Goal: Transaction & Acquisition: Obtain resource

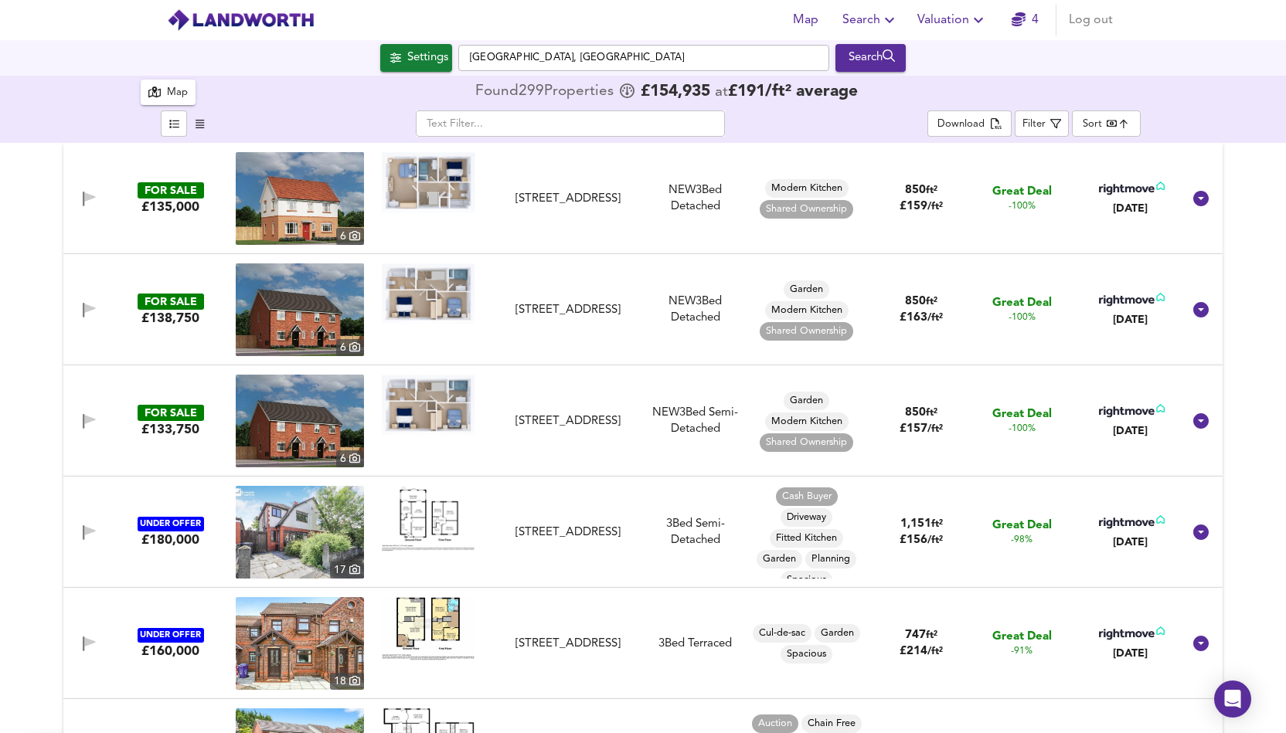
click at [32, 512] on div "FOR SALE £135,000 [STREET_ADDRESS] NEW 3 Bed Detached Modern Kitchen Shared Own…" at bounding box center [643, 438] width 1286 height 590
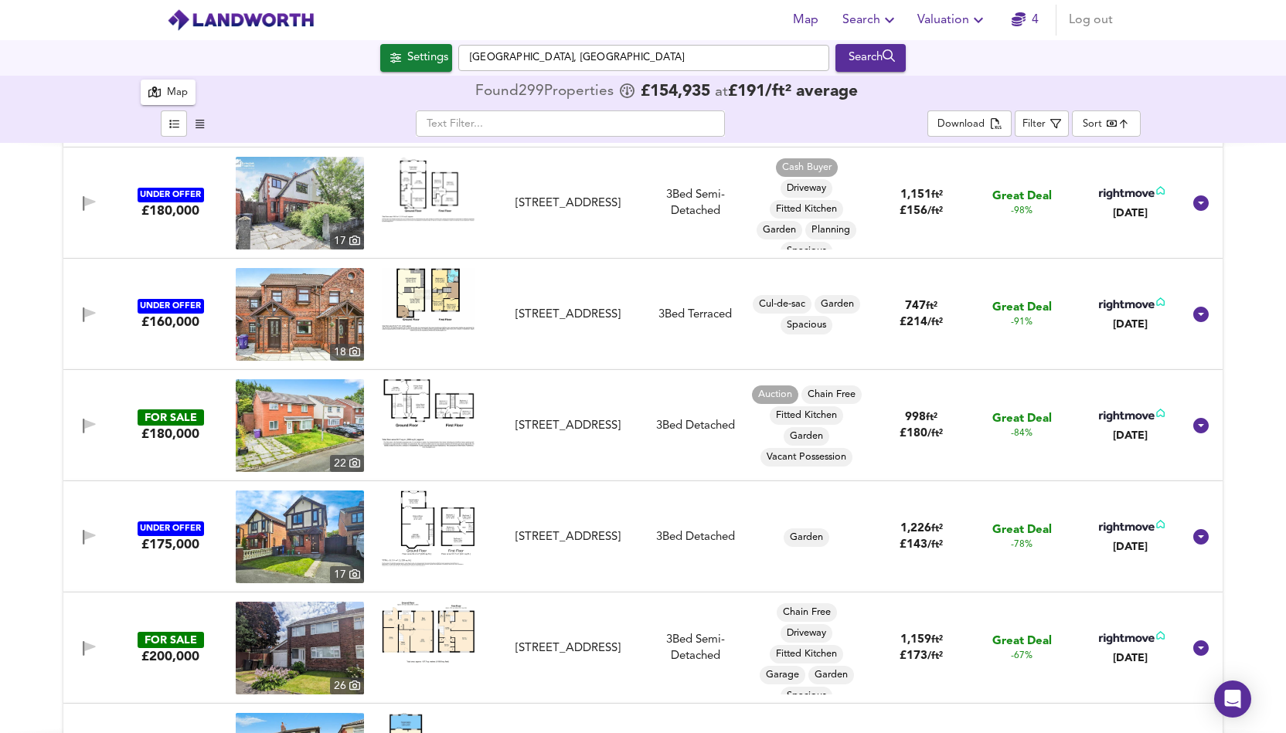
scroll to position [371, 0]
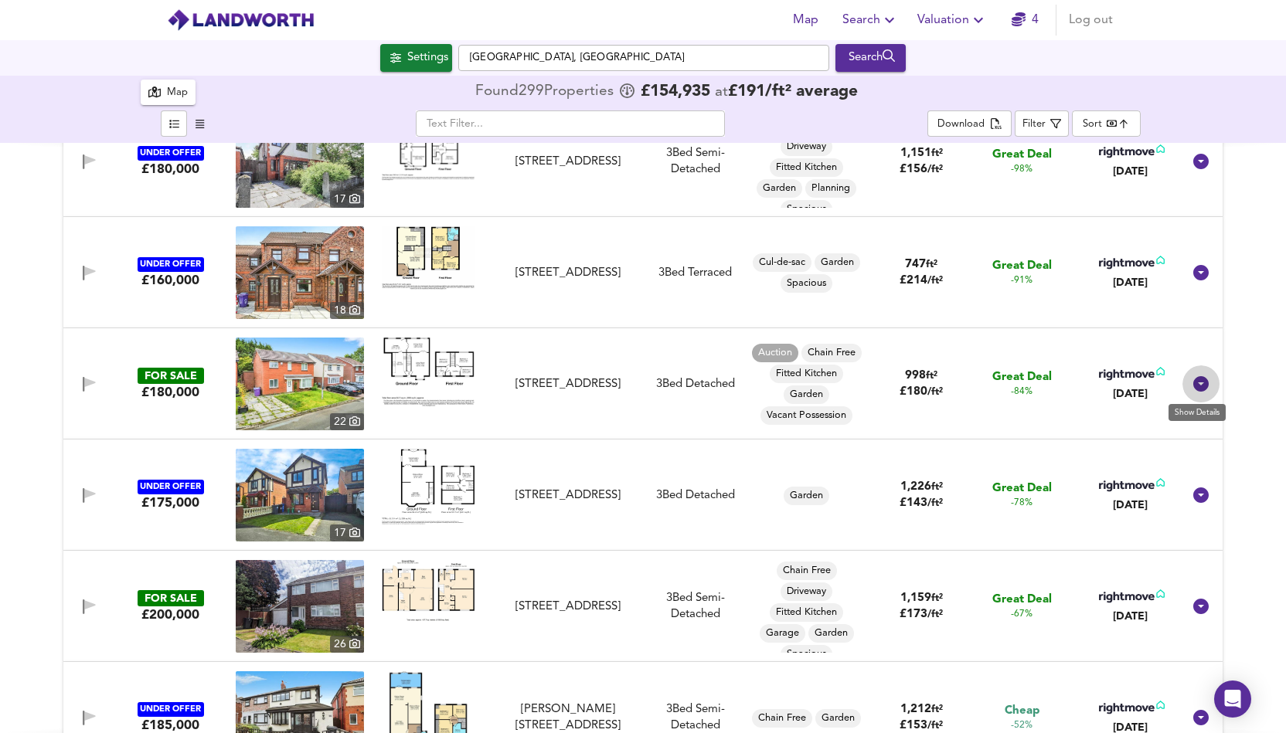
click at [1200, 385] on icon at bounding box center [1200, 383] width 15 height 15
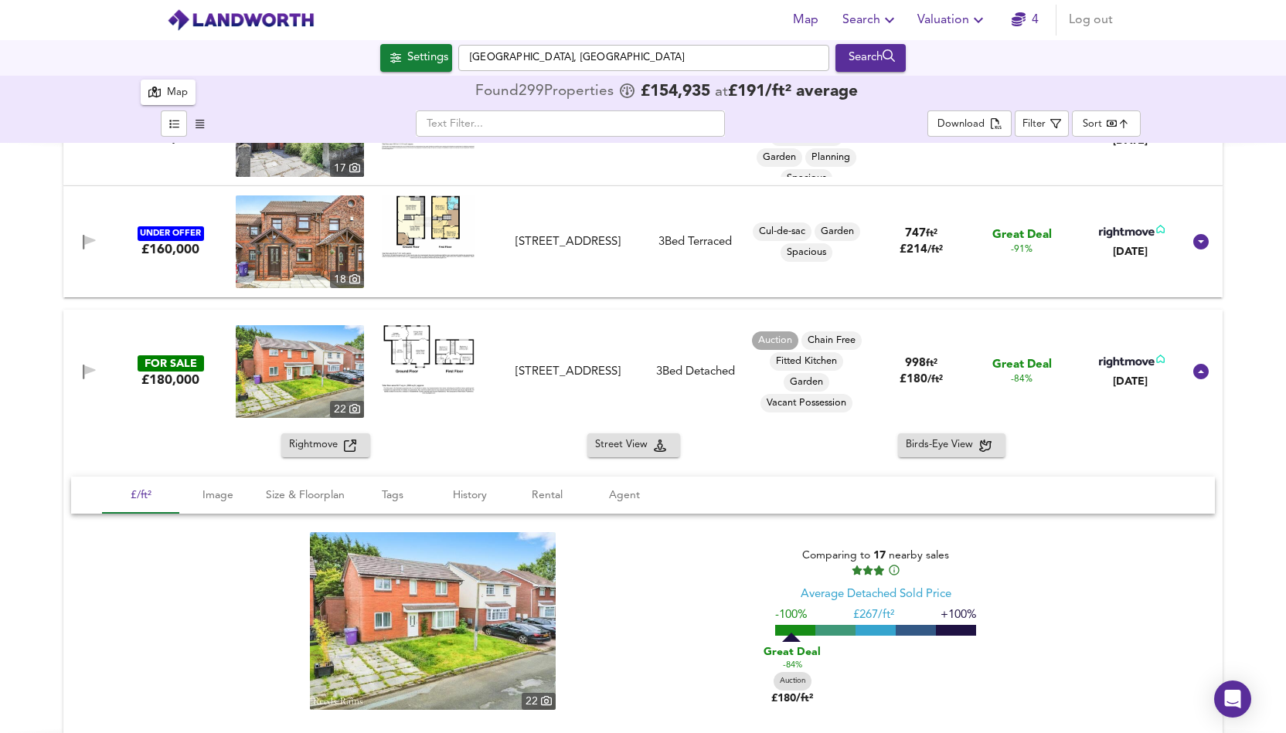
scroll to position [433, 0]
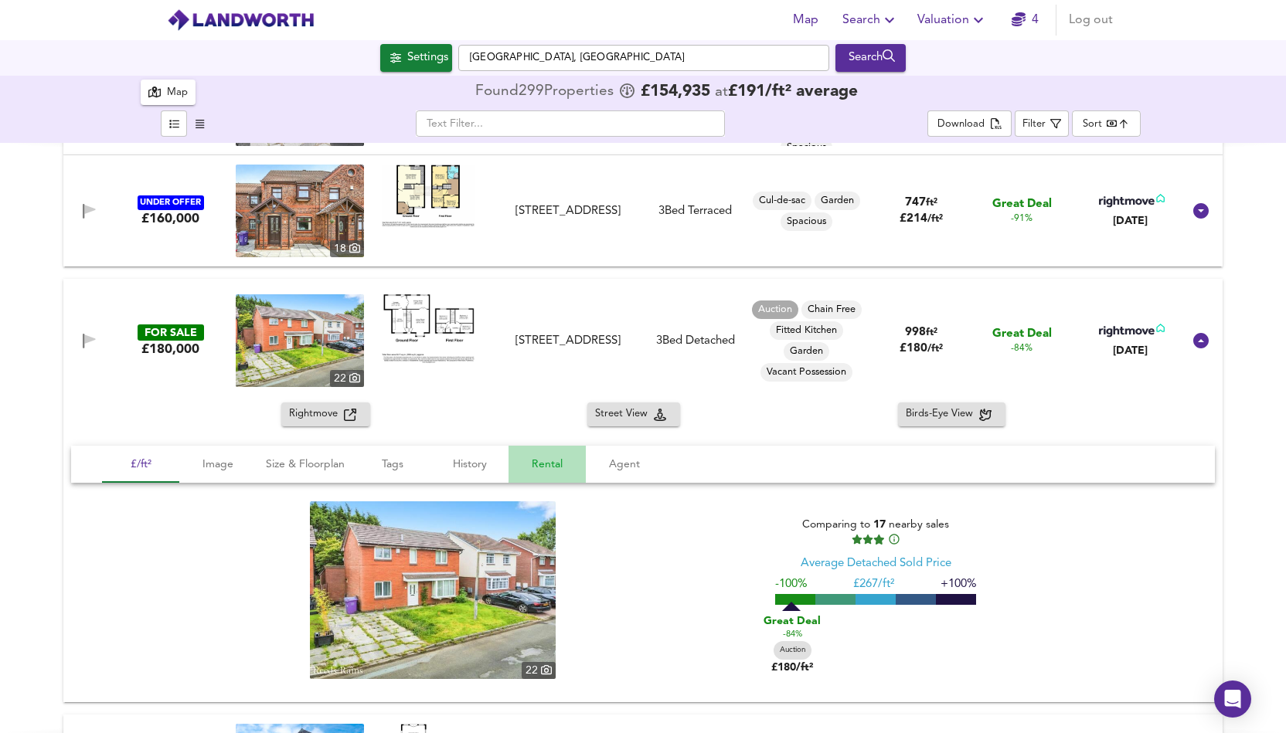
click at [539, 465] on span "Rental" at bounding box center [547, 464] width 59 height 19
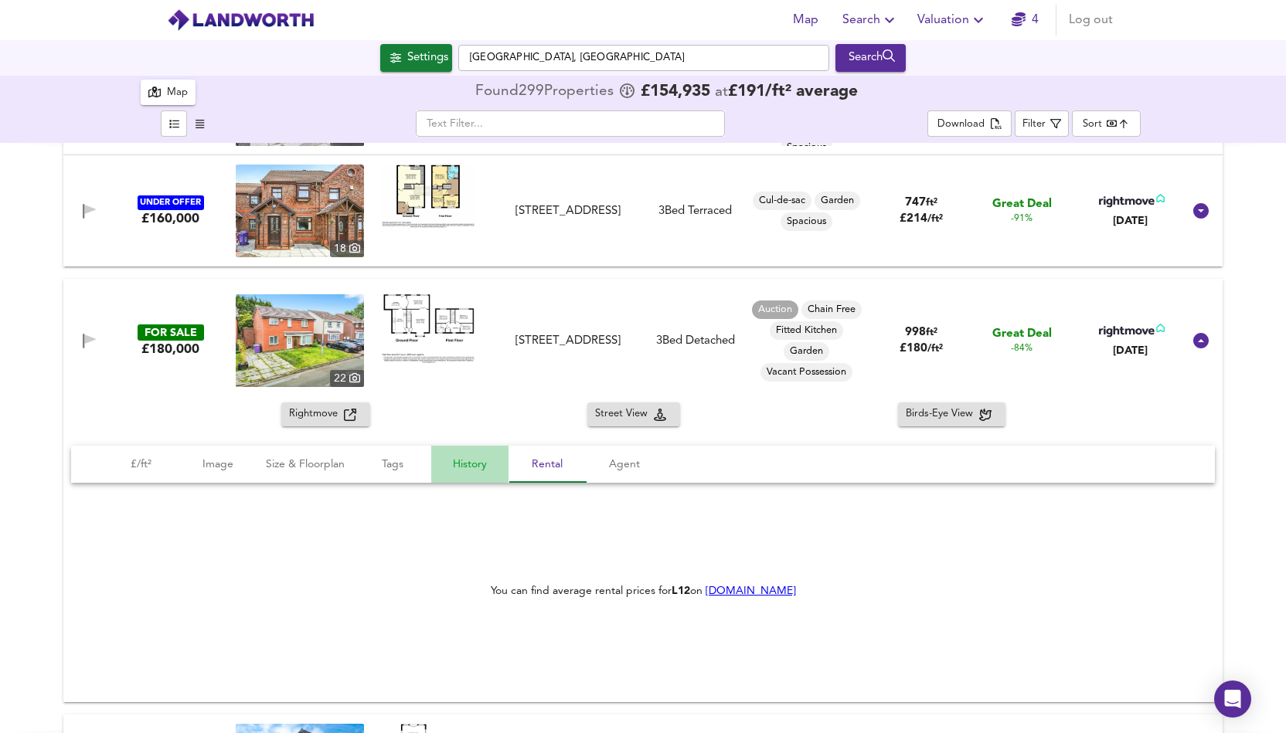
click at [461, 469] on span "History" at bounding box center [470, 464] width 59 height 19
click at [400, 469] on span "Tags" at bounding box center [392, 464] width 59 height 19
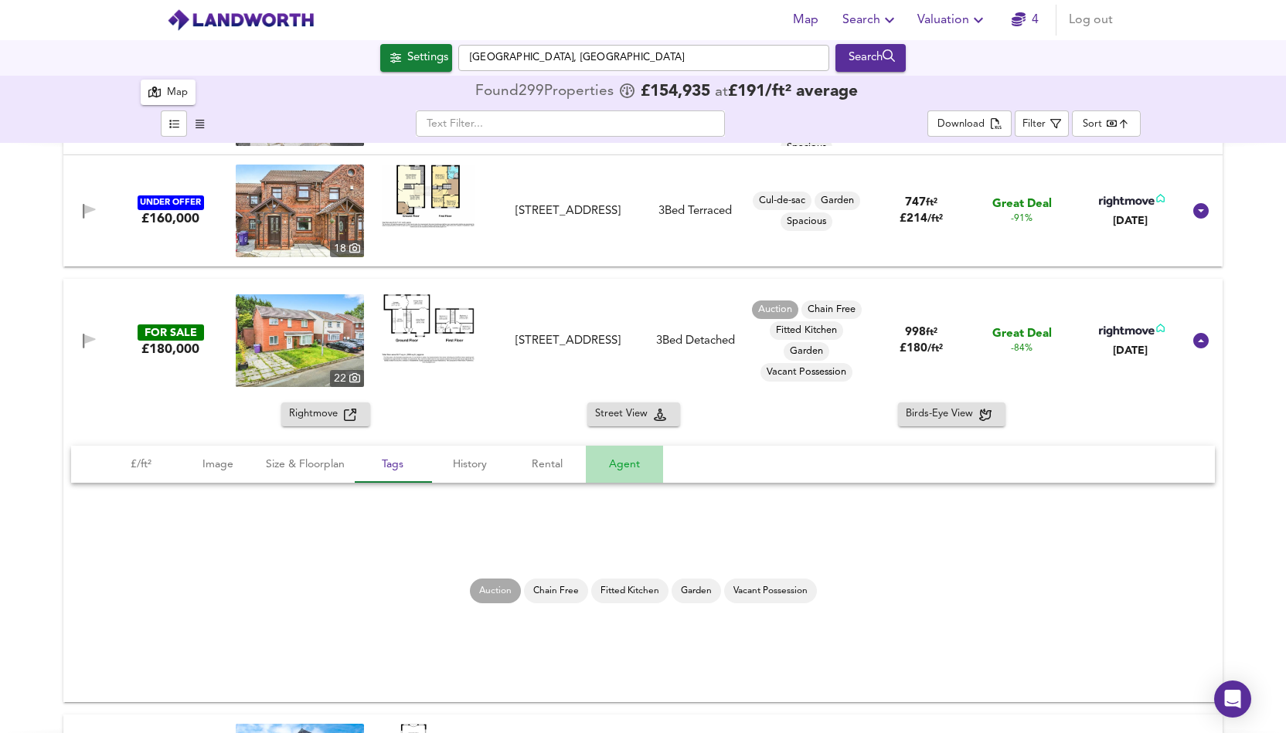
click at [627, 470] on span "Agent" at bounding box center [624, 464] width 59 height 19
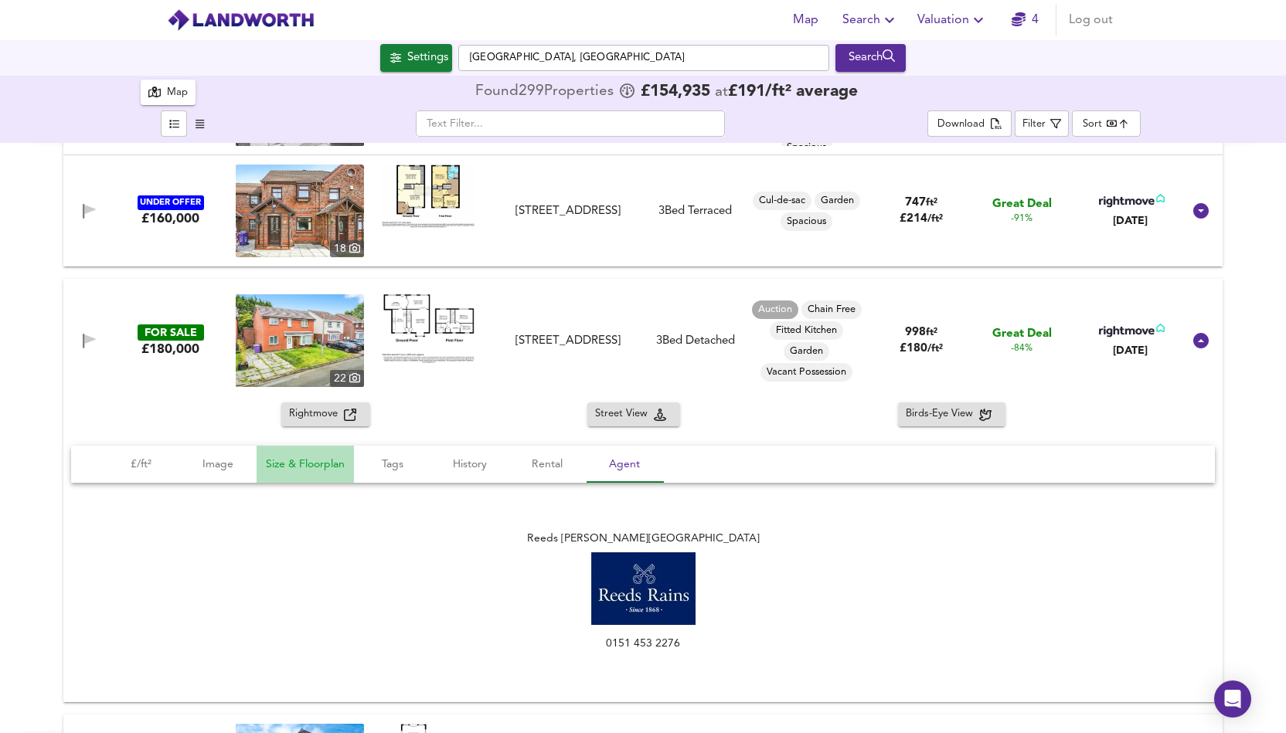
click at [284, 462] on span "Size & Floorplan" at bounding box center [305, 464] width 79 height 19
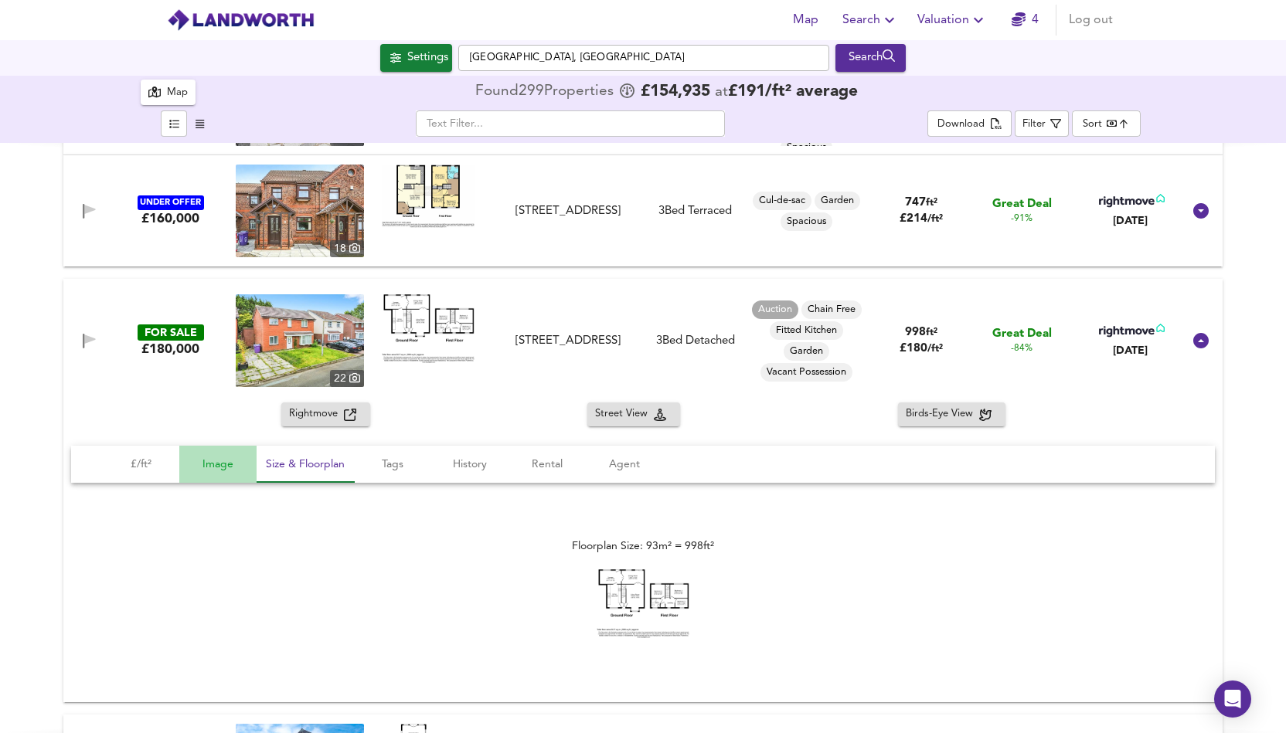
click at [221, 471] on span "Image" at bounding box center [218, 464] width 59 height 19
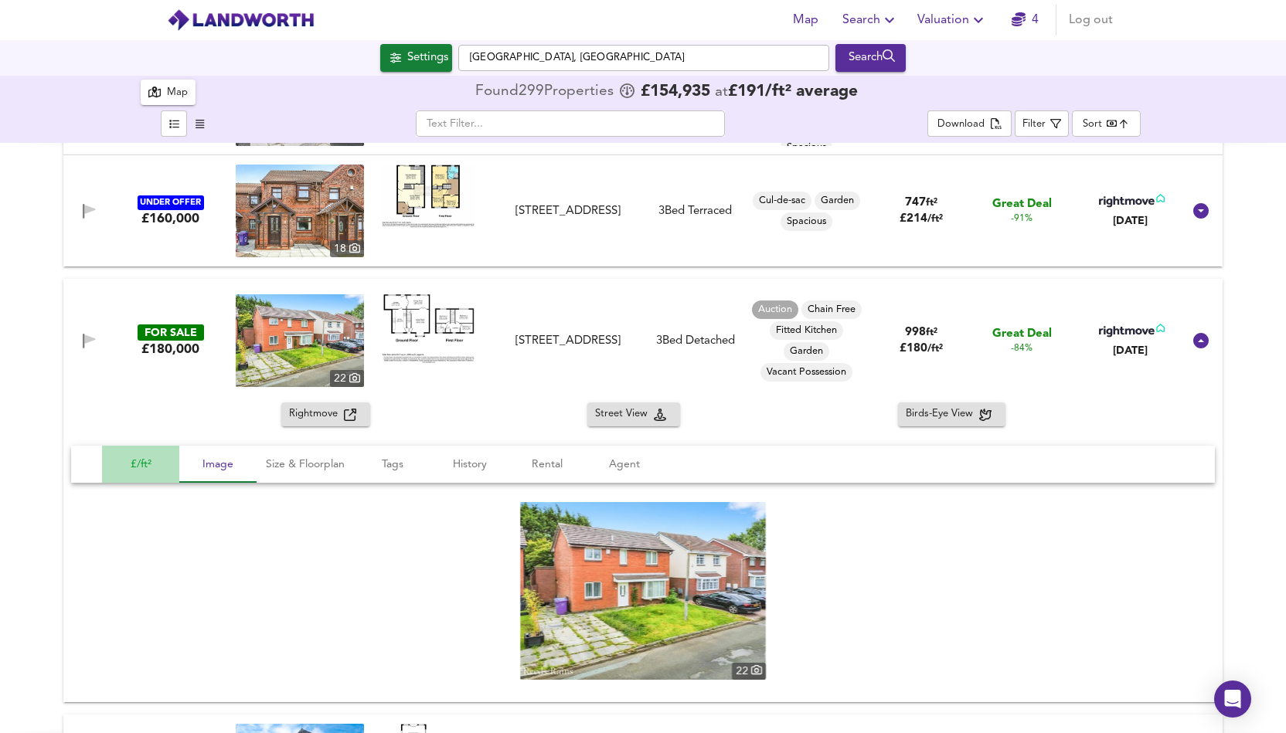
click at [133, 458] on span "£/ft²" at bounding box center [140, 464] width 59 height 19
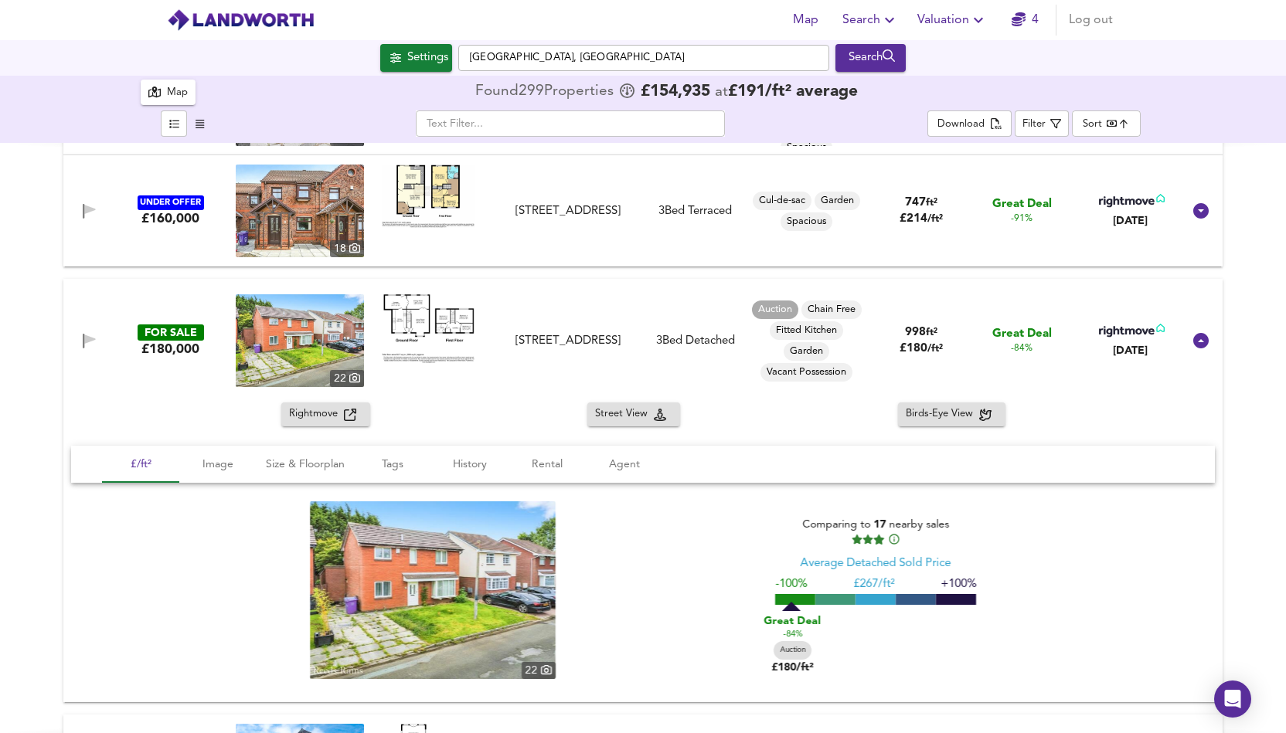
click at [441, 604] on img at bounding box center [433, 591] width 246 height 178
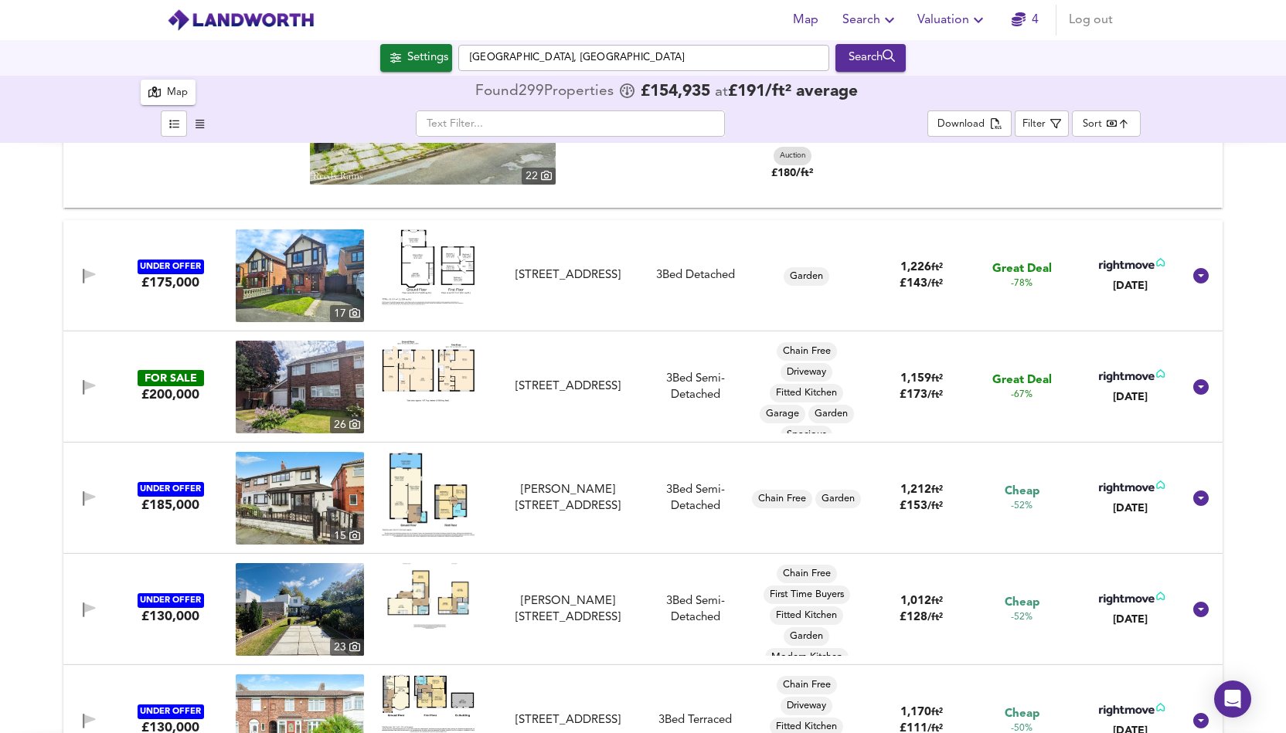
scroll to position [958, 0]
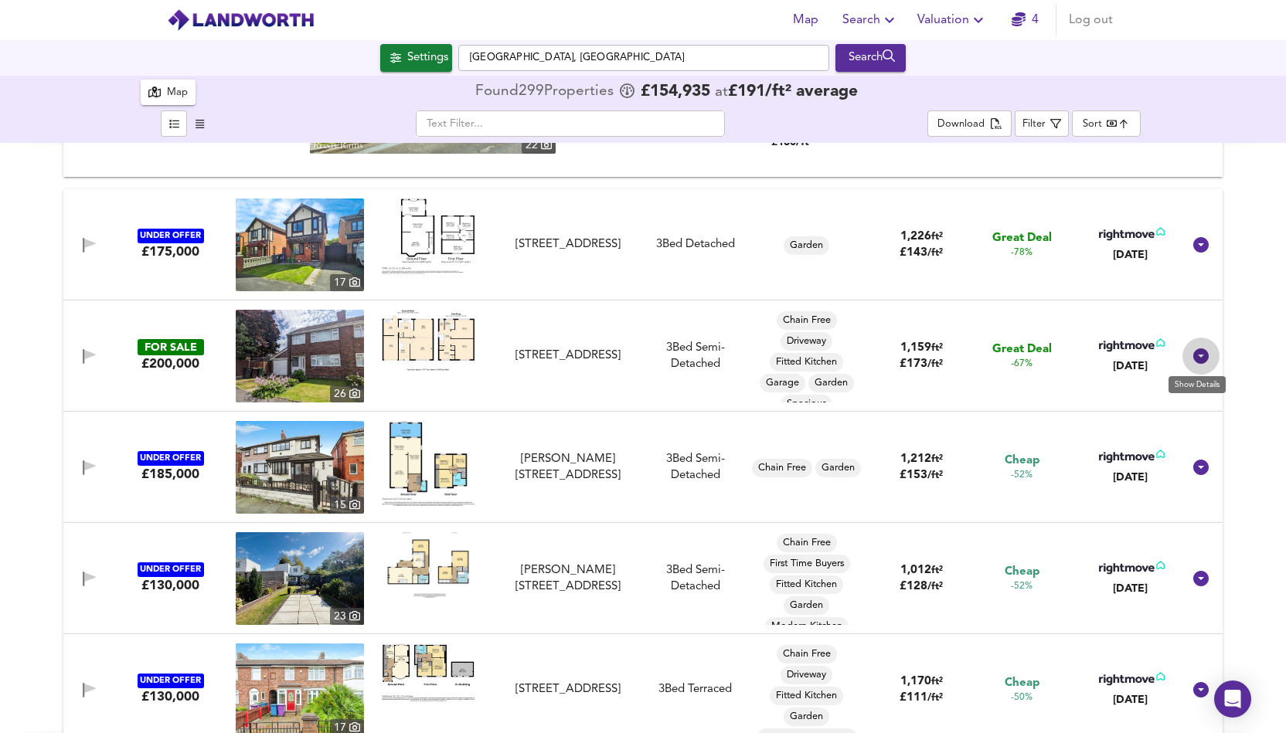
click at [1196, 357] on icon at bounding box center [1200, 356] width 15 height 15
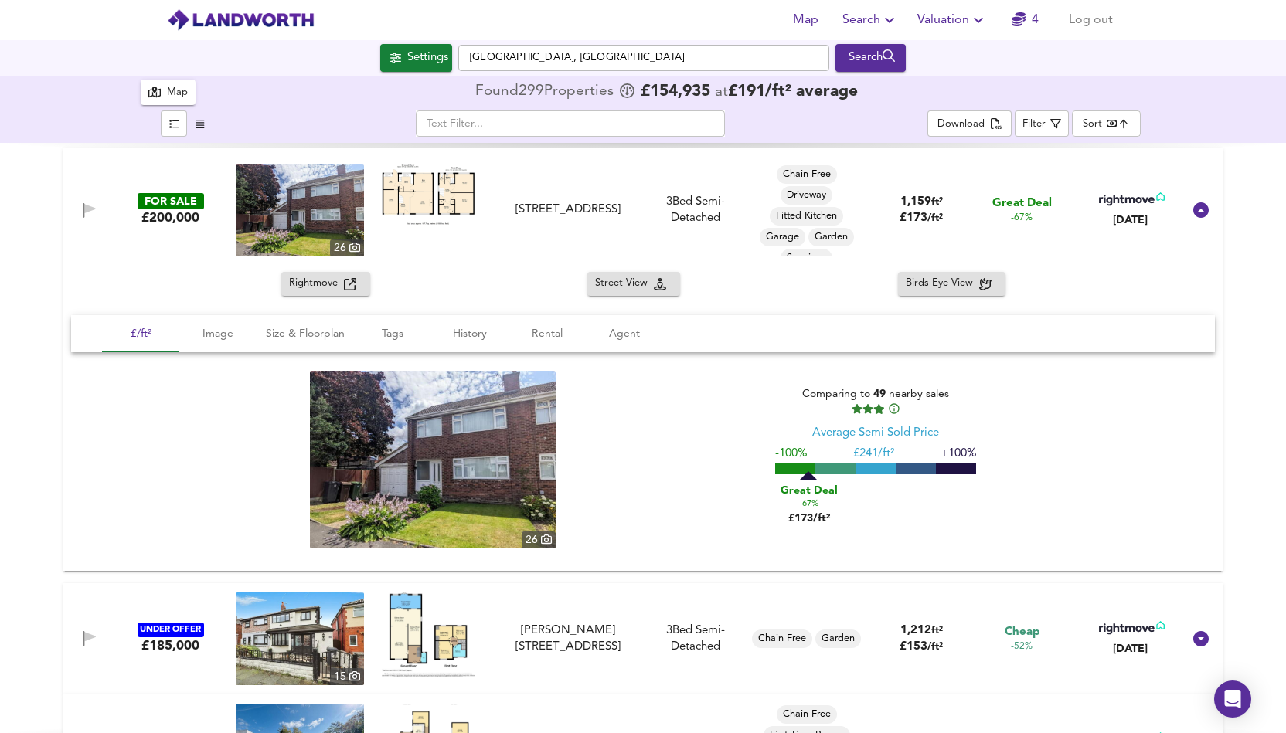
scroll to position [1175, 0]
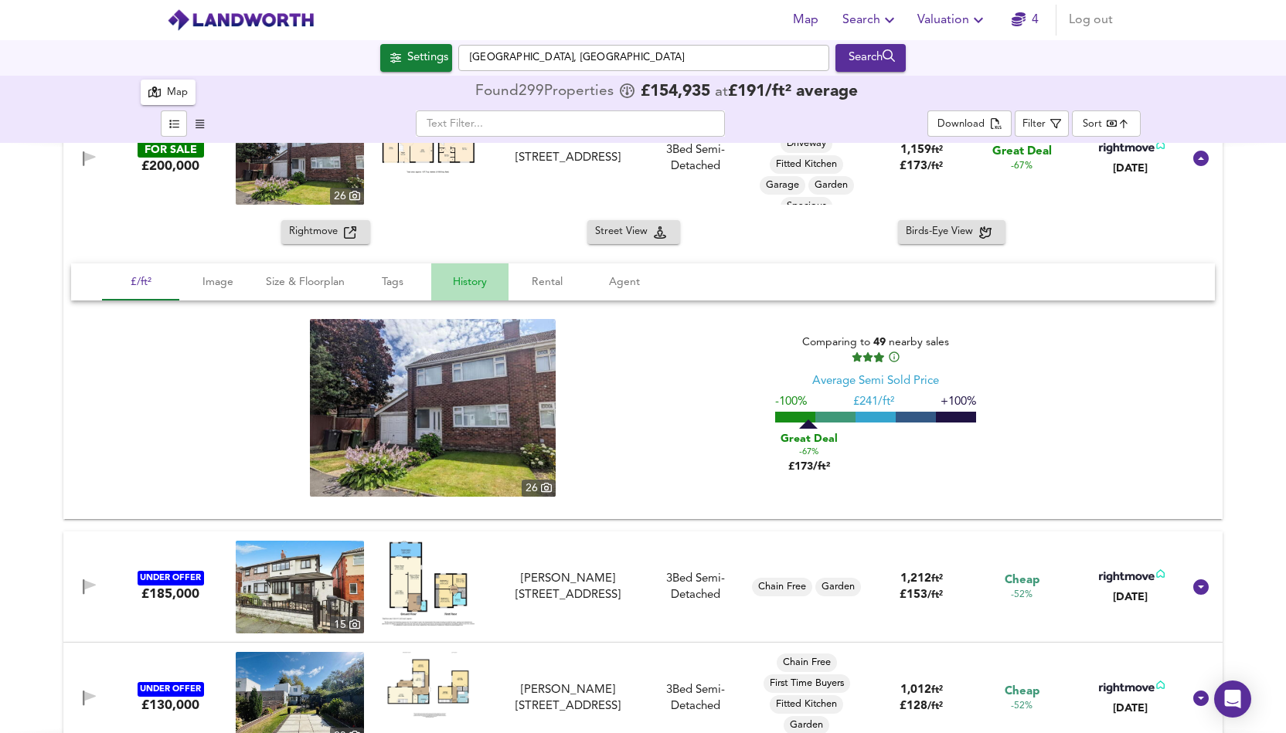
click at [465, 287] on span "History" at bounding box center [470, 282] width 59 height 19
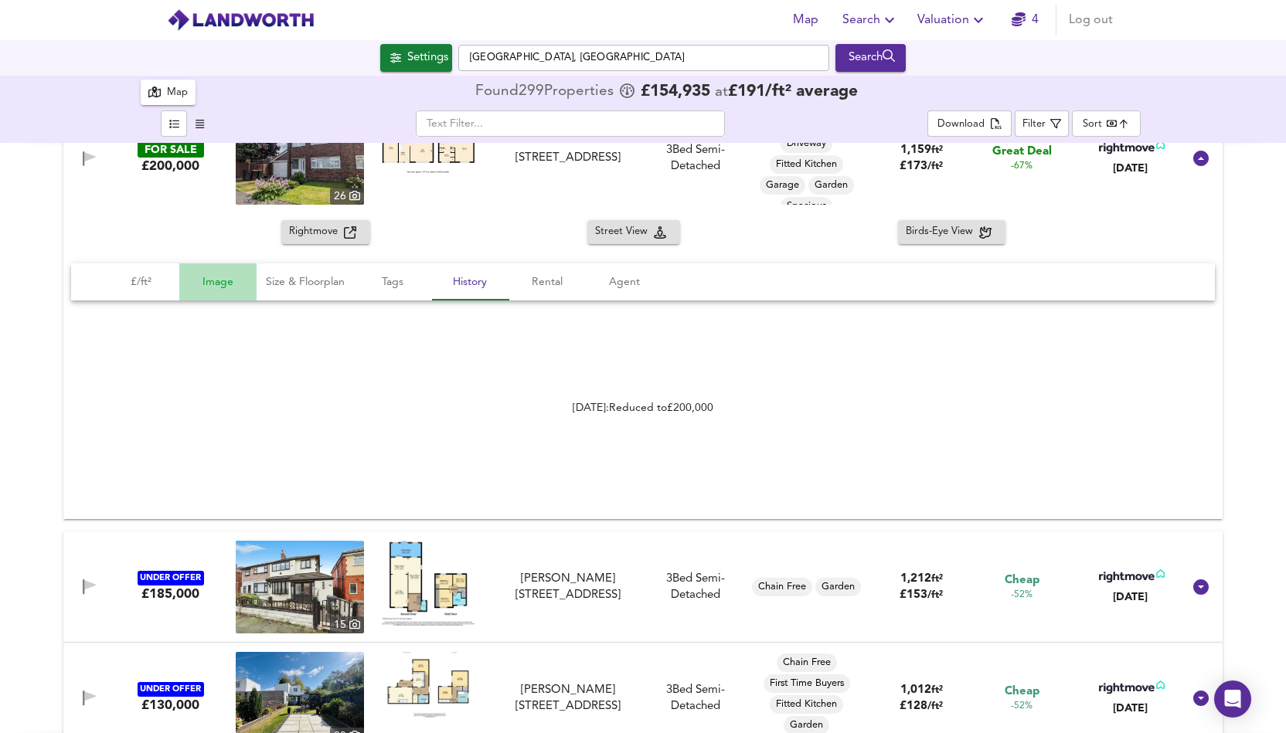
click at [202, 279] on span "Image" at bounding box center [218, 282] width 59 height 19
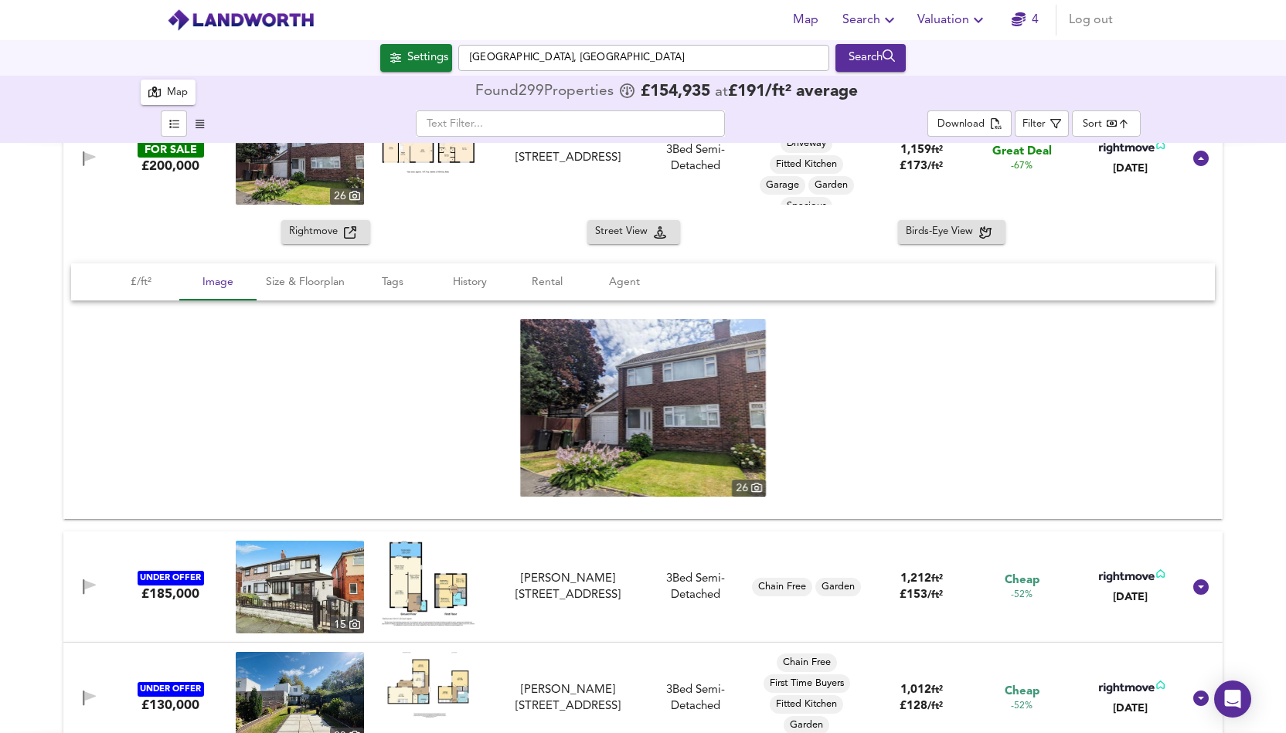
click at [630, 424] on img at bounding box center [643, 408] width 246 height 178
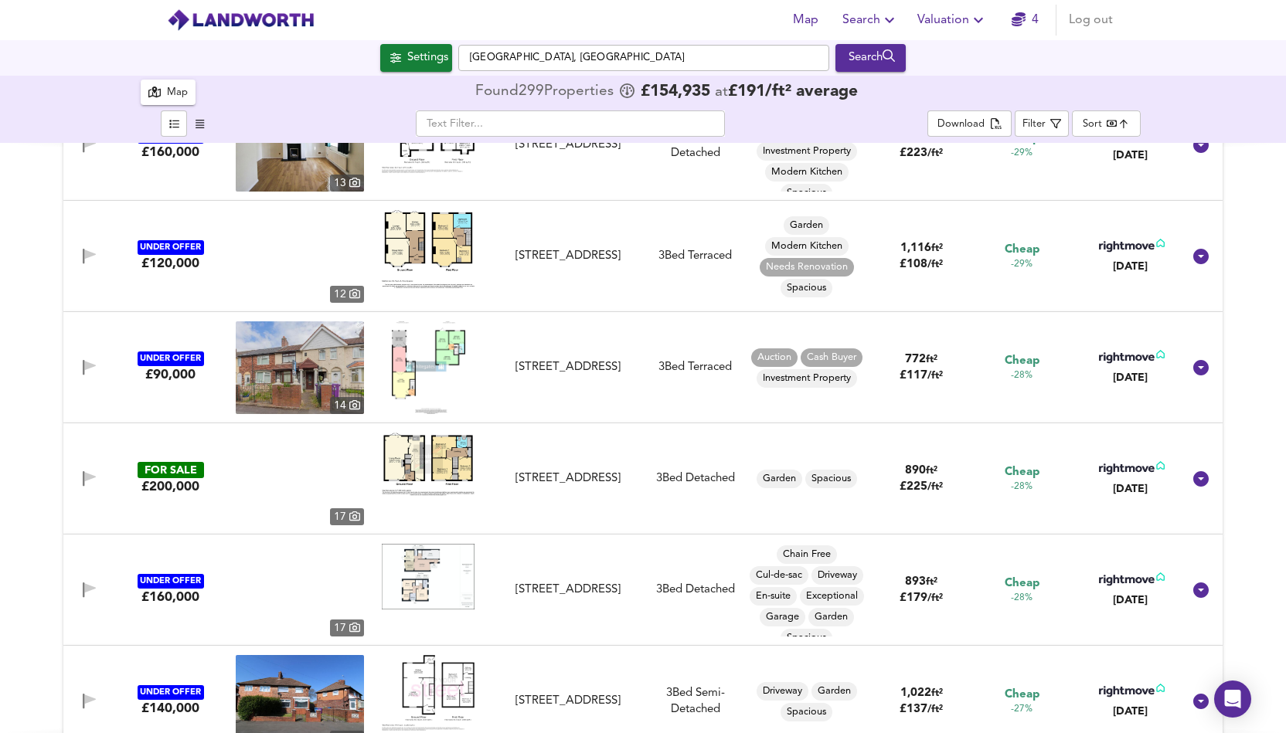
scroll to position [2844, 0]
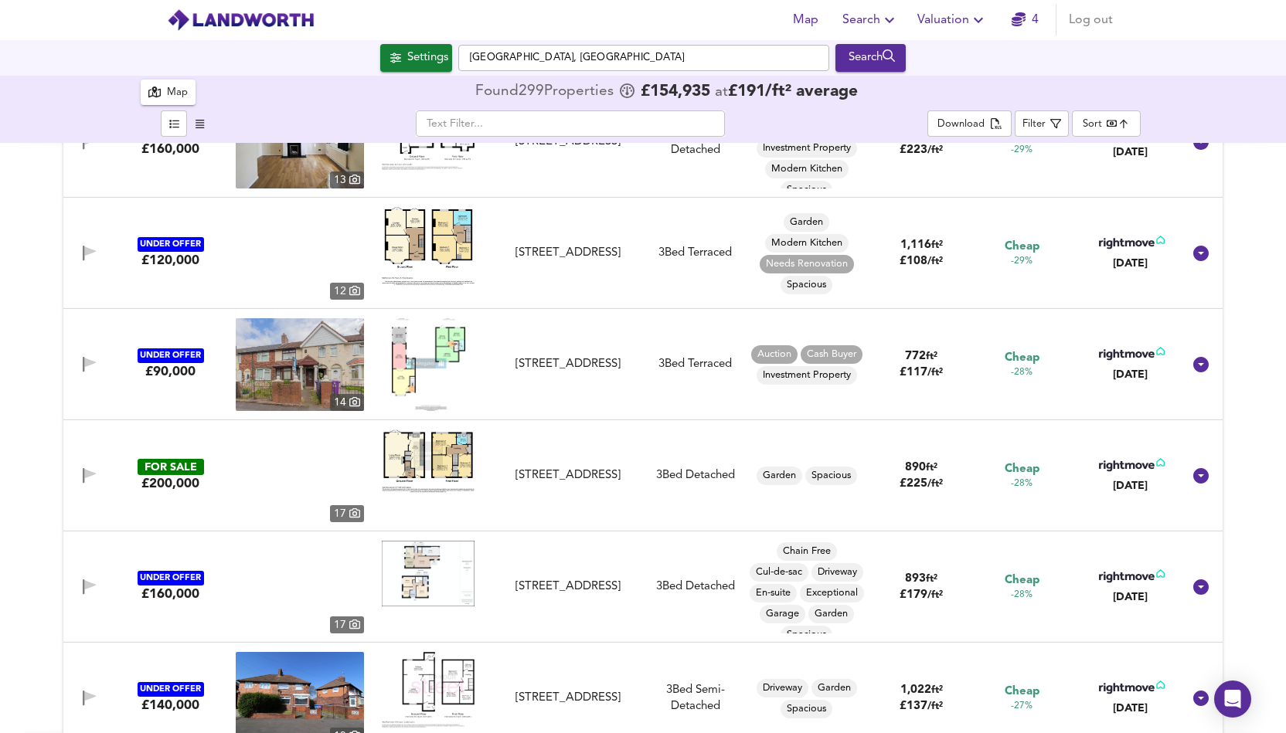
click at [240, 463] on span at bounding box center [300, 476] width 128 height 93
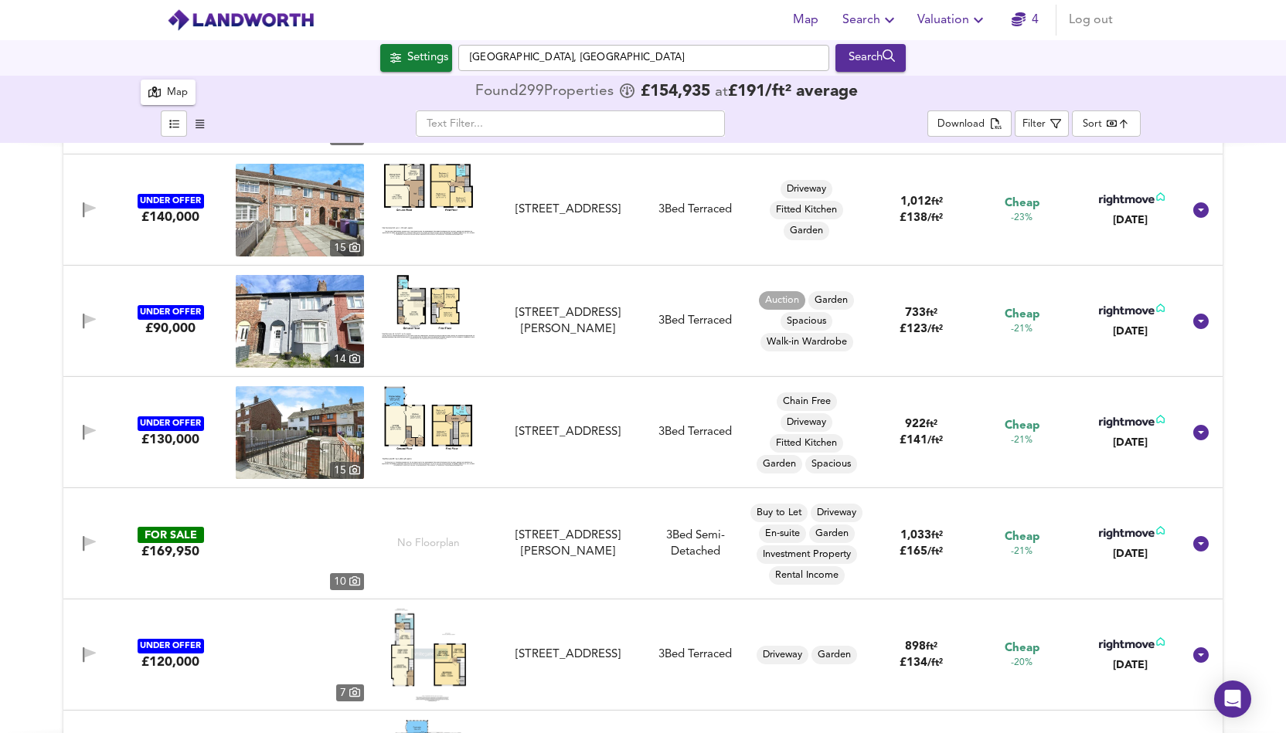
scroll to position [4019, 0]
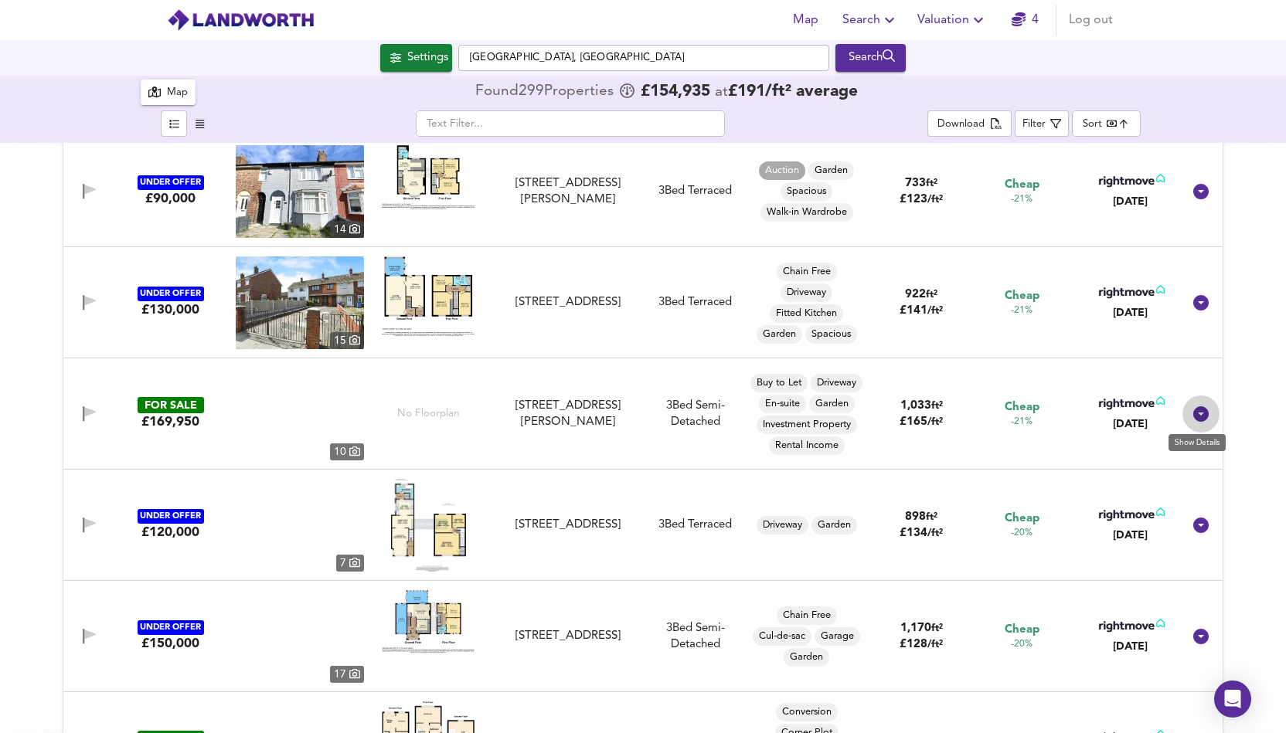
click at [1198, 414] on icon at bounding box center [1201, 414] width 19 height 19
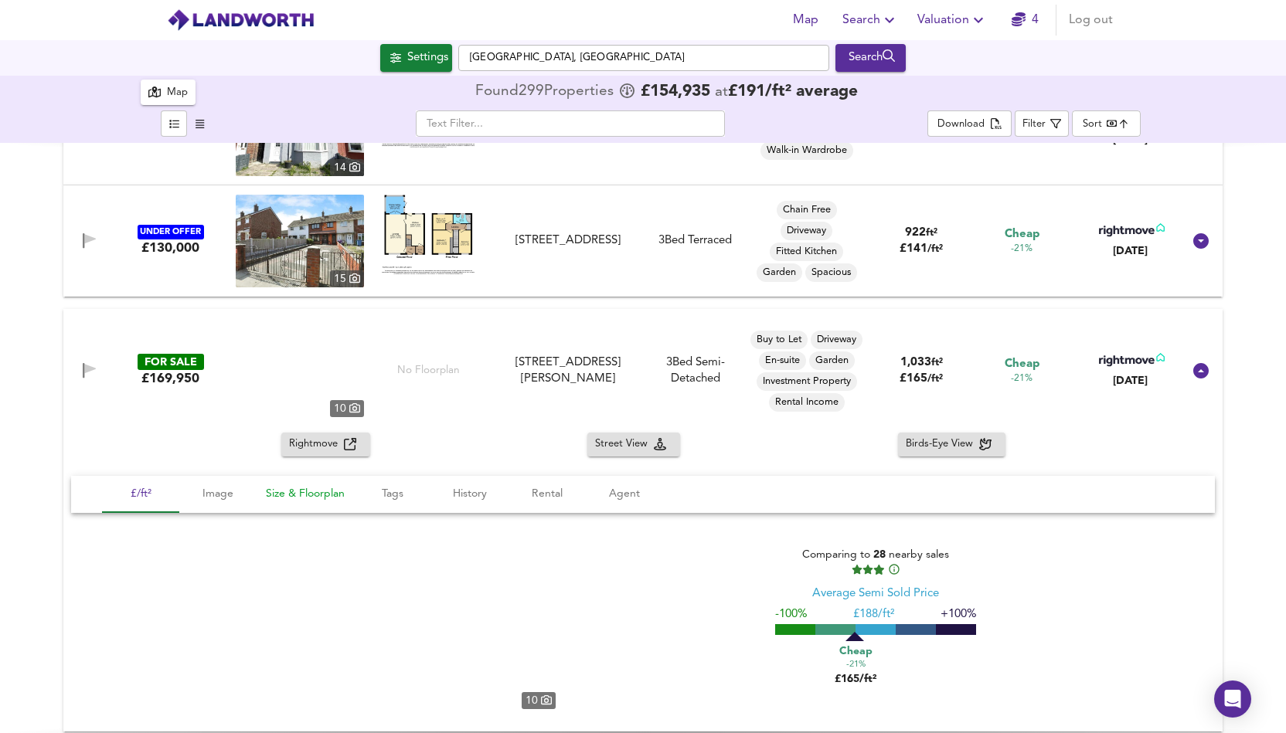
scroll to position [4112, 0]
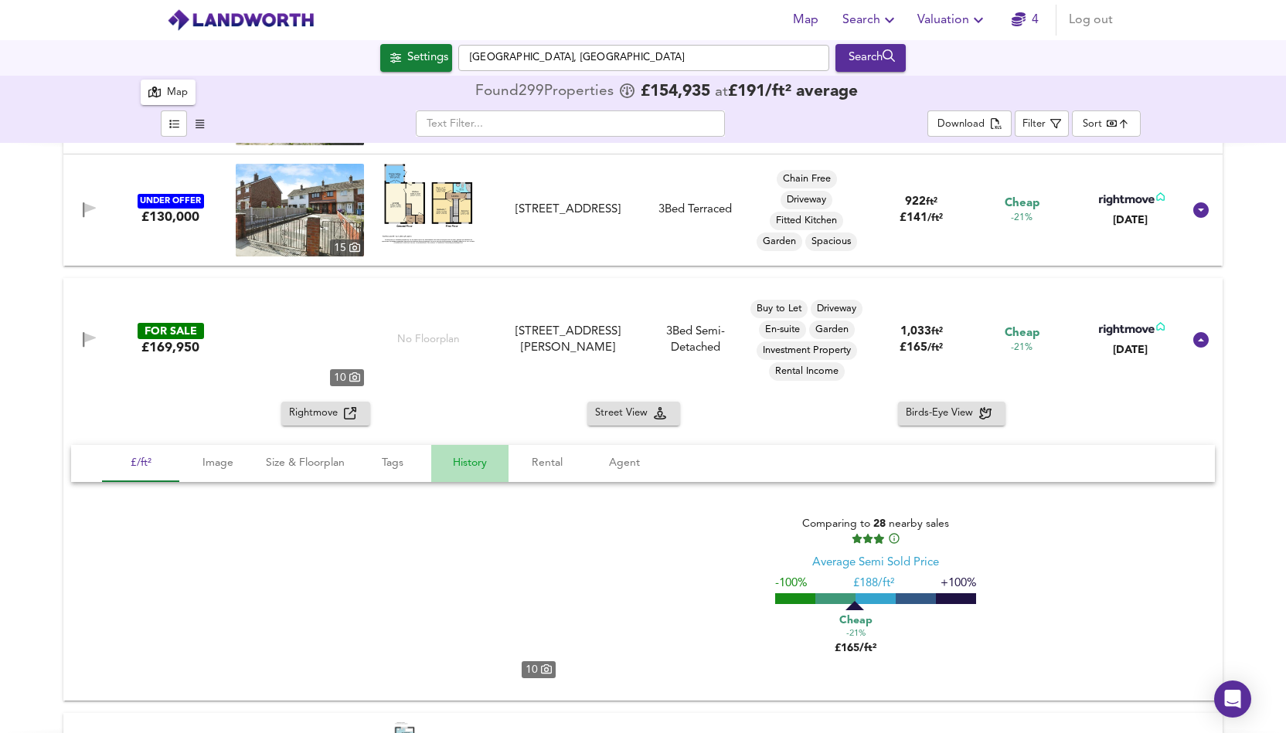
click at [463, 465] on span "History" at bounding box center [470, 463] width 59 height 19
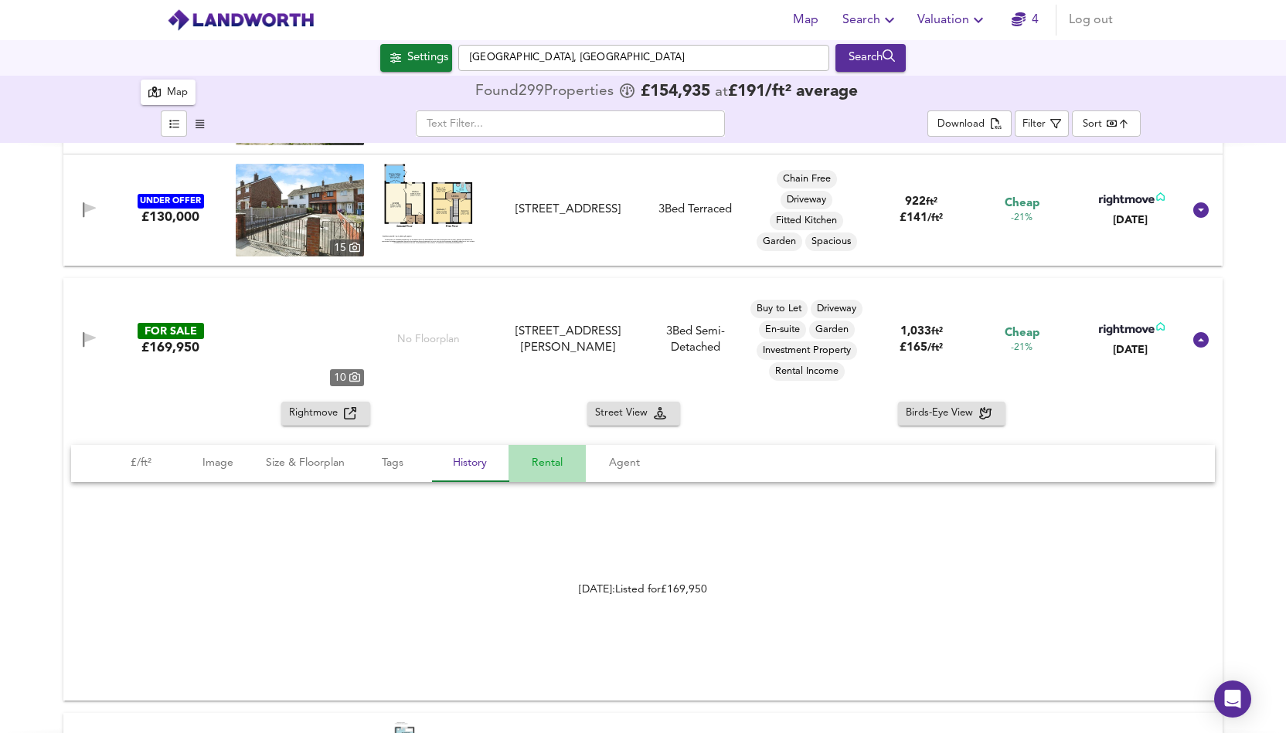
click at [543, 465] on span "Rental" at bounding box center [547, 463] width 59 height 19
click at [614, 471] on span "Agent" at bounding box center [624, 463] width 59 height 19
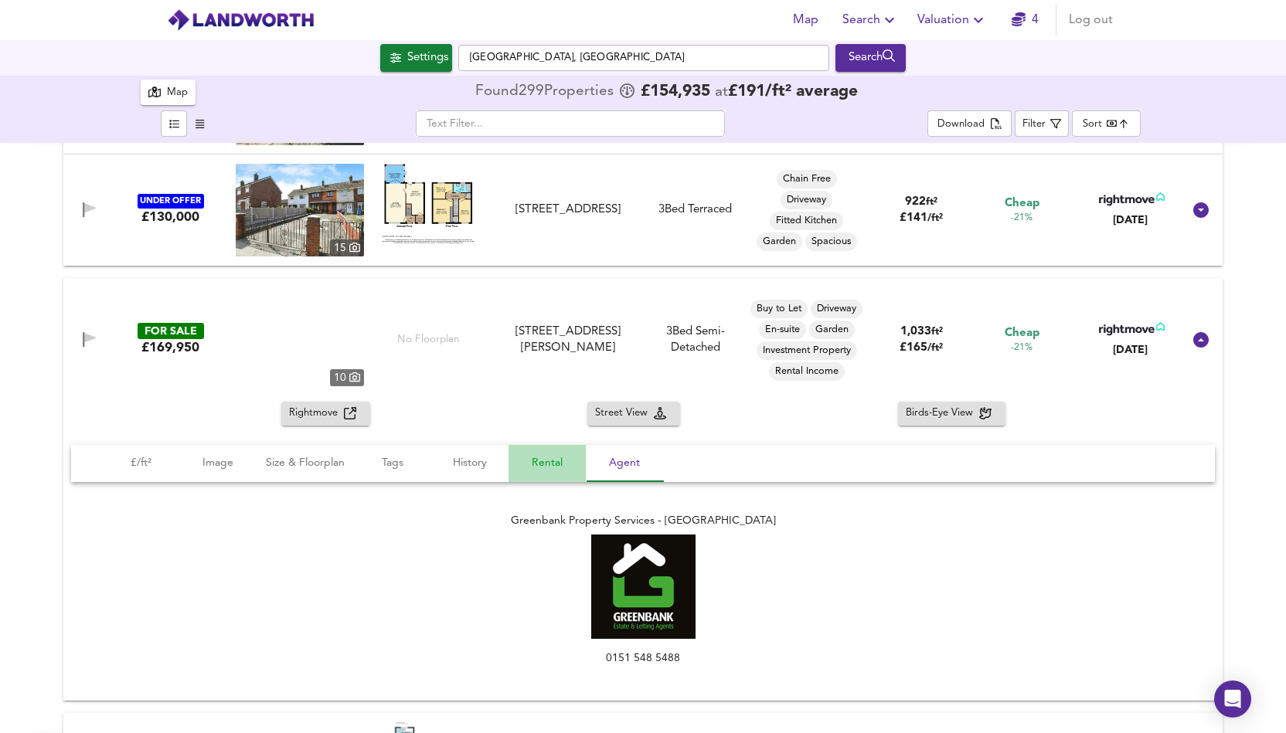
click at [547, 468] on span "Rental" at bounding box center [547, 463] width 59 height 19
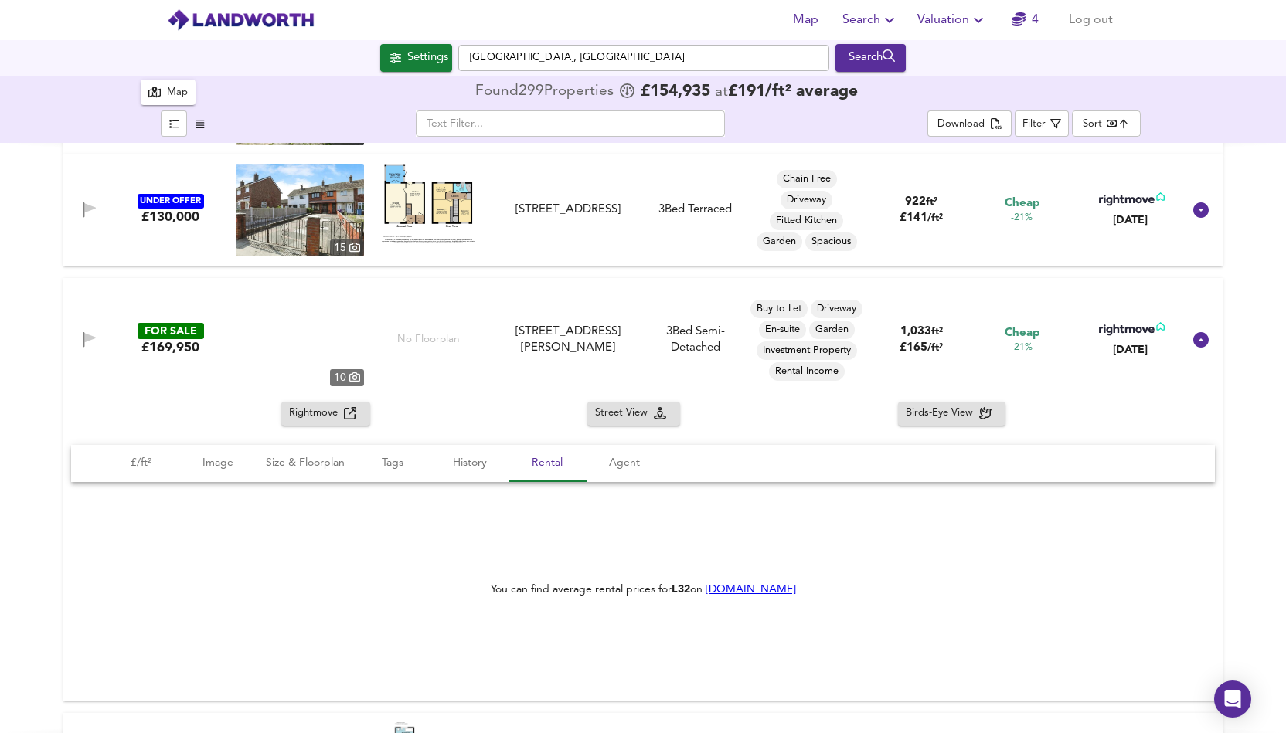
click at [747, 593] on link "[DOMAIN_NAME]" at bounding box center [751, 589] width 90 height 11
click at [139, 461] on span "£/ft²" at bounding box center [140, 463] width 59 height 19
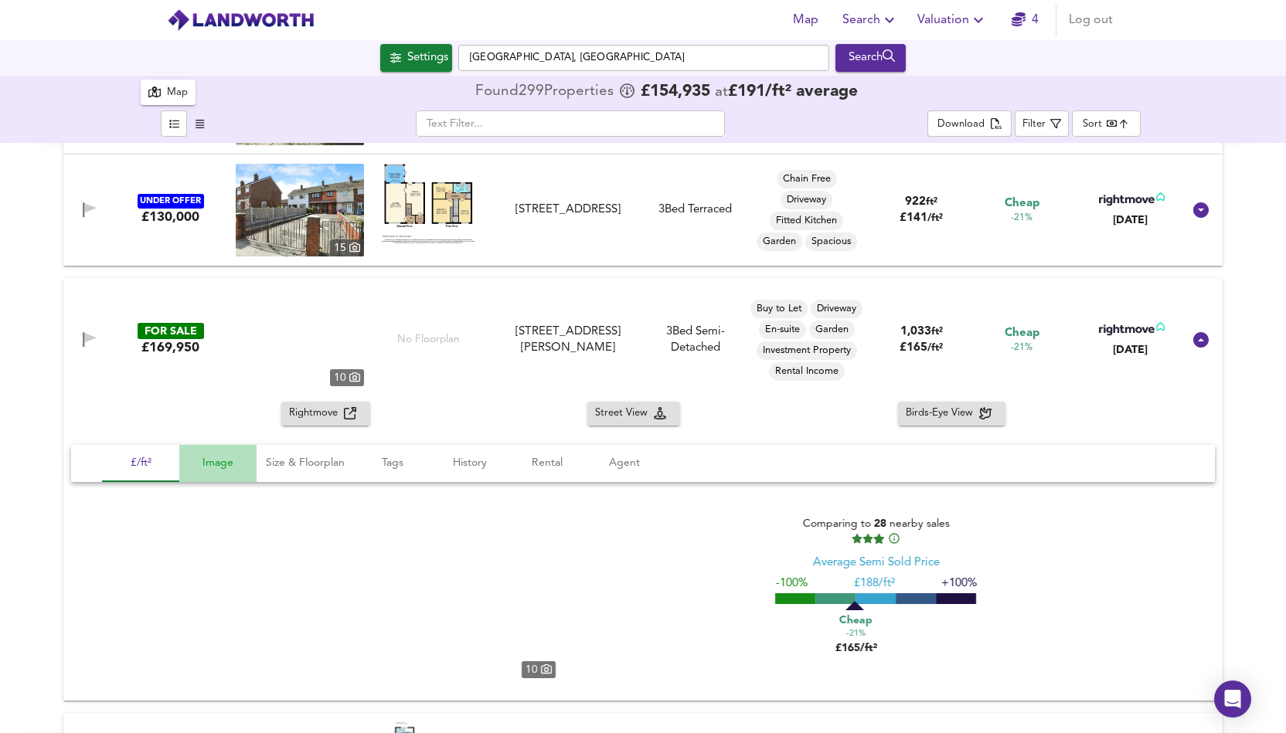
click at [210, 468] on span "Image" at bounding box center [218, 463] width 59 height 19
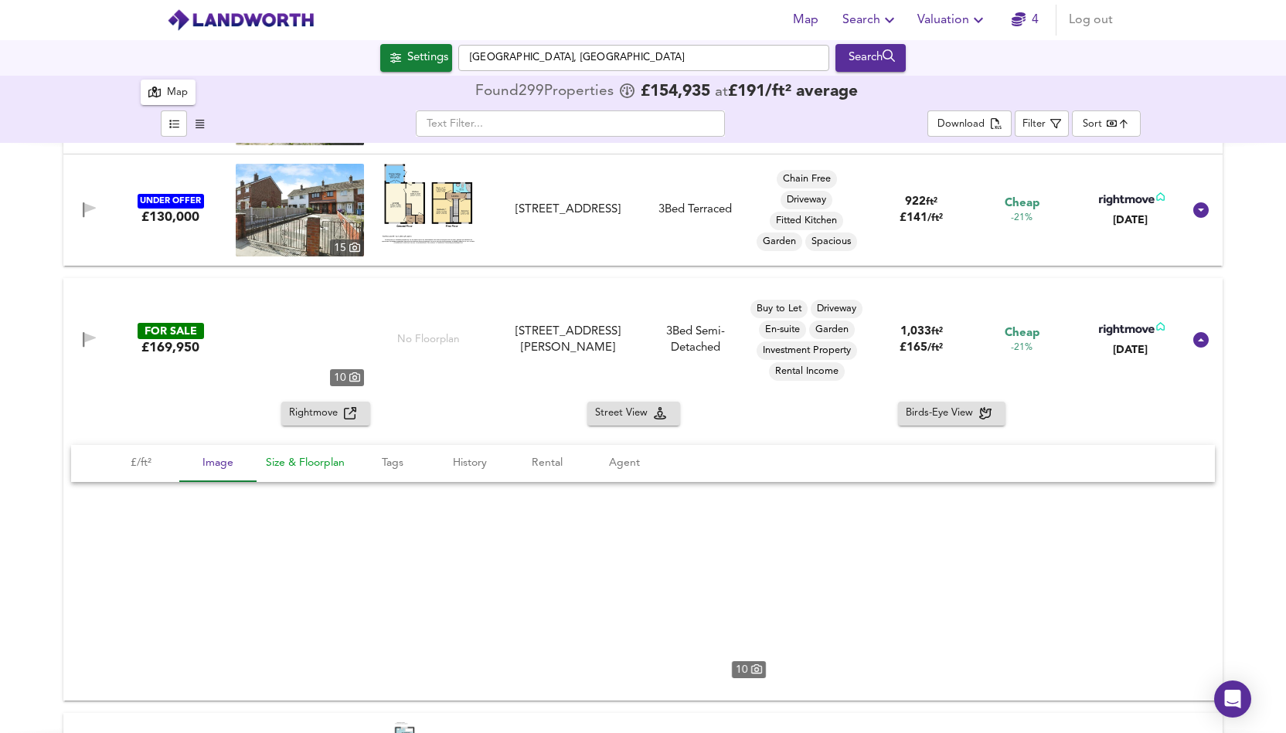
click at [289, 470] on span "Size & Floorplan" at bounding box center [305, 463] width 79 height 19
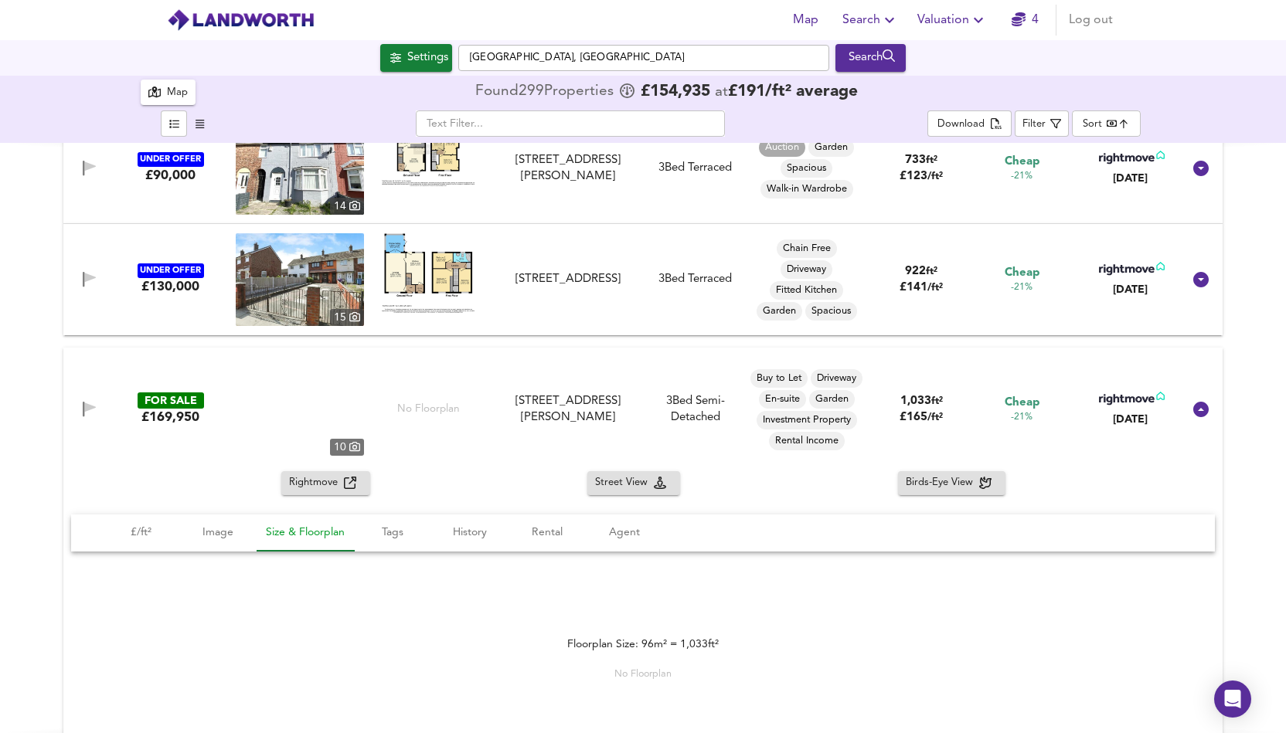
scroll to position [3988, 0]
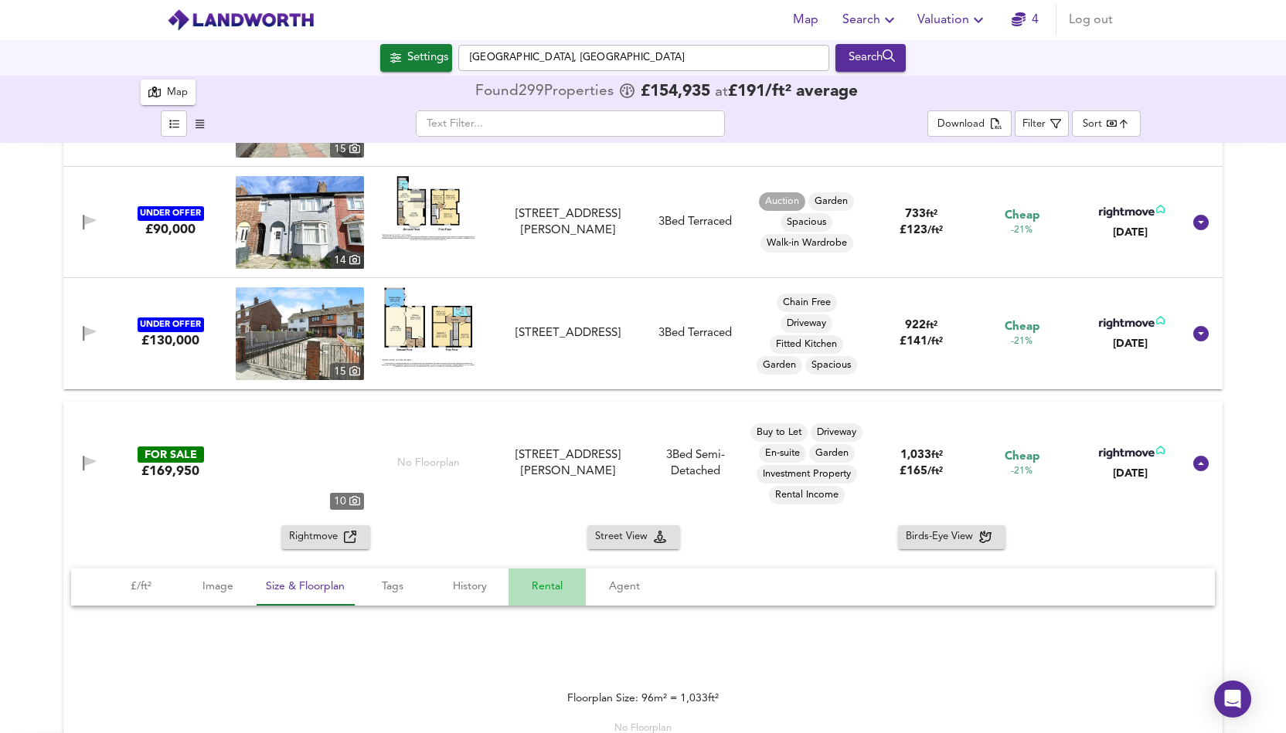
click at [545, 588] on span "Rental" at bounding box center [547, 586] width 59 height 19
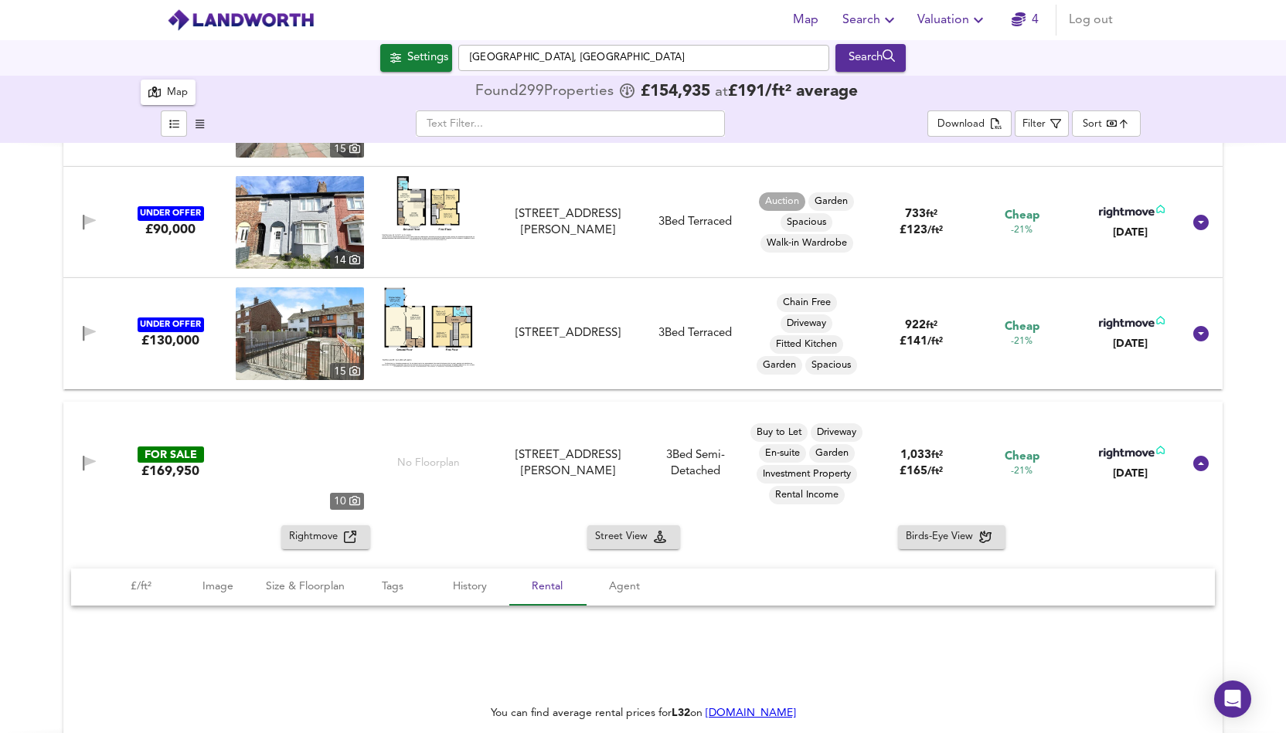
click at [740, 712] on link "[DOMAIN_NAME]" at bounding box center [751, 713] width 90 height 11
click at [737, 710] on link "[DOMAIN_NAME]" at bounding box center [751, 713] width 90 height 11
click at [457, 587] on span "History" at bounding box center [470, 586] width 59 height 19
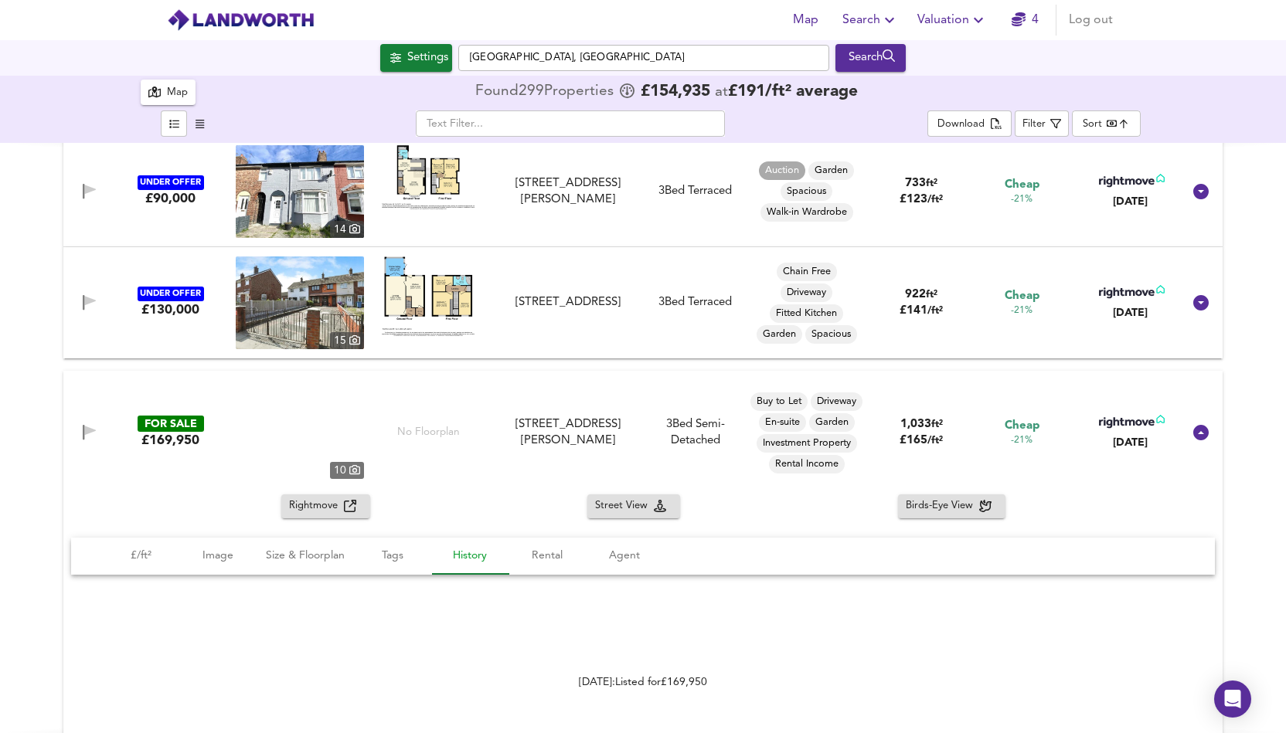
scroll to position [4081, 0]
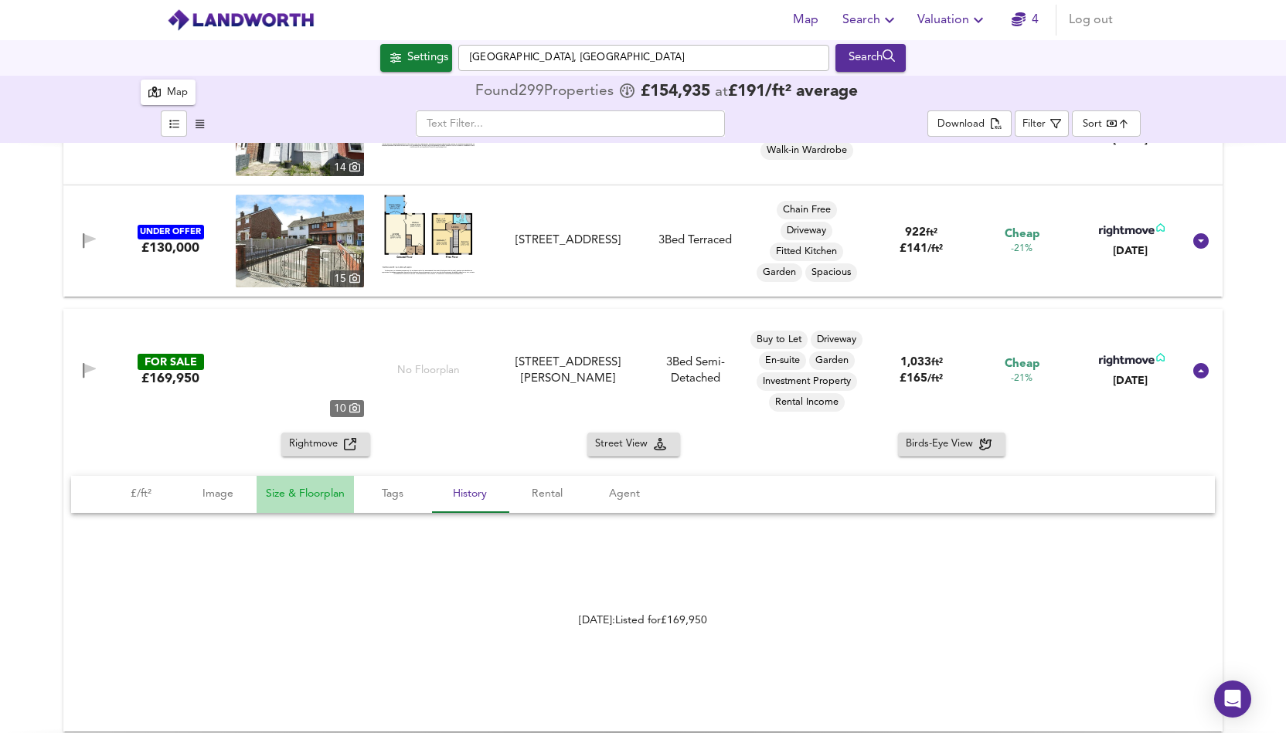
click at [284, 494] on span "Size & Floorplan" at bounding box center [305, 494] width 79 height 19
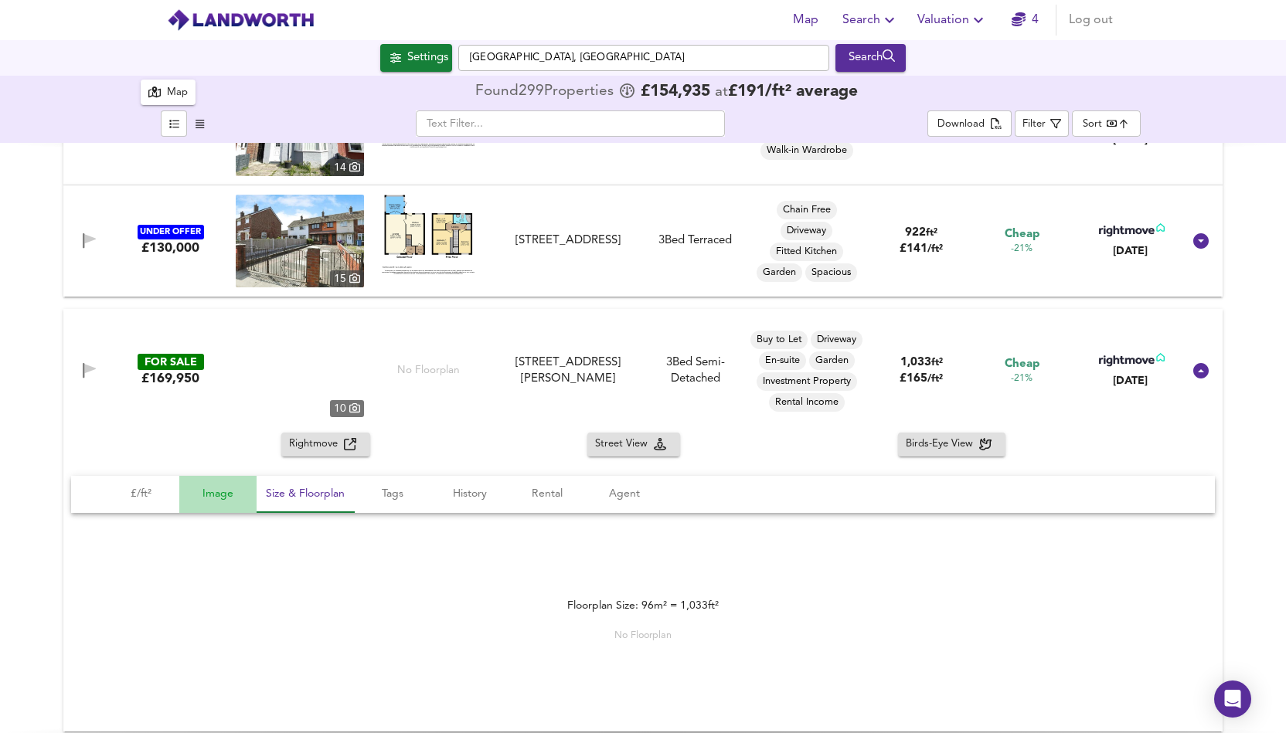
click at [218, 500] on span "Image" at bounding box center [218, 494] width 59 height 19
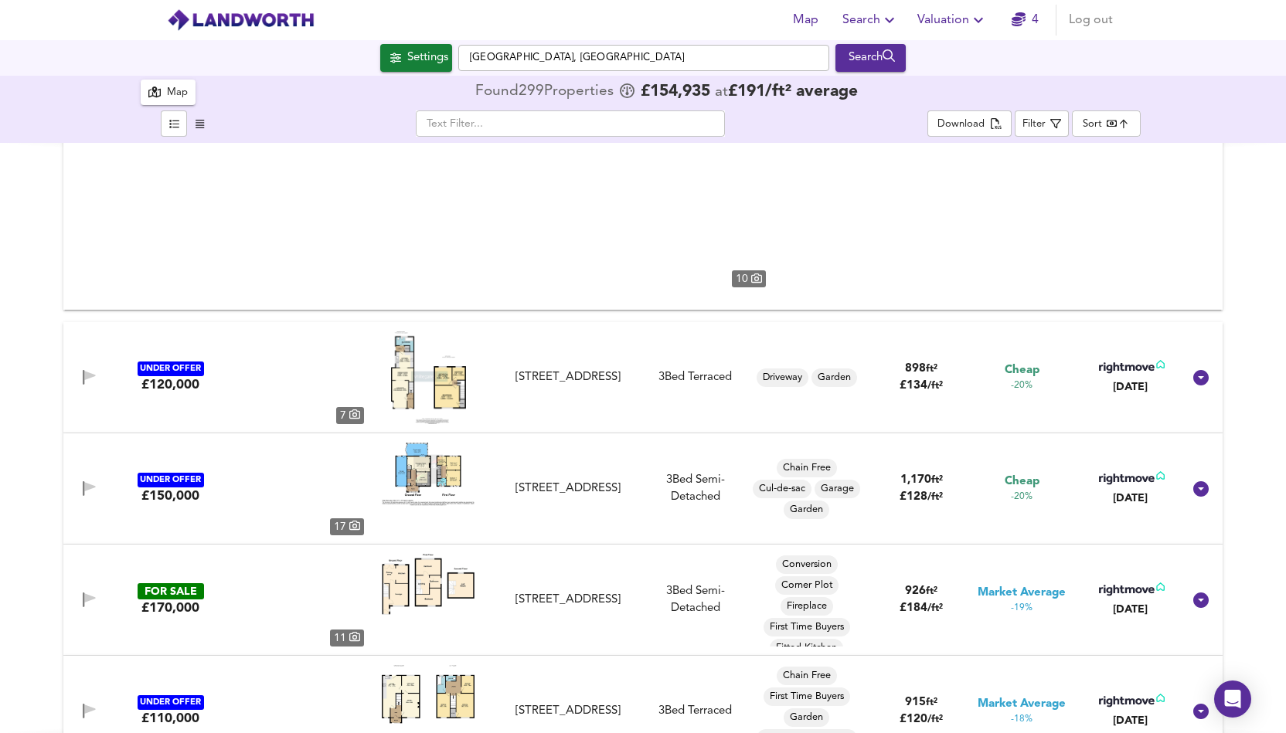
scroll to position [4576, 0]
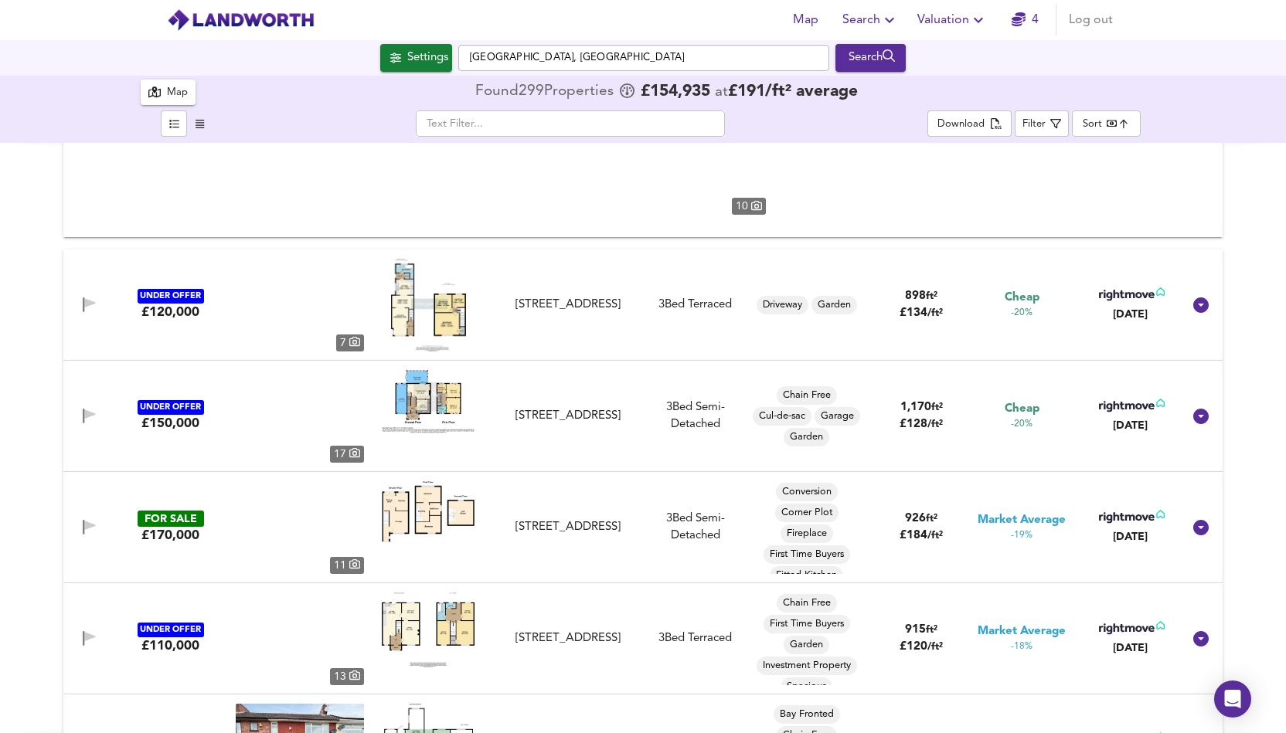
click at [406, 524] on img at bounding box center [428, 513] width 93 height 62
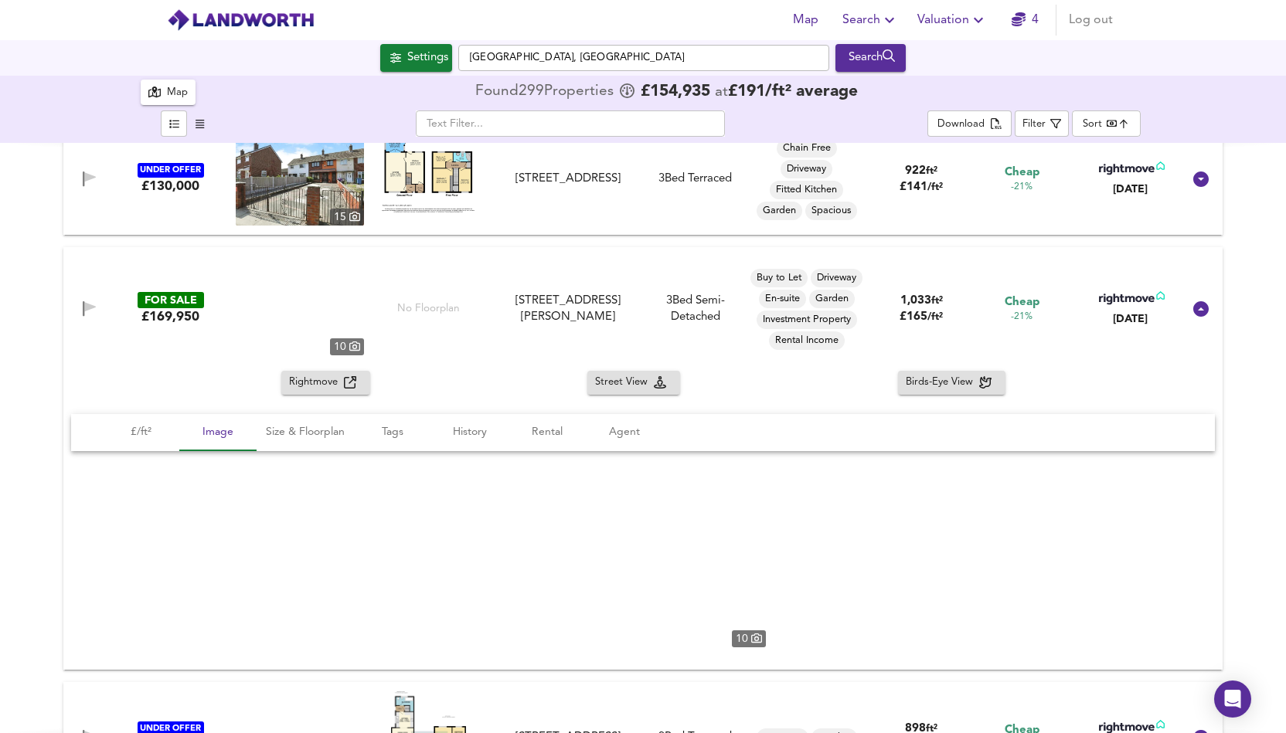
scroll to position [4112, 0]
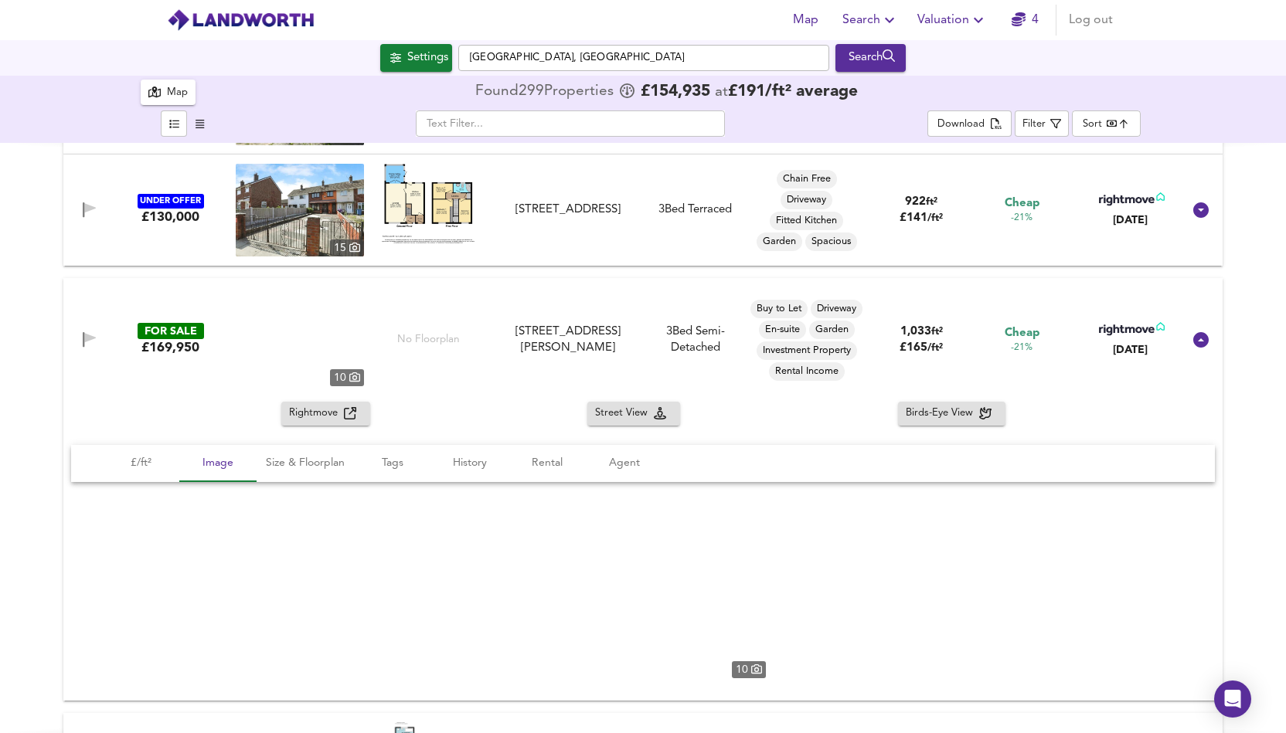
click at [753, 667] on icon at bounding box center [756, 668] width 11 height 11
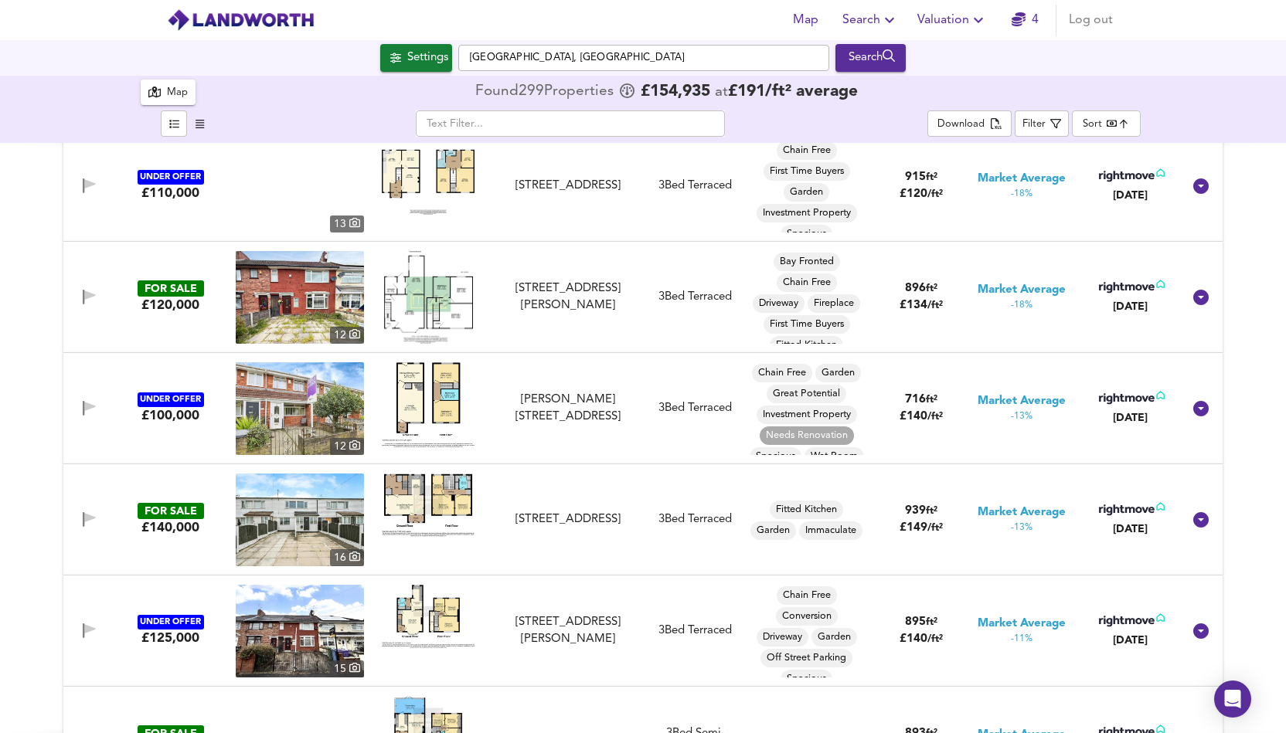
scroll to position [5101, 0]
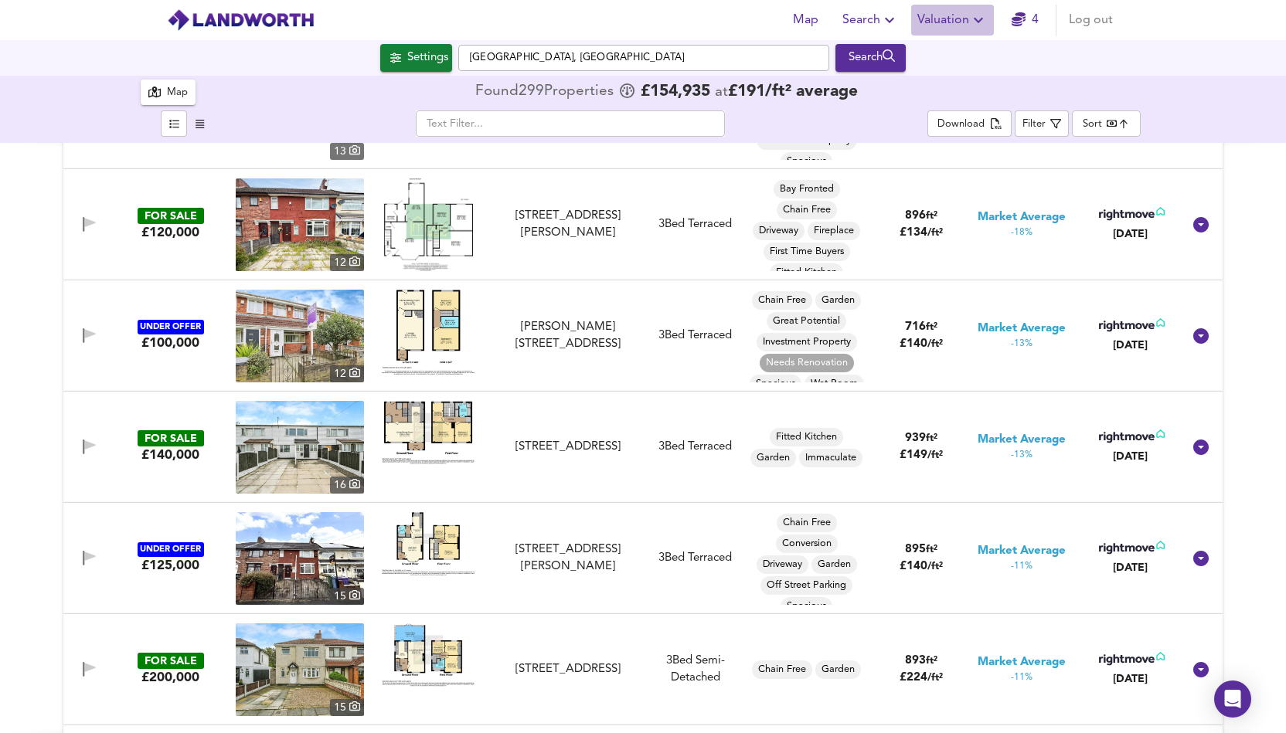
click at [976, 14] on icon "button" at bounding box center [978, 20] width 19 height 19
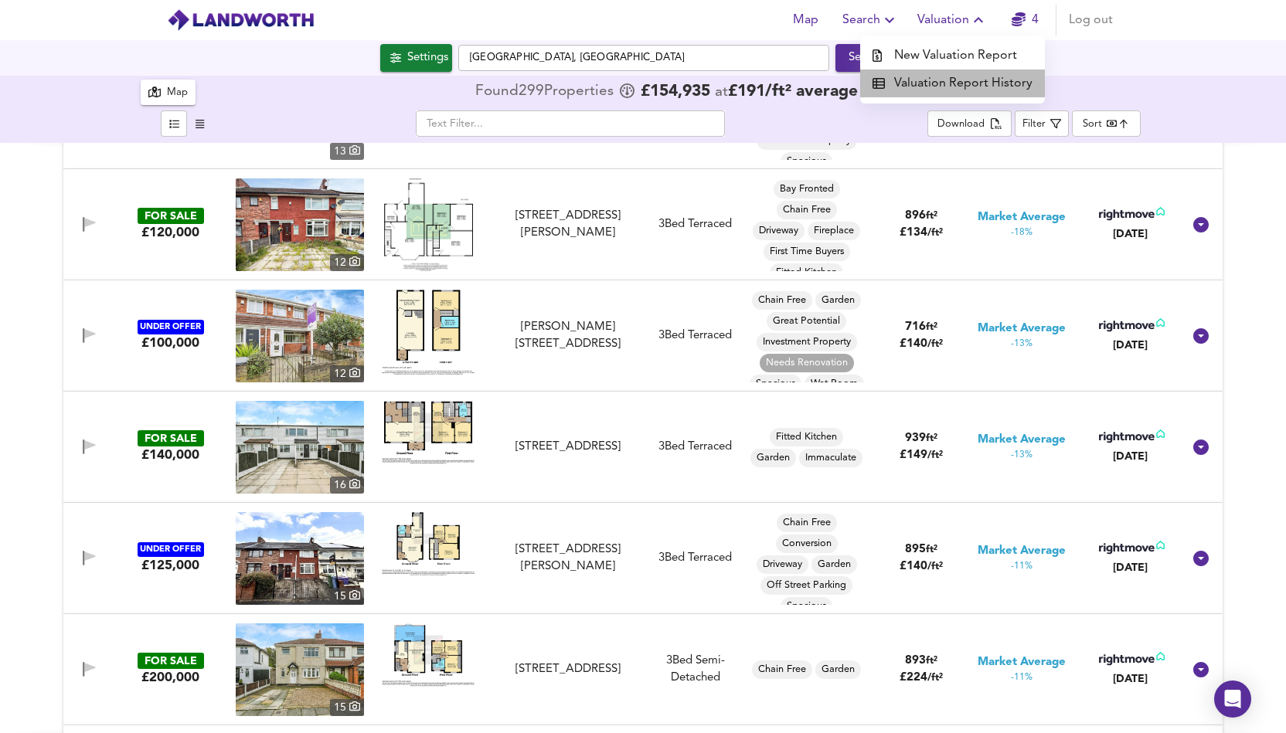
click at [959, 80] on li "Valuation Report History" at bounding box center [952, 84] width 185 height 28
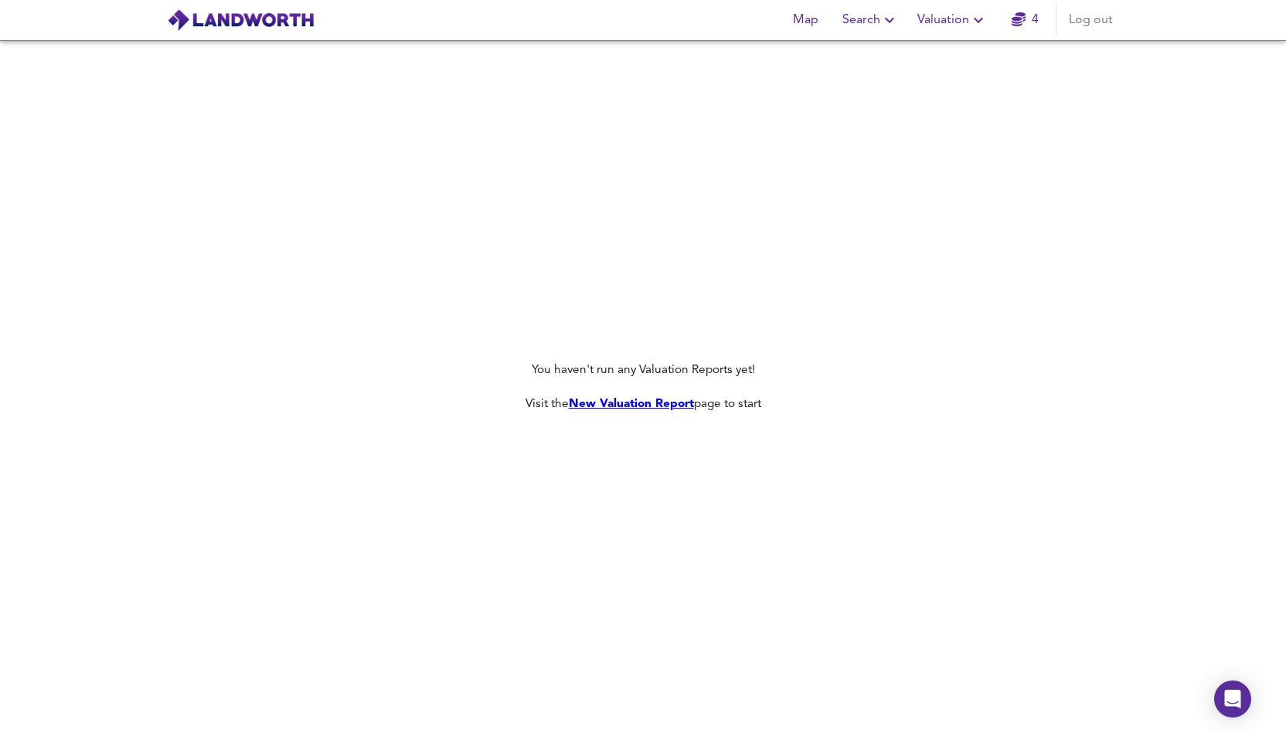
click at [615, 401] on link "New Valuation Report" at bounding box center [631, 404] width 125 height 12
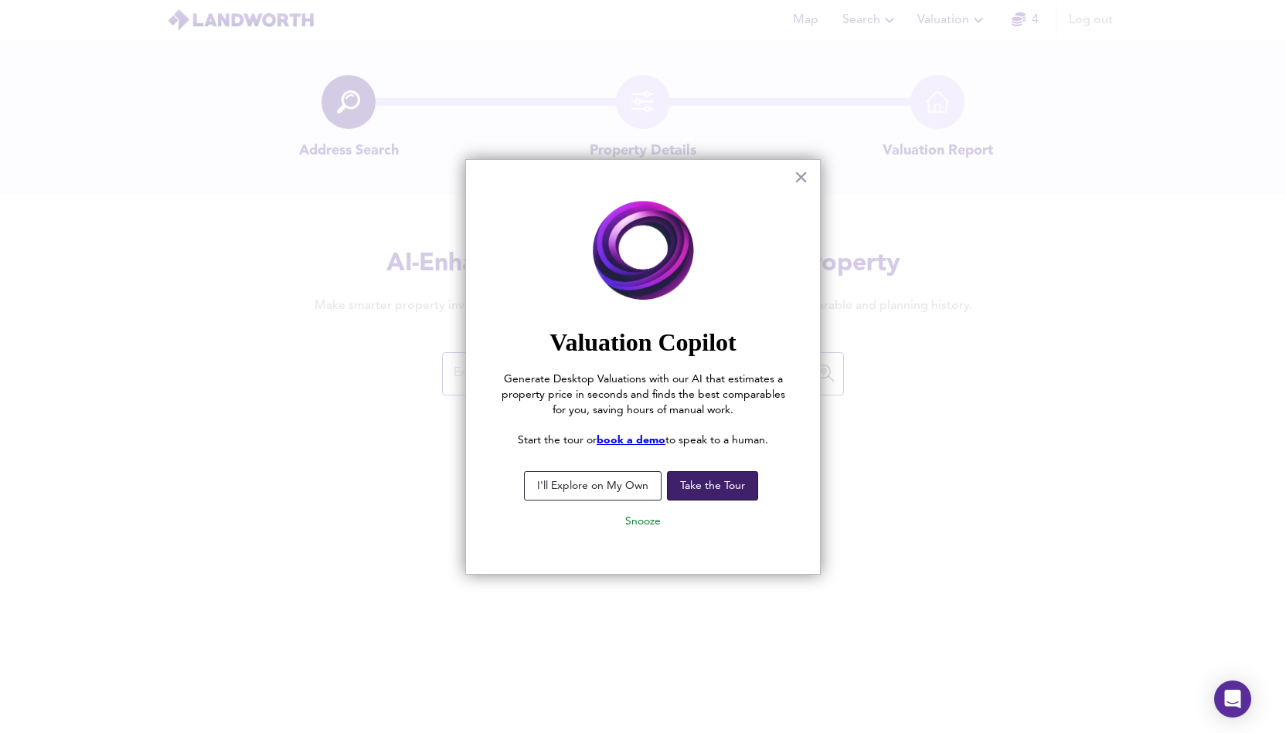
click at [714, 493] on button "Take the Tour" at bounding box center [712, 485] width 91 height 29
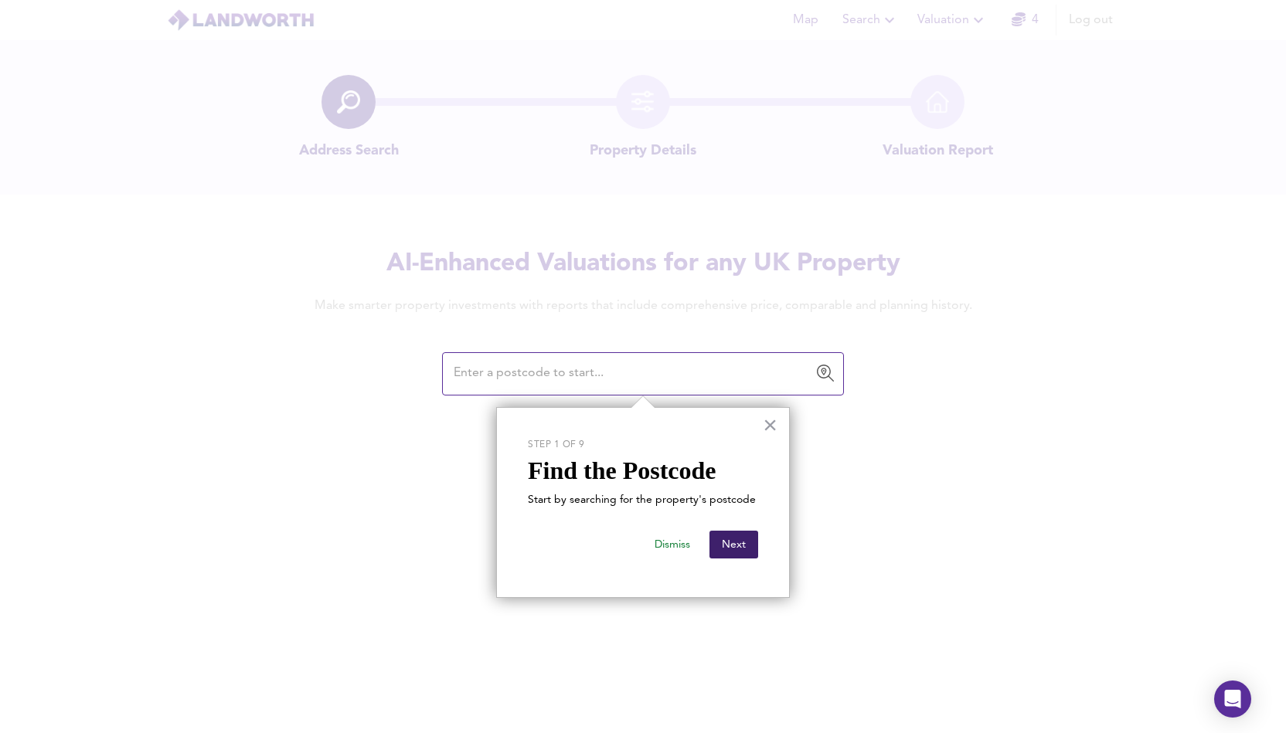
click at [730, 535] on button "Next" at bounding box center [734, 545] width 49 height 28
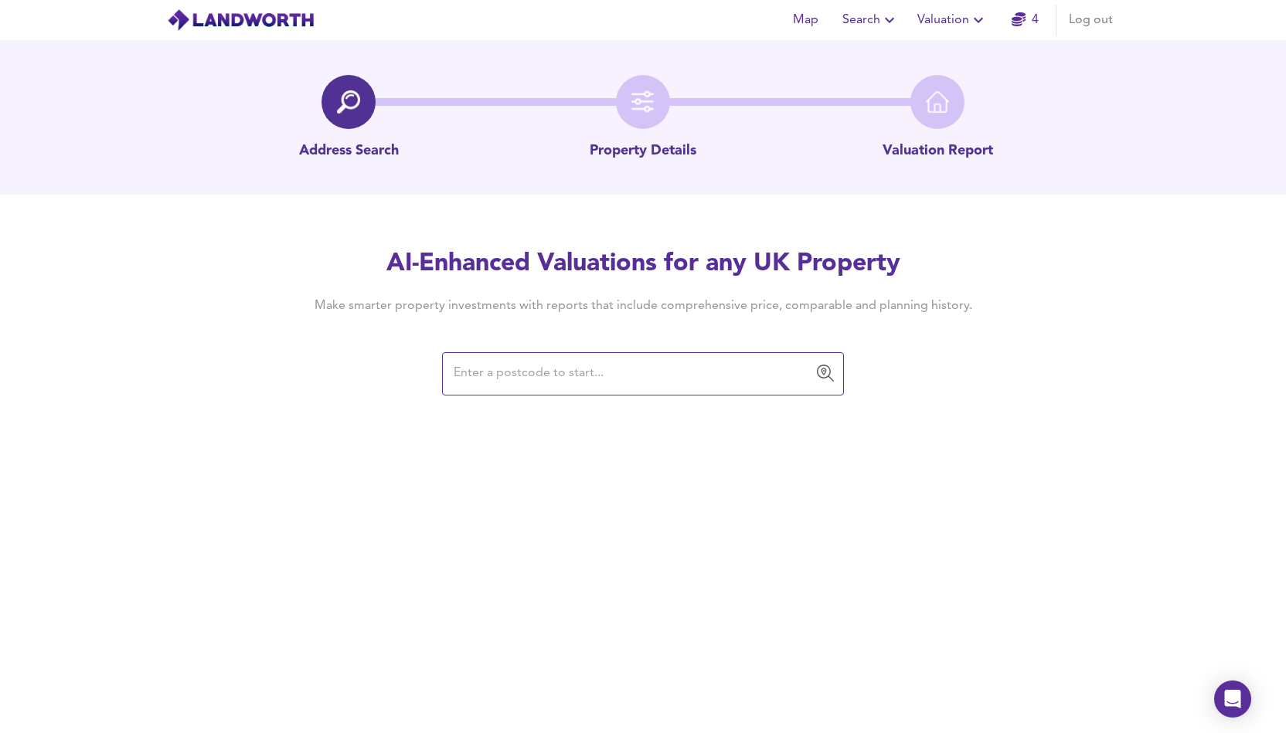
click at [680, 369] on input "text" at bounding box center [631, 373] width 365 height 29
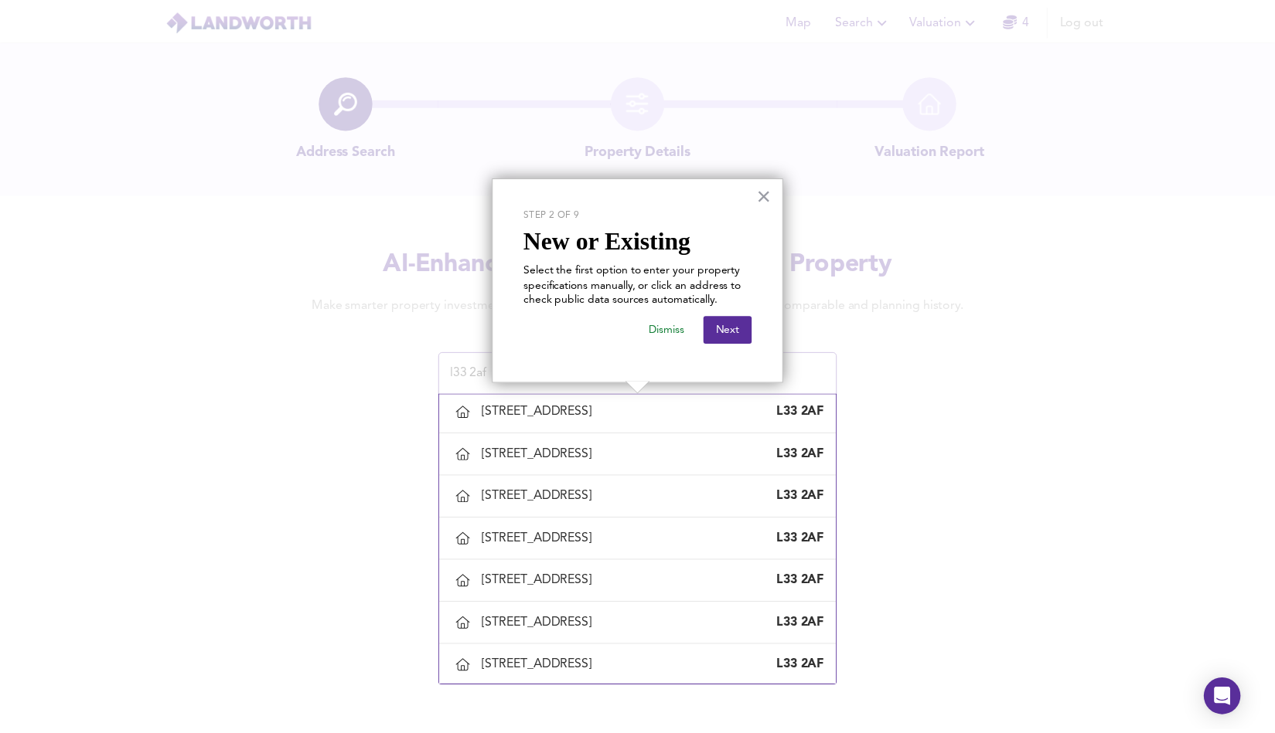
scroll to position [1024, 0]
click at [603, 662] on div "[STREET_ADDRESS]" at bounding box center [544, 667] width 117 height 17
type input "[STREET_ADDRESS]"
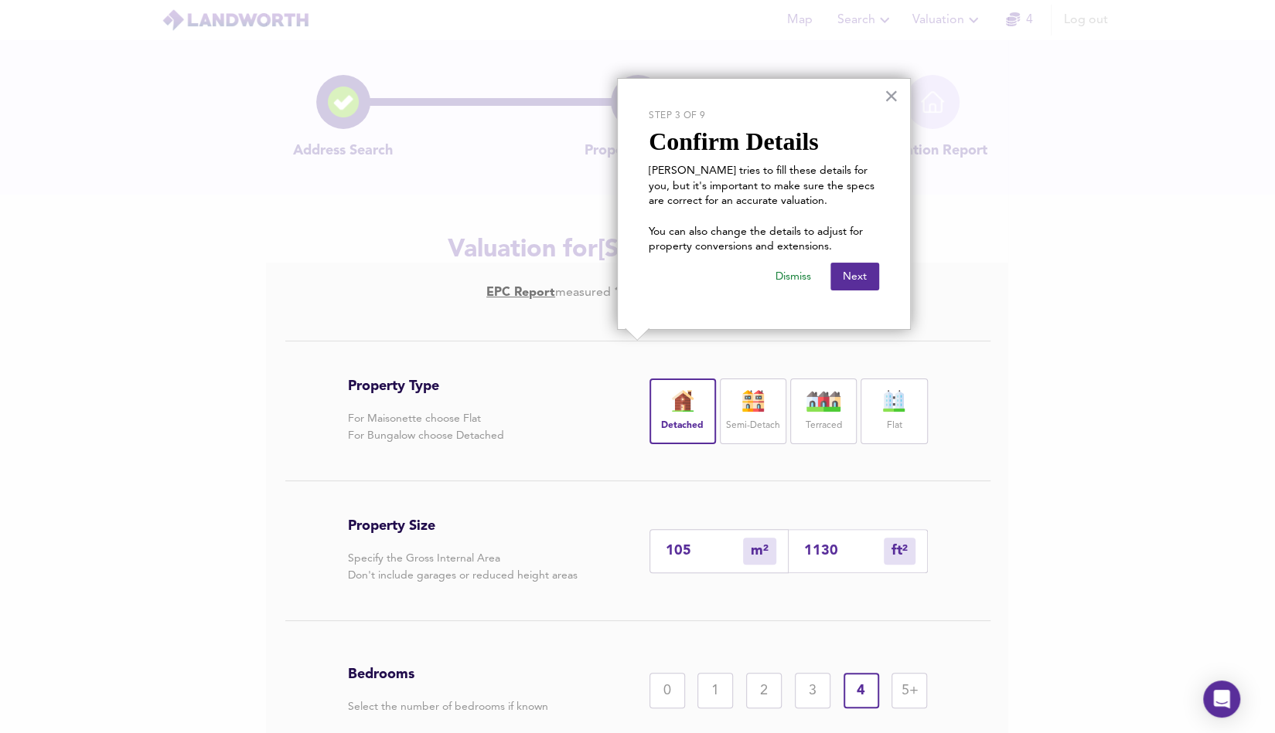
scroll to position [78, 0]
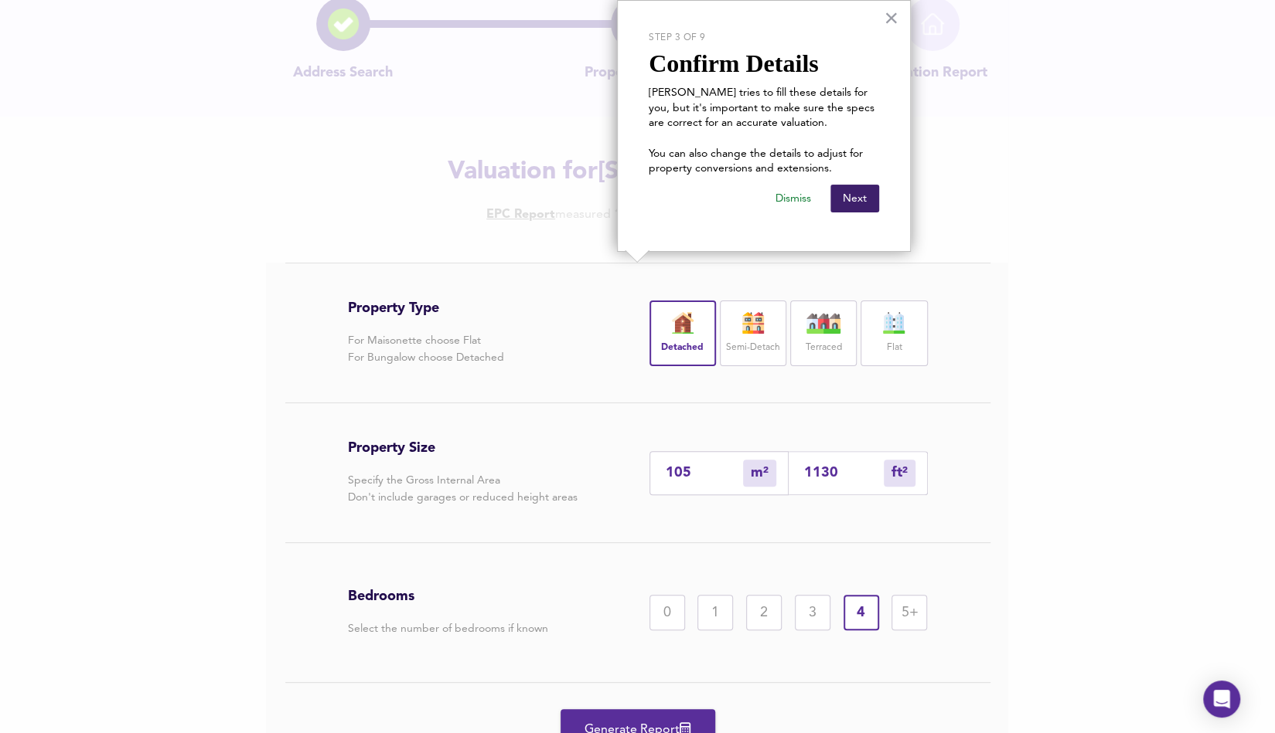
click at [846, 199] on button "Next" at bounding box center [854, 199] width 49 height 28
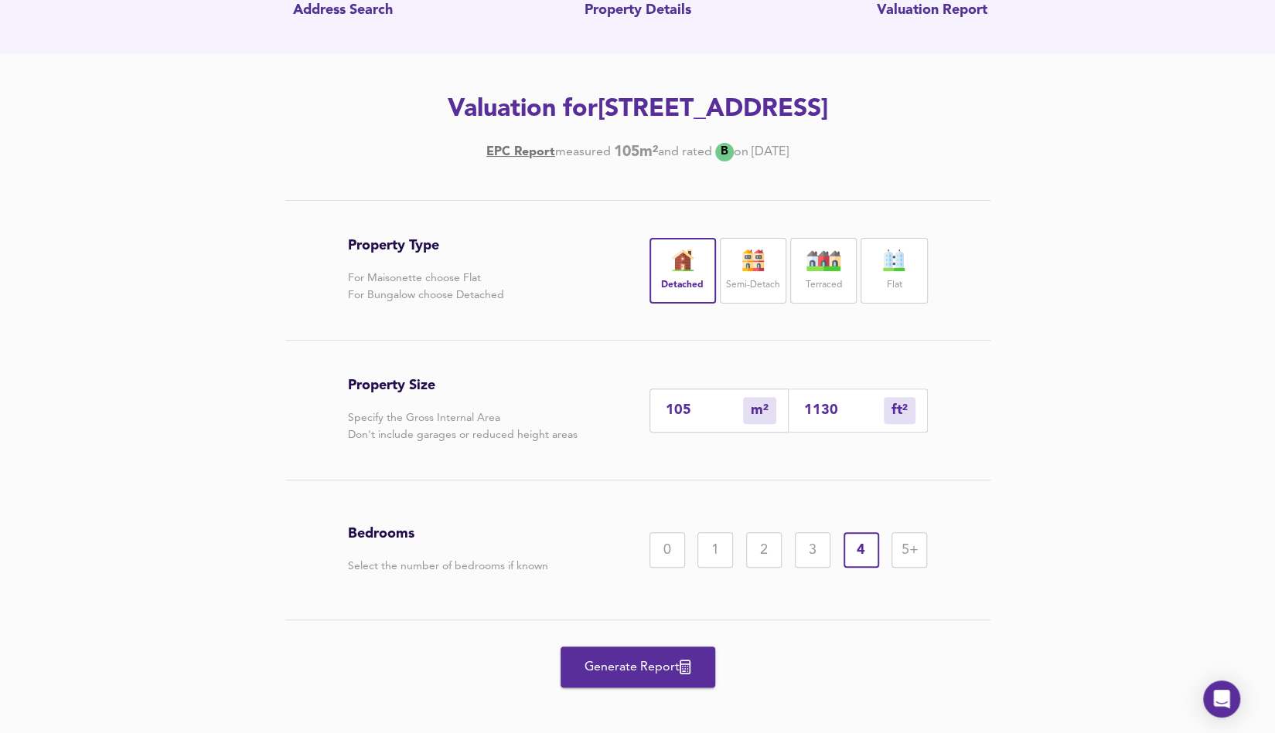
scroll to position [151, 0]
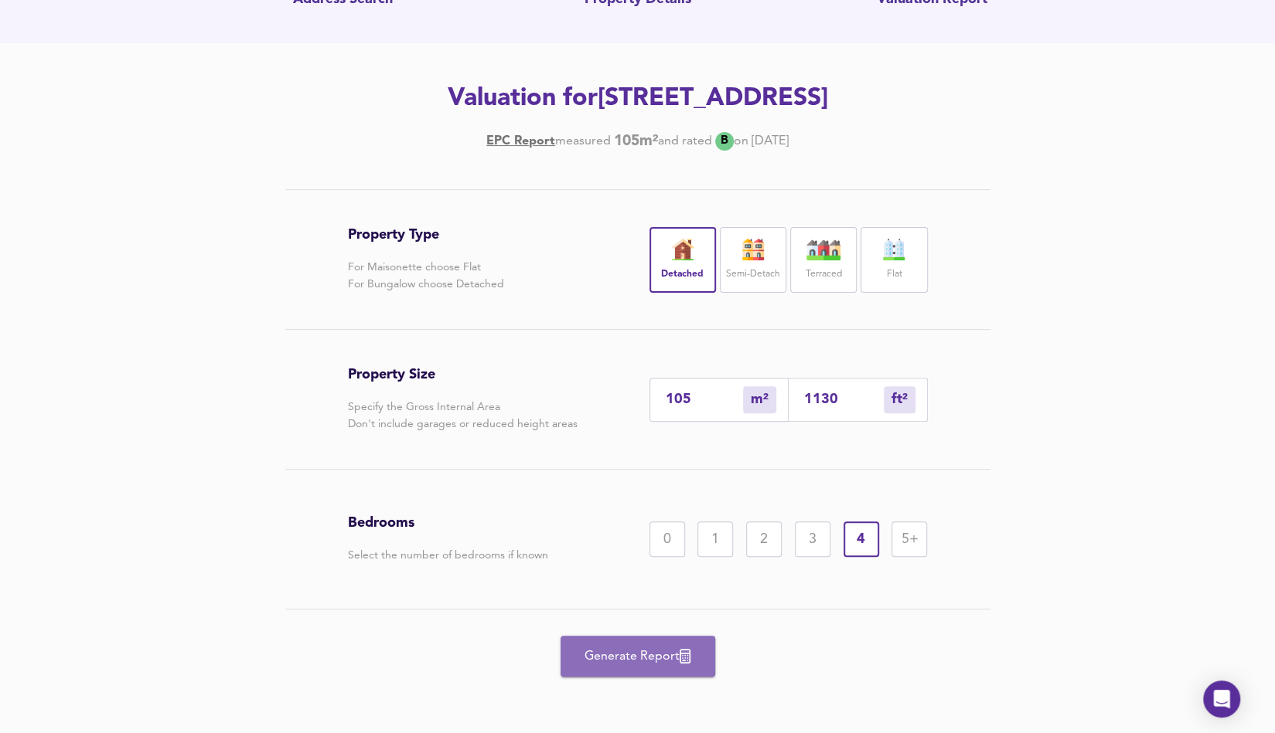
click at [652, 664] on span "Generate Report" at bounding box center [638, 657] width 124 height 22
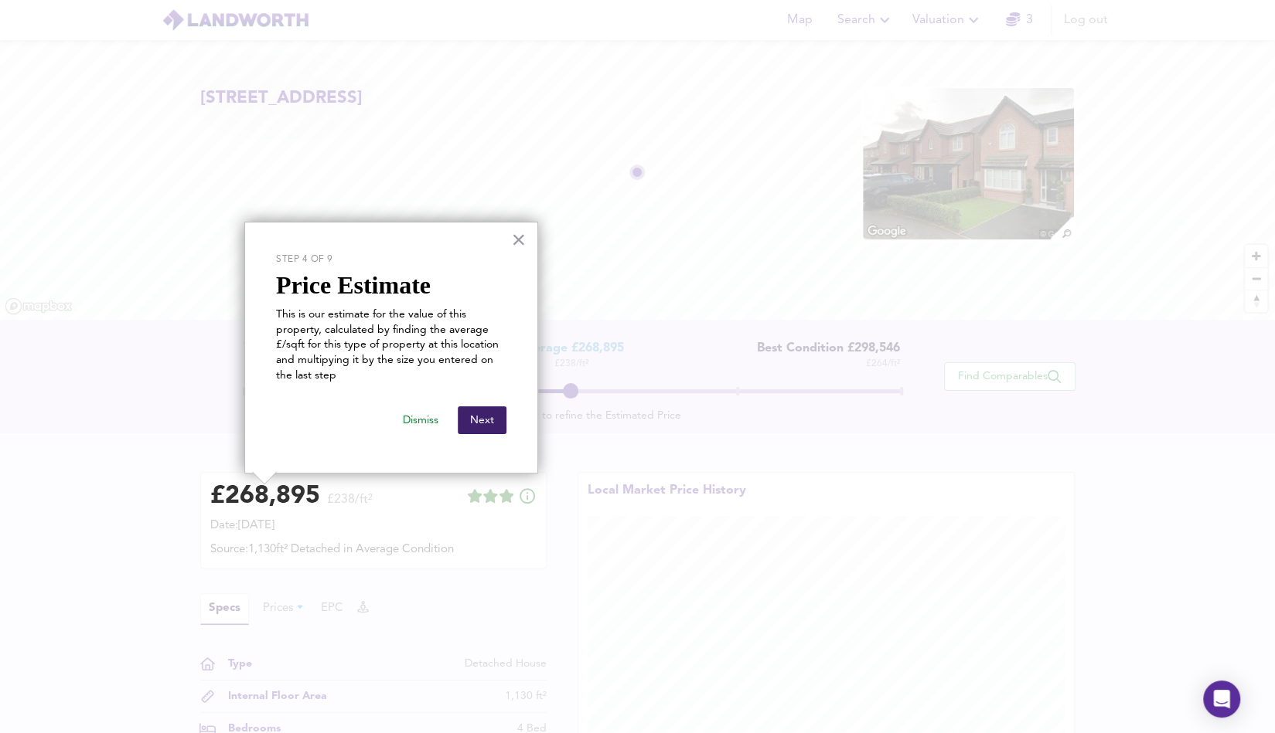
click at [487, 426] on button "Next" at bounding box center [482, 421] width 49 height 28
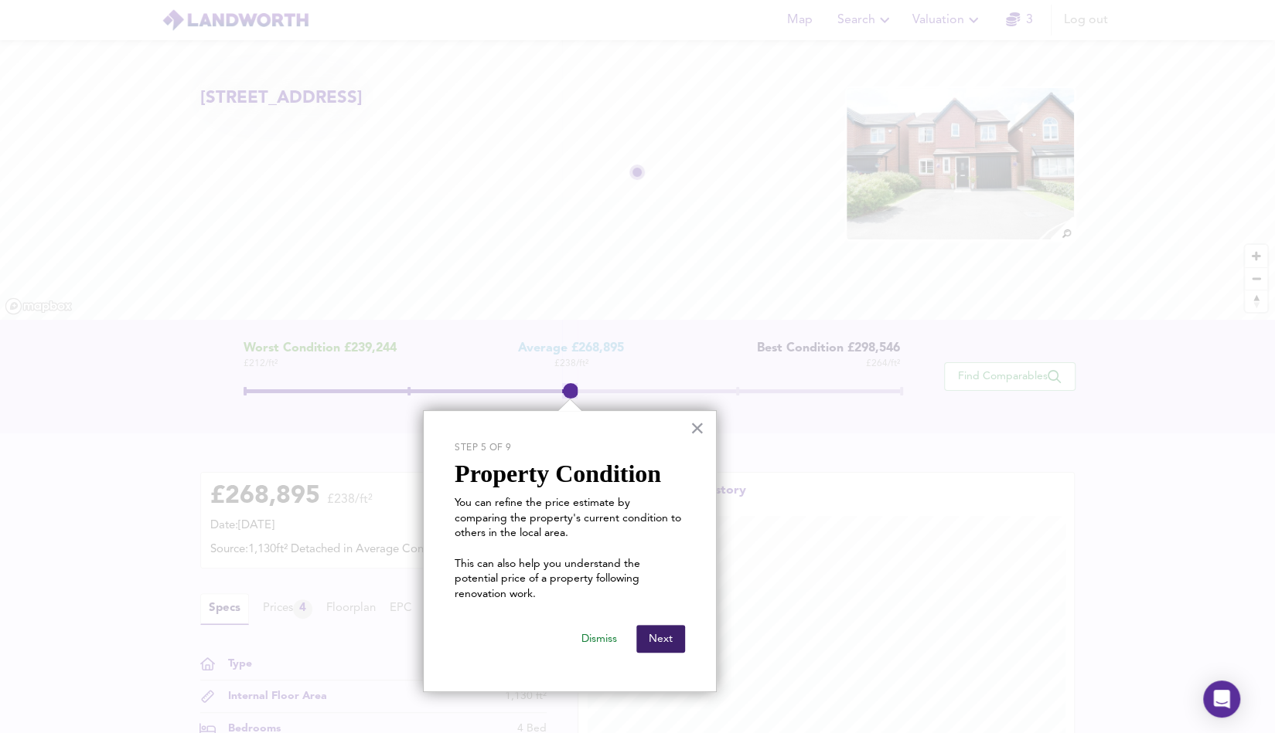
click at [652, 625] on button "Next" at bounding box center [660, 639] width 49 height 28
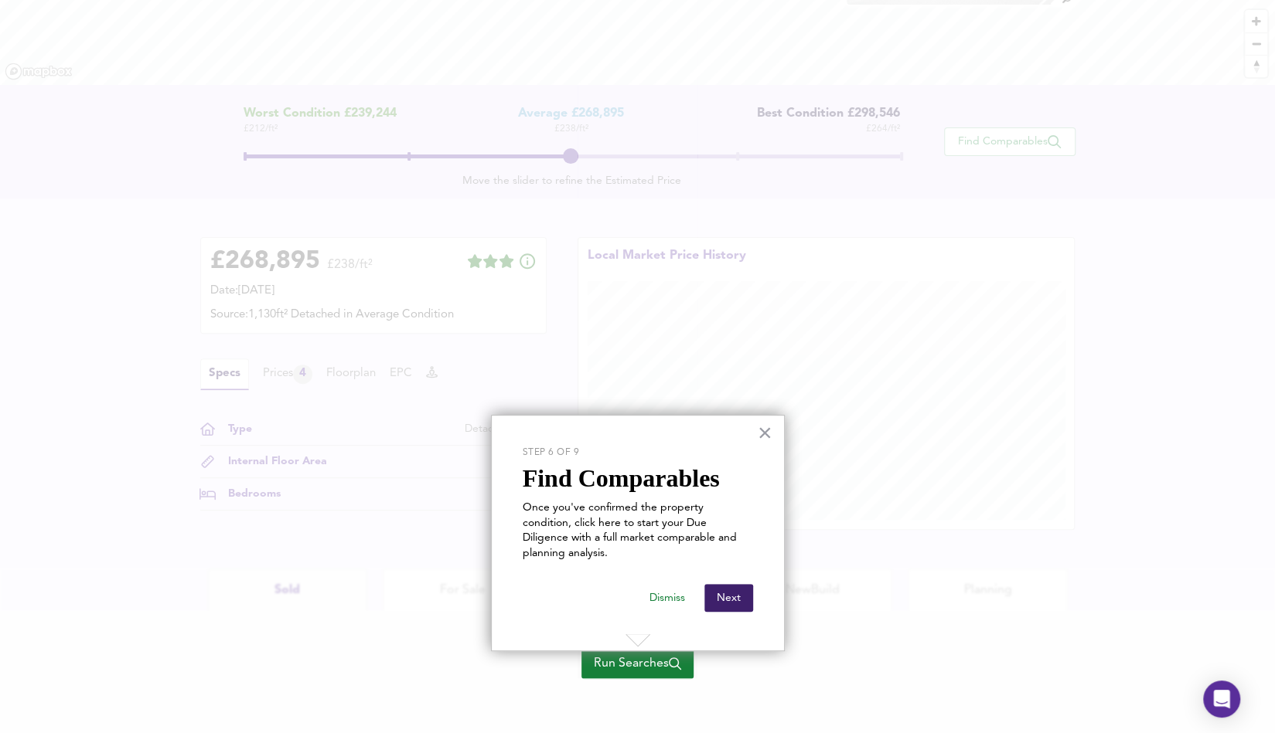
click at [736, 588] on button "Next" at bounding box center [728, 598] width 49 height 28
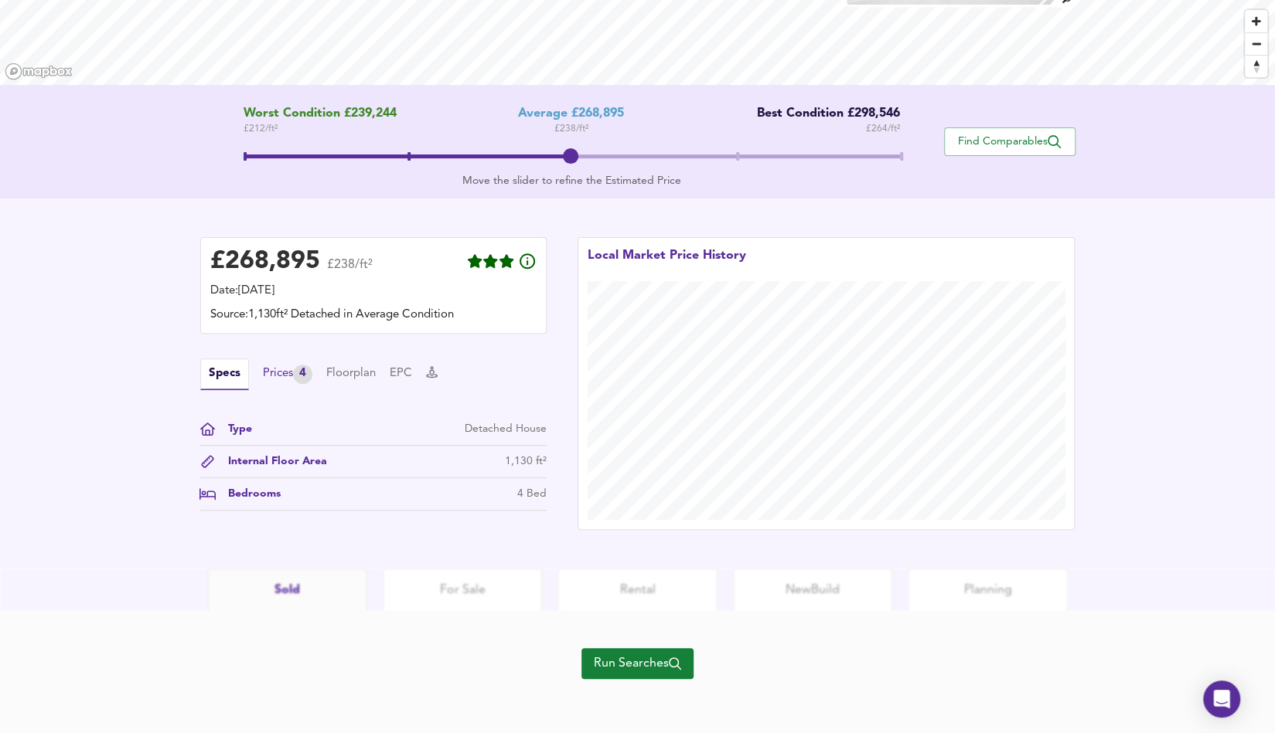
click at [297, 373] on div "Prices 4" at bounding box center [287, 374] width 49 height 19
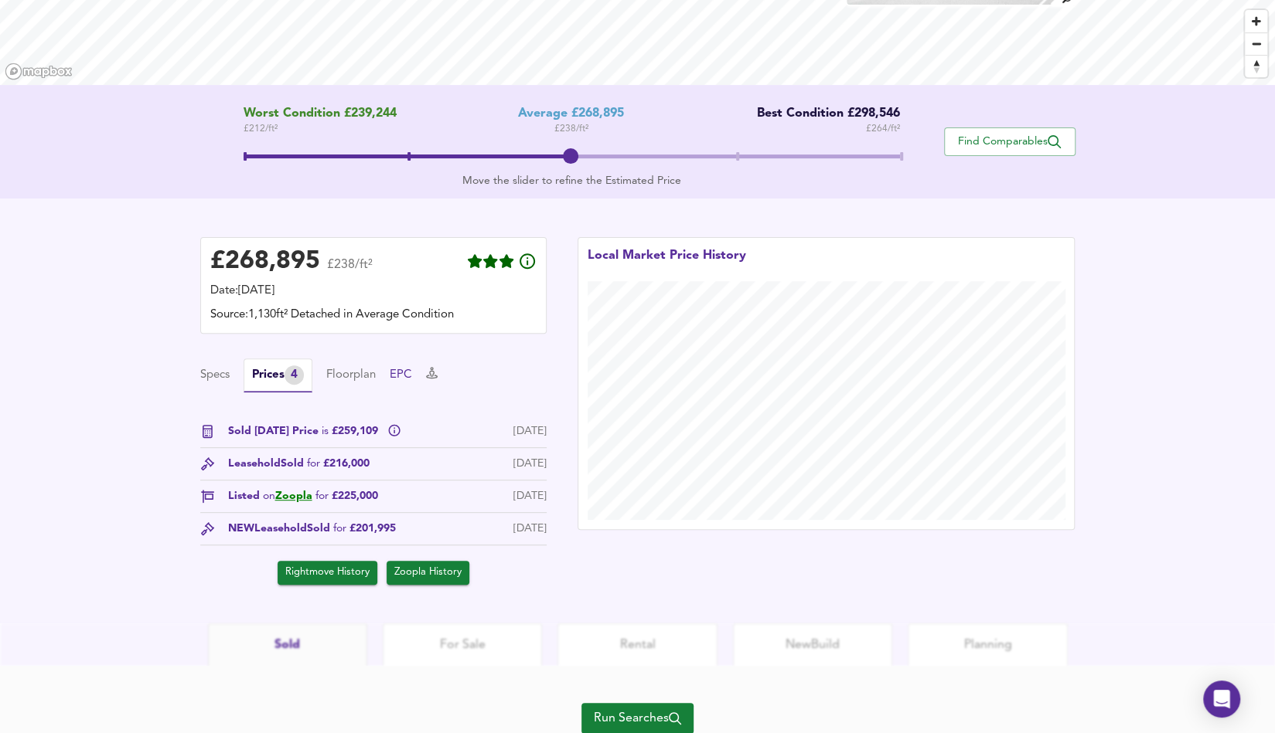
click at [408, 375] on button "EPC" at bounding box center [401, 375] width 22 height 17
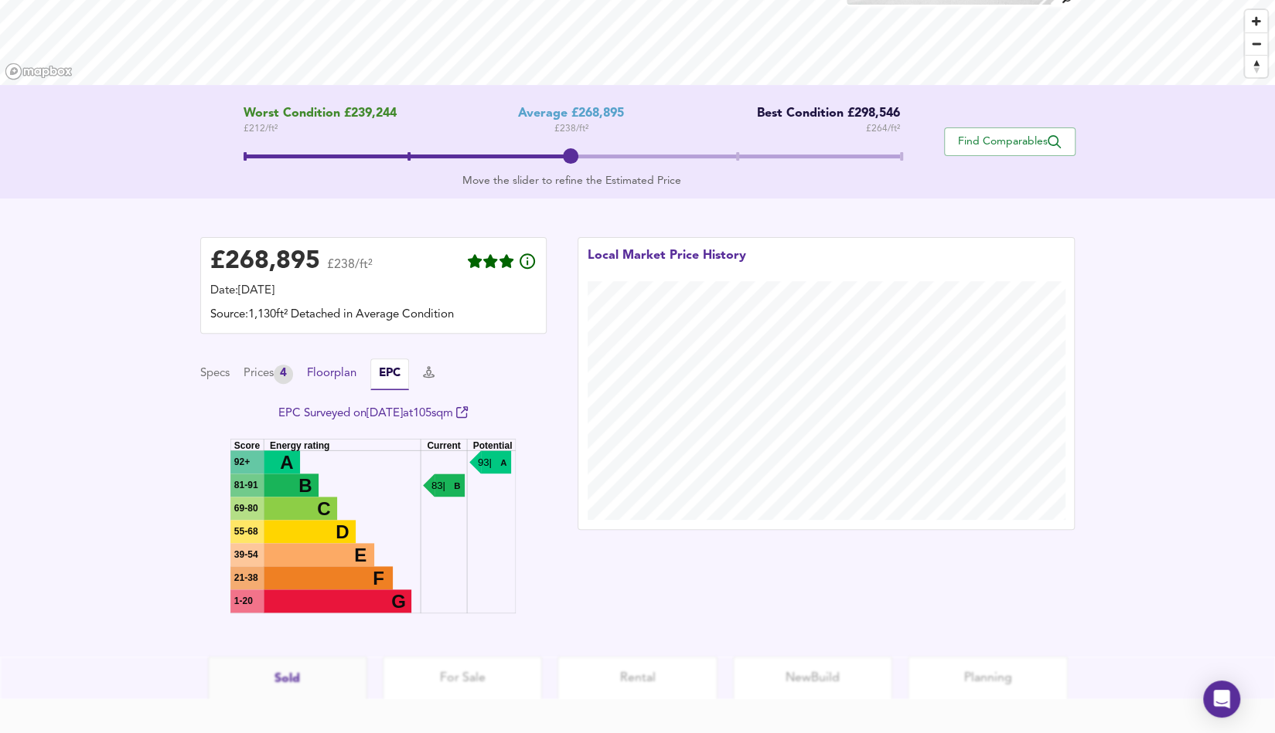
click at [352, 373] on button "Floorplan" at bounding box center [331, 374] width 49 height 17
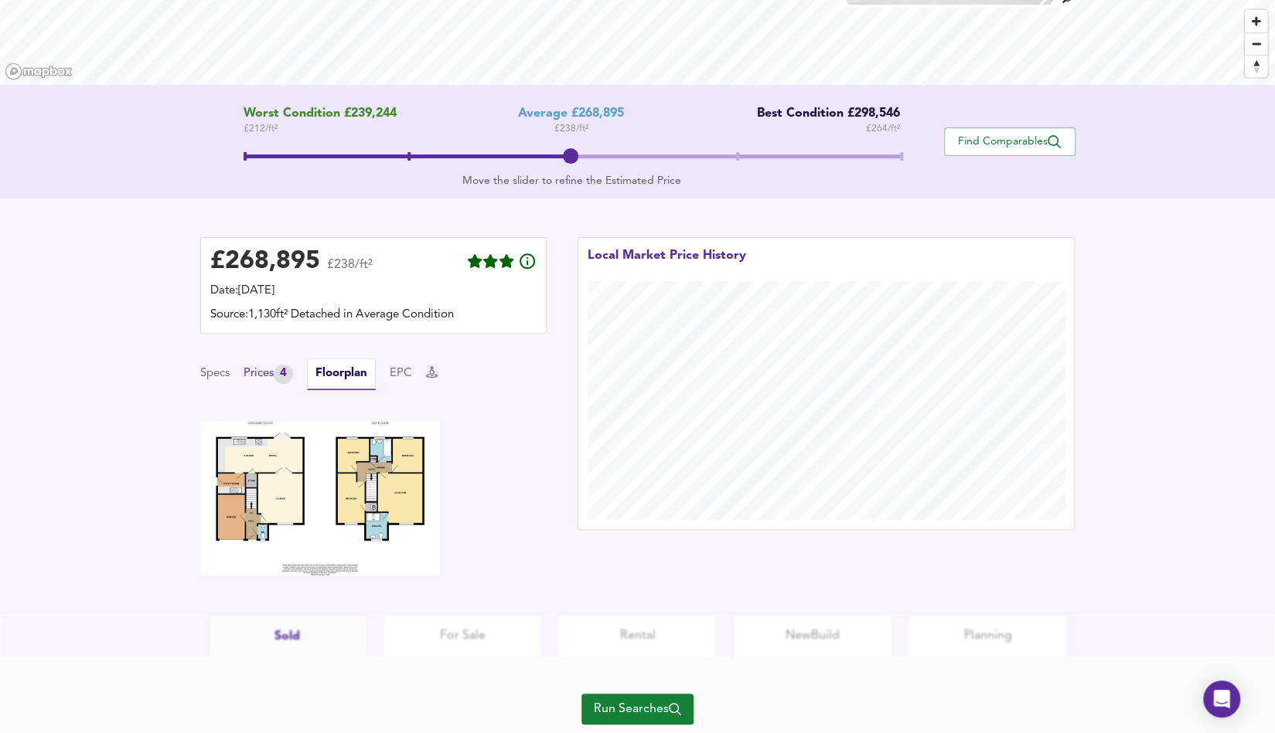
click at [265, 373] on div "Prices 4" at bounding box center [267, 374] width 49 height 19
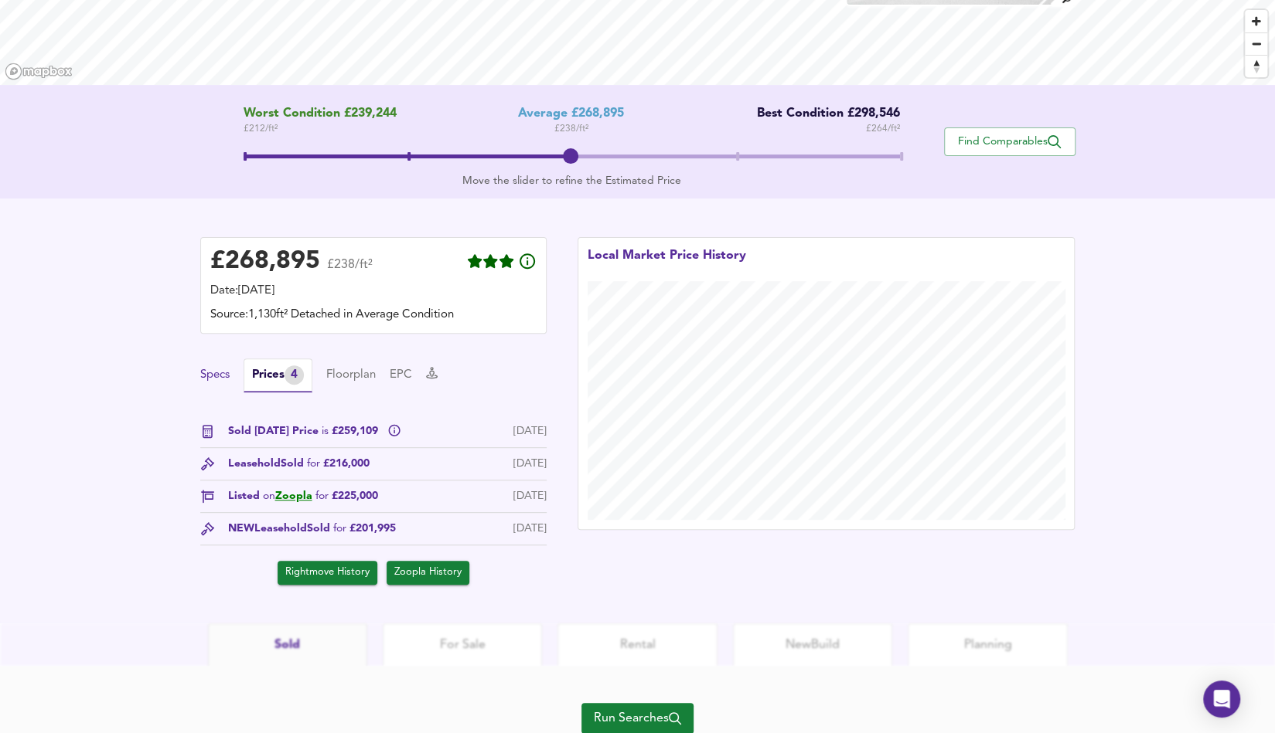
click at [223, 381] on button "Specs" at bounding box center [214, 375] width 29 height 17
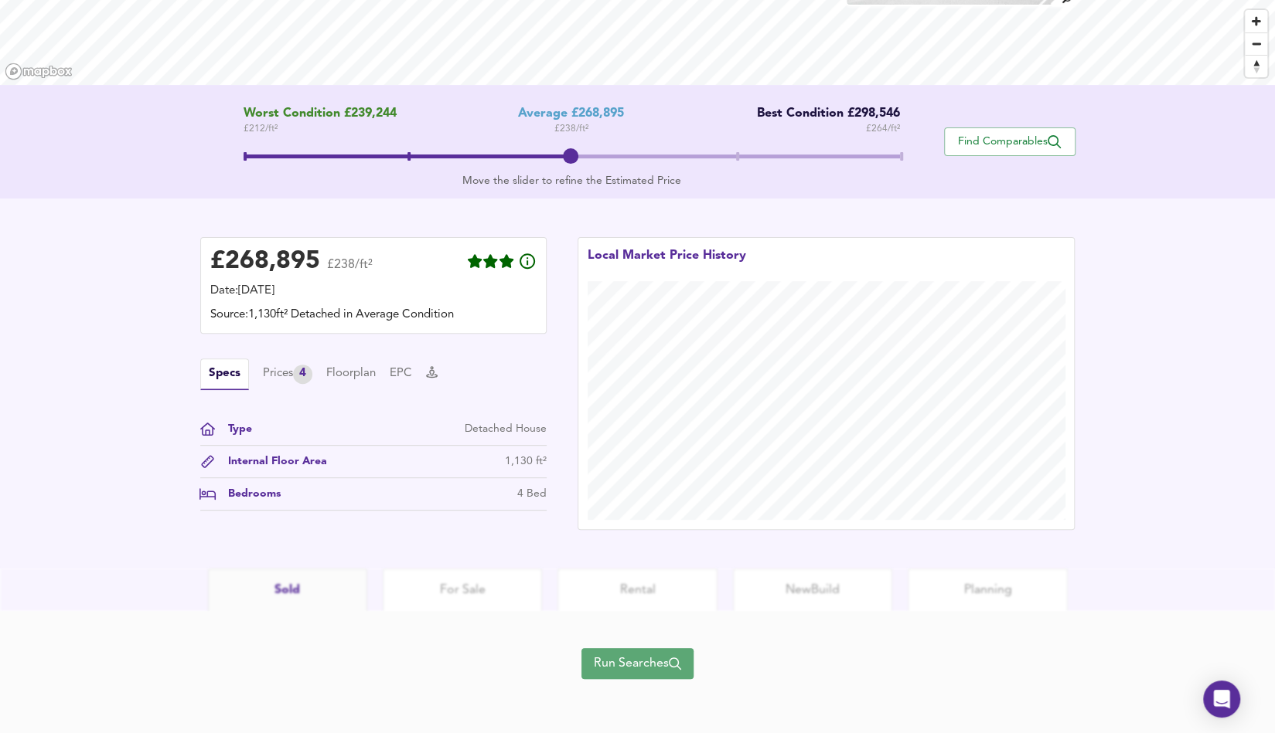
click at [638, 658] on span "Run Searches" at bounding box center [637, 664] width 87 height 22
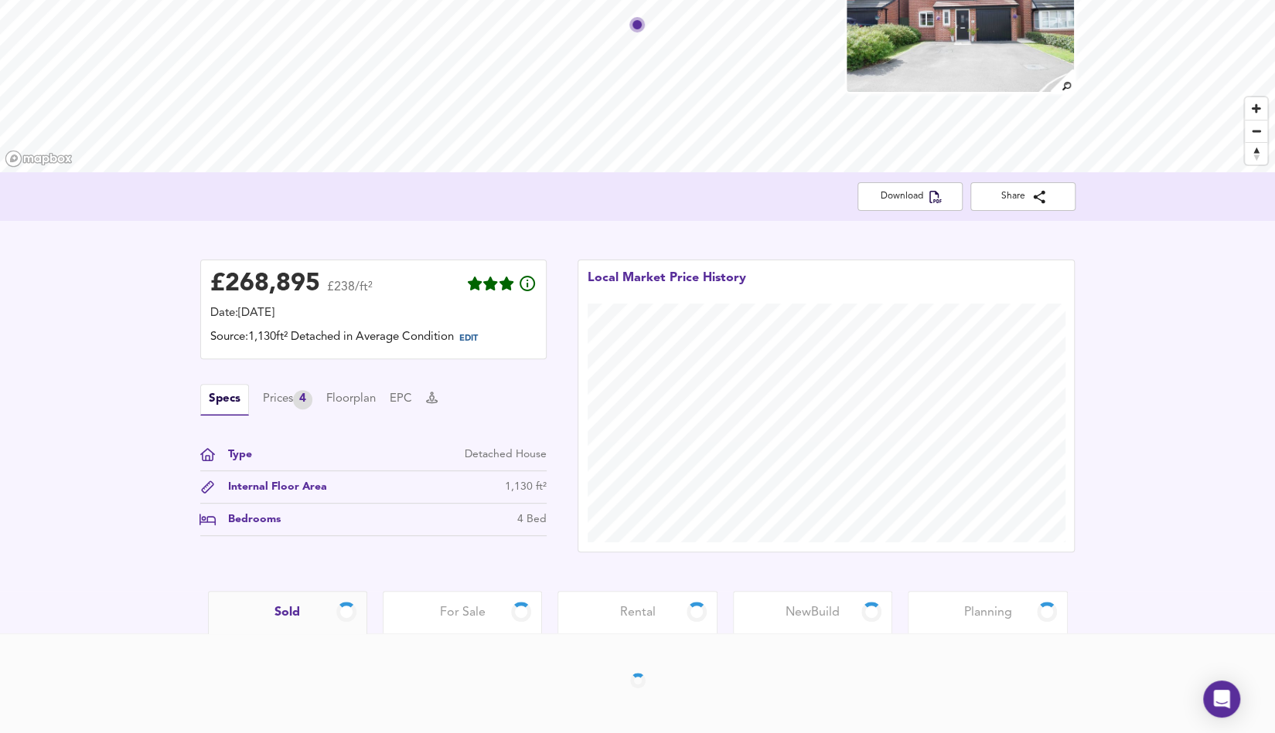
scroll to position [146, 0]
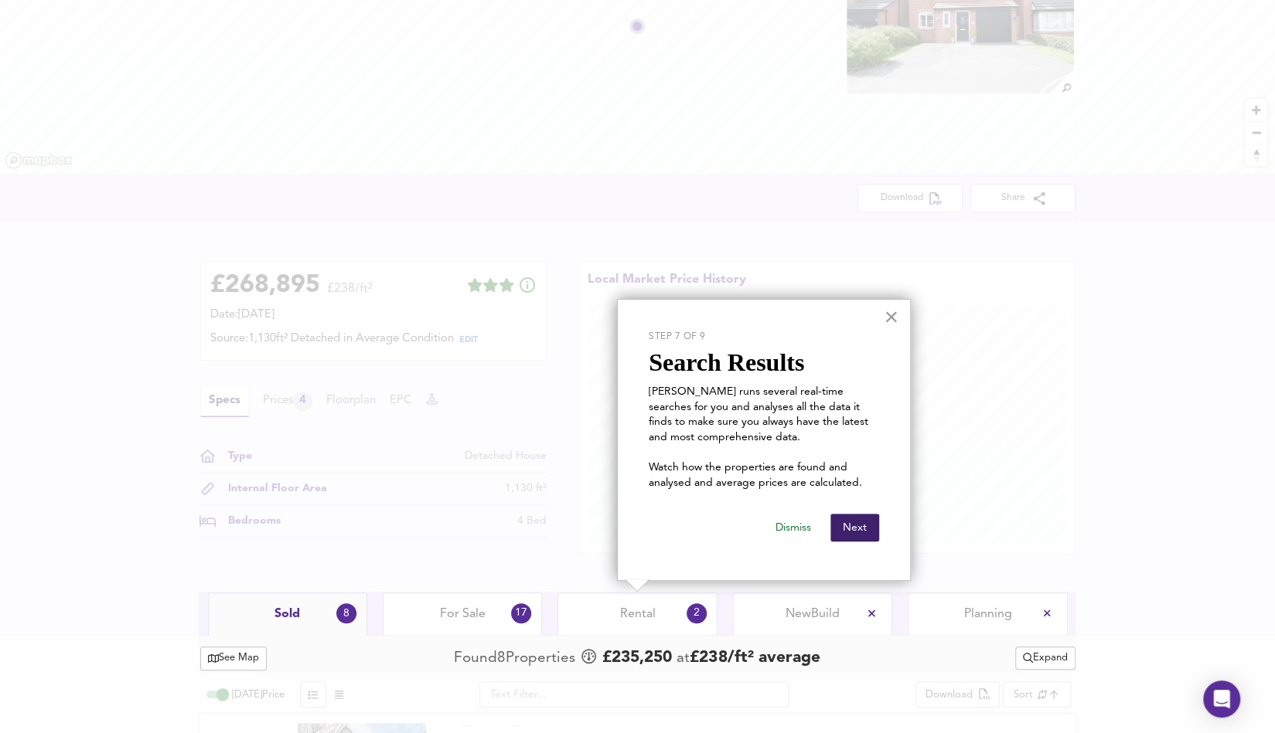
click at [856, 530] on button "Next" at bounding box center [854, 528] width 49 height 28
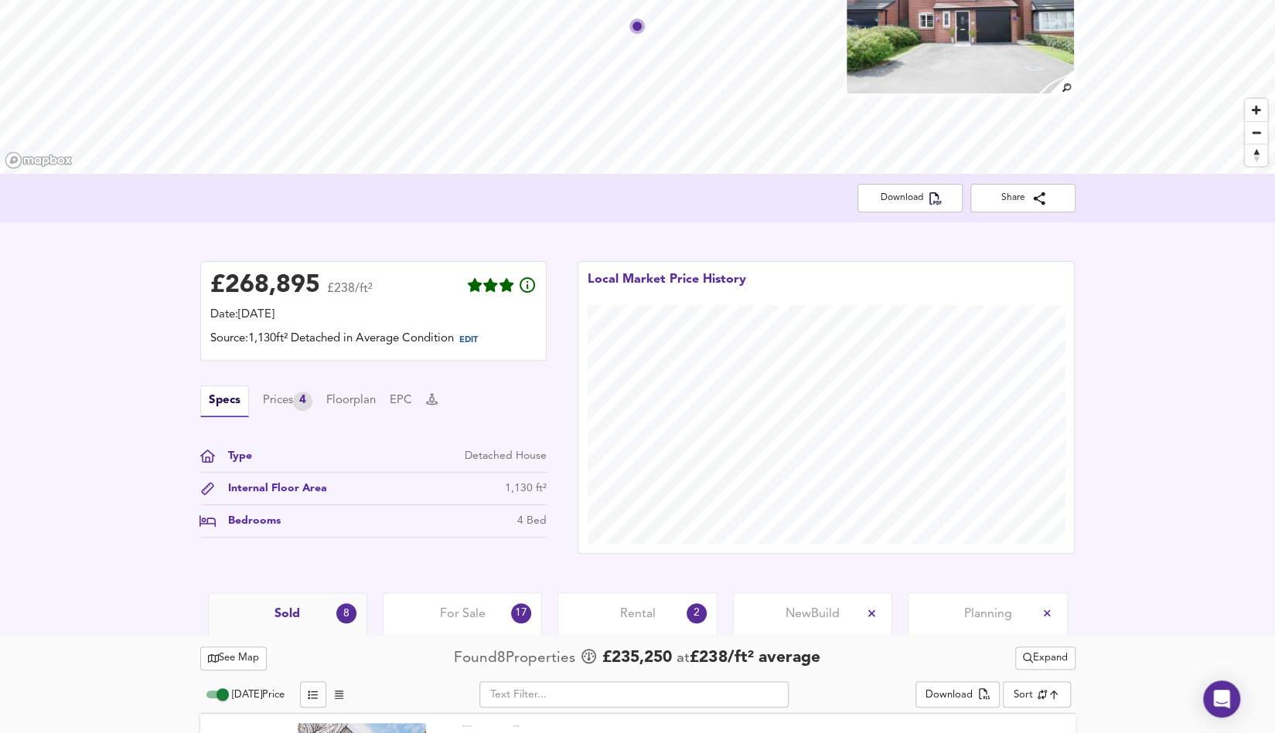
click at [1149, 512] on div "£ 268,895 £238/ft² Date: [DATE] Source: 1,130ft² Detached in Average Condition …" at bounding box center [637, 408] width 1275 height 370
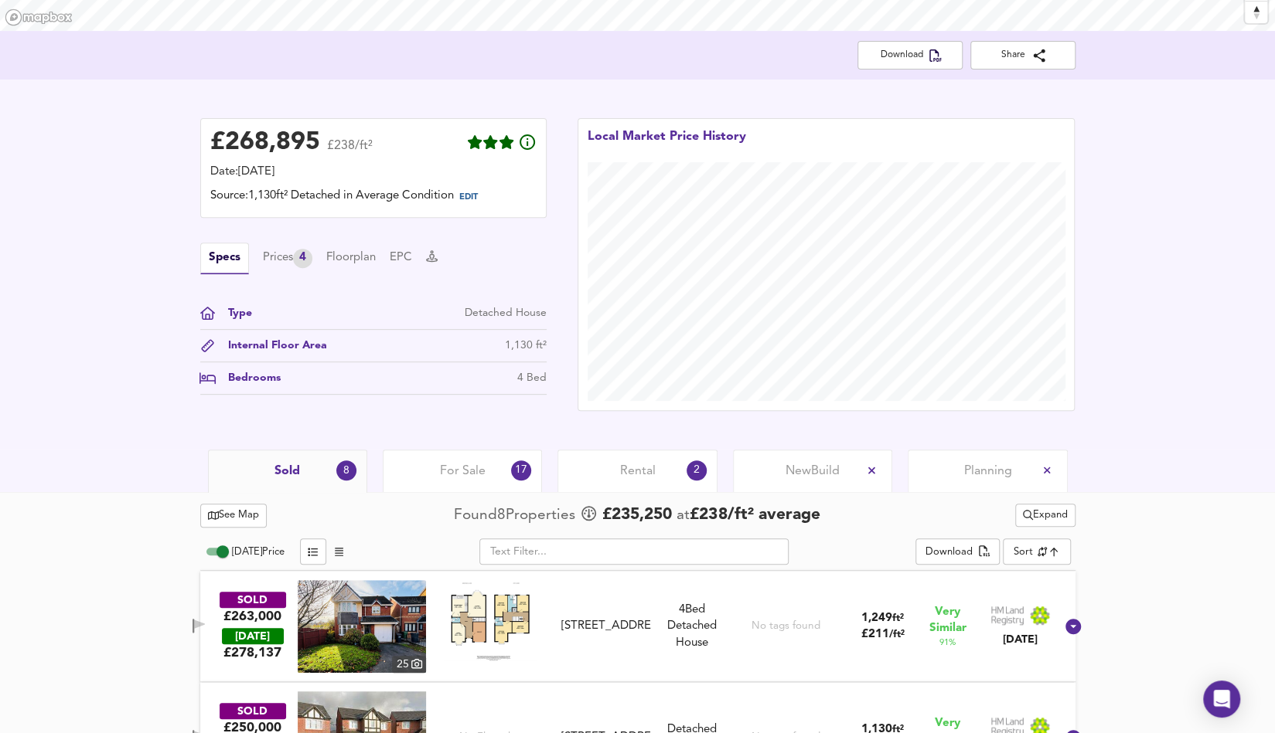
scroll to position [281, 0]
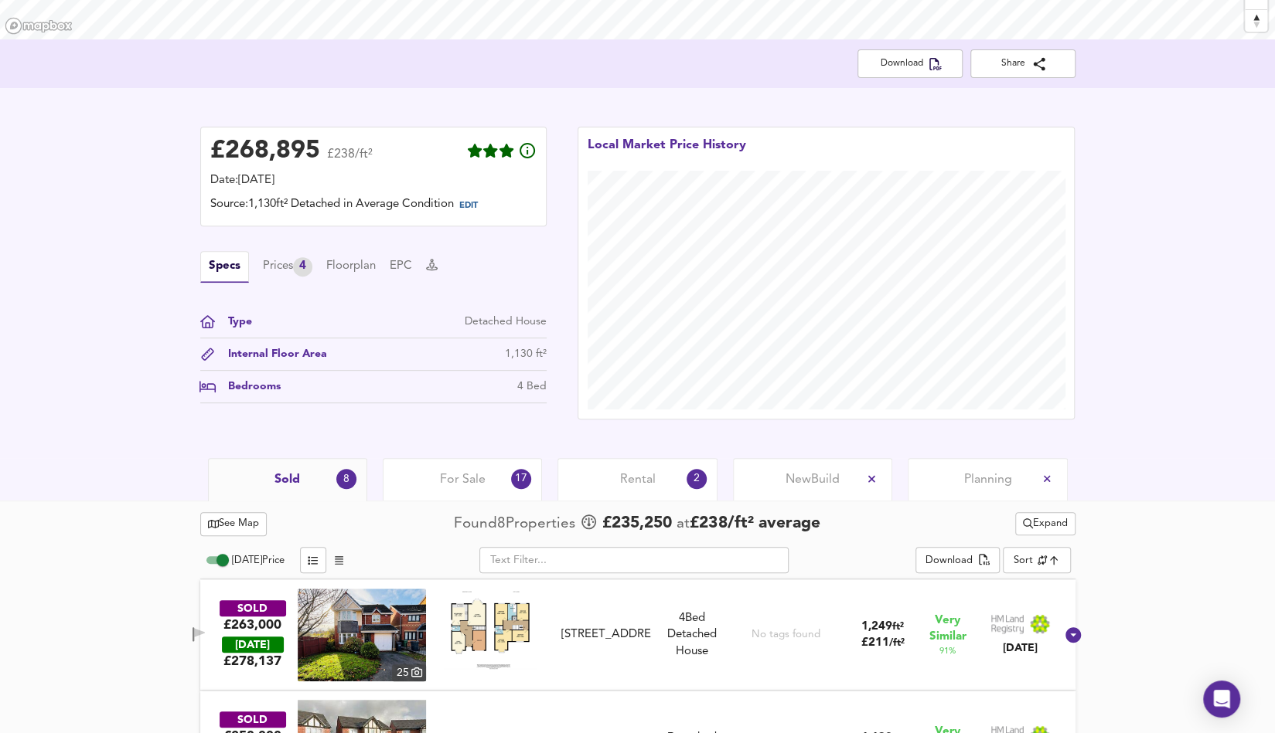
click at [655, 482] on div "Rental 2" at bounding box center [636, 479] width 159 height 43
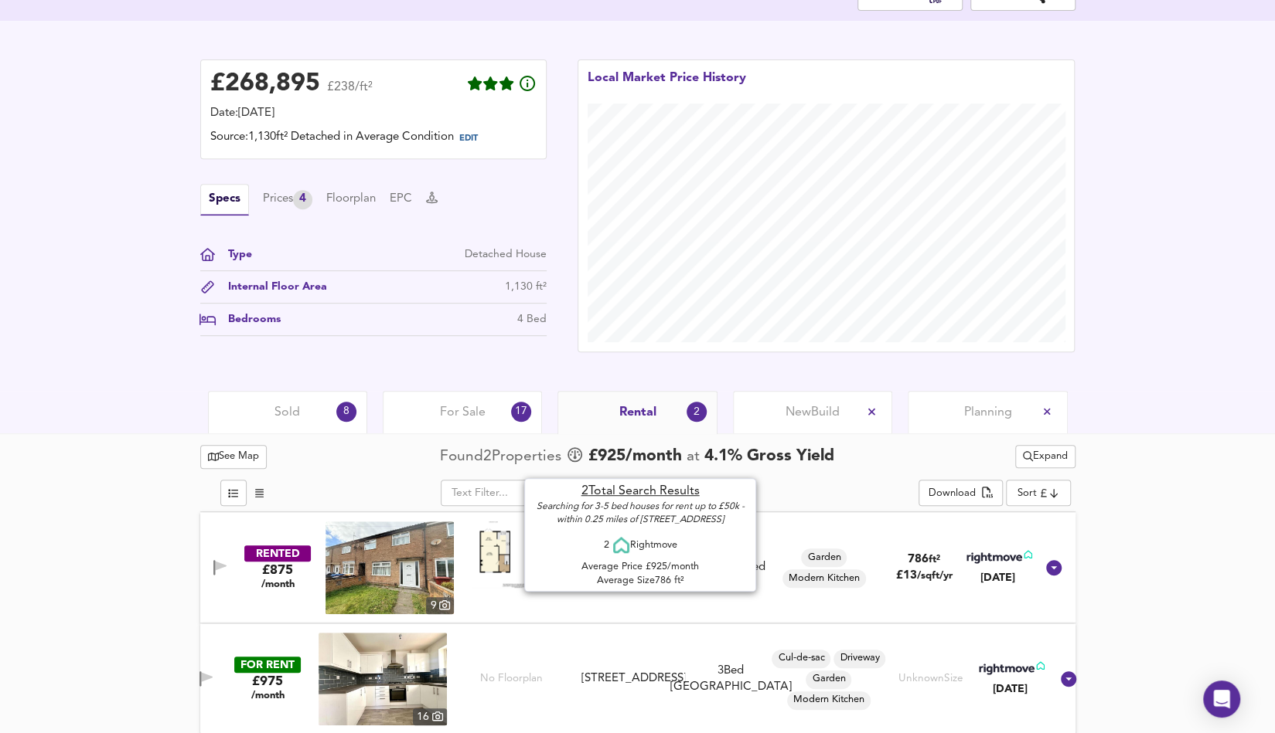
scroll to position [355, 0]
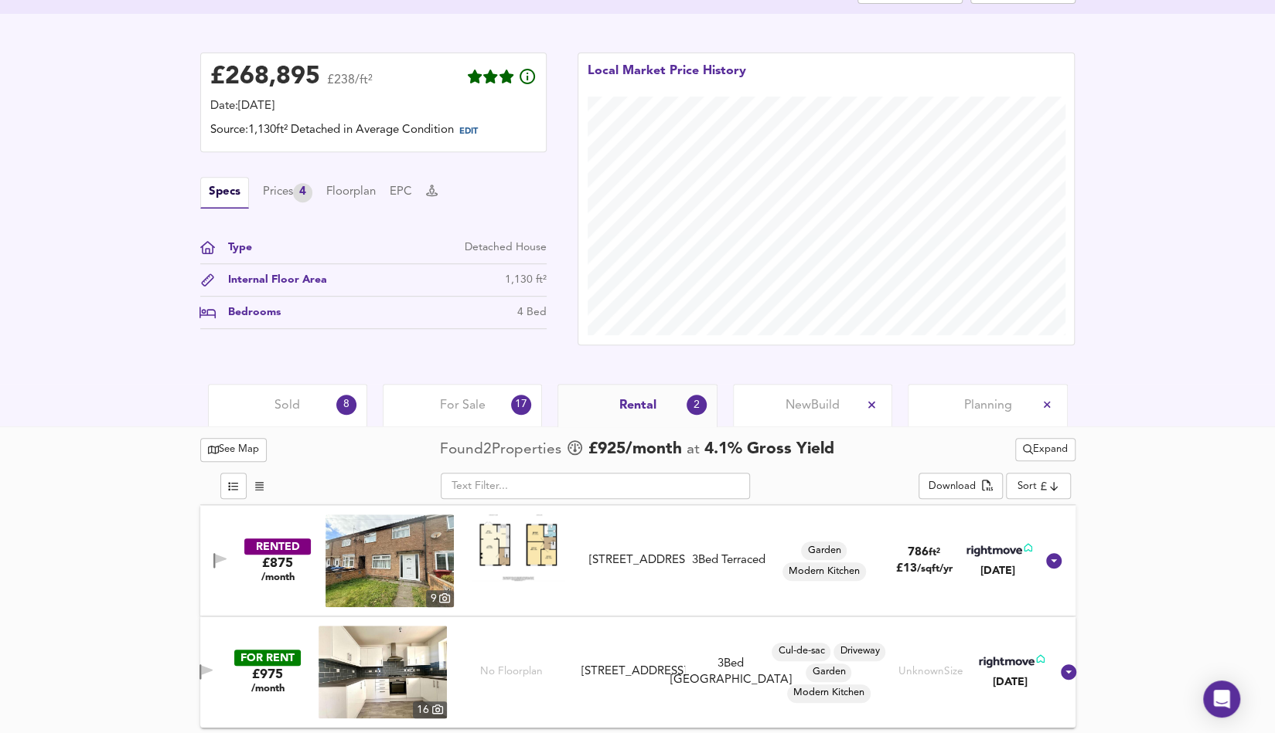
click at [454, 413] on span "For Sale" at bounding box center [463, 405] width 46 height 17
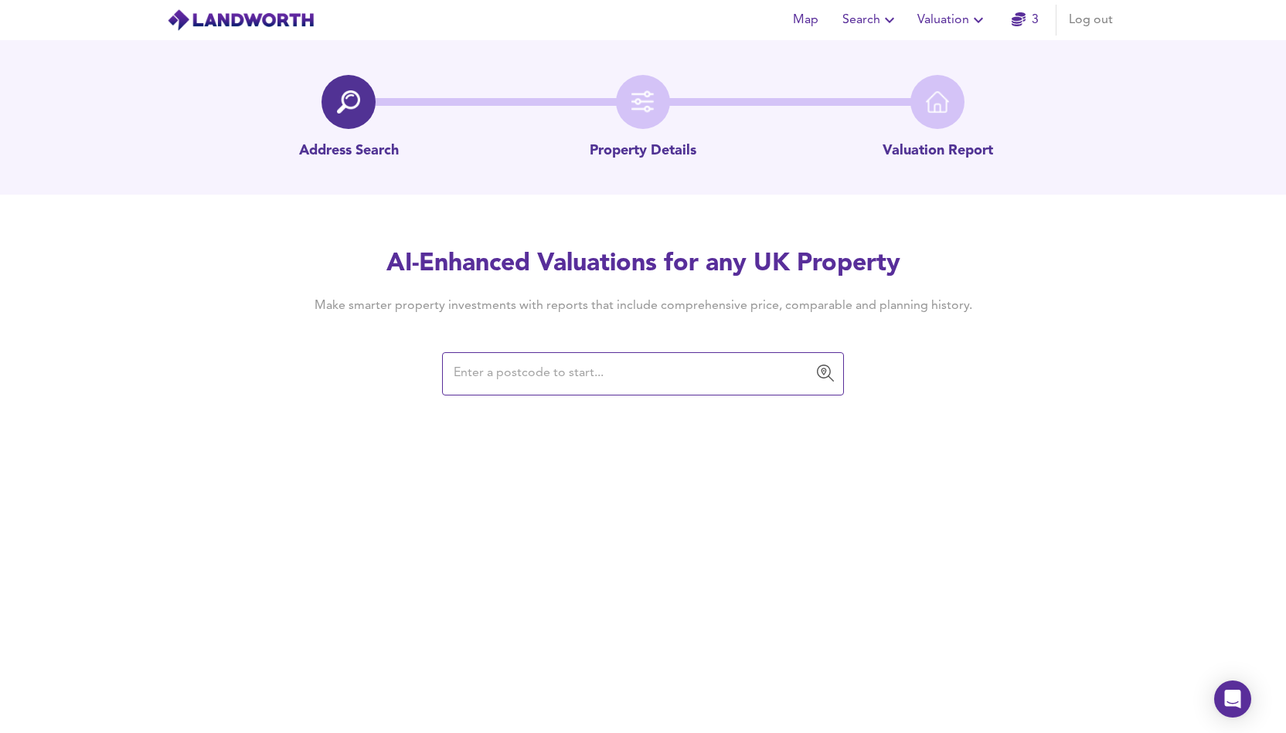
click at [529, 377] on input "text" at bounding box center [631, 373] width 365 height 29
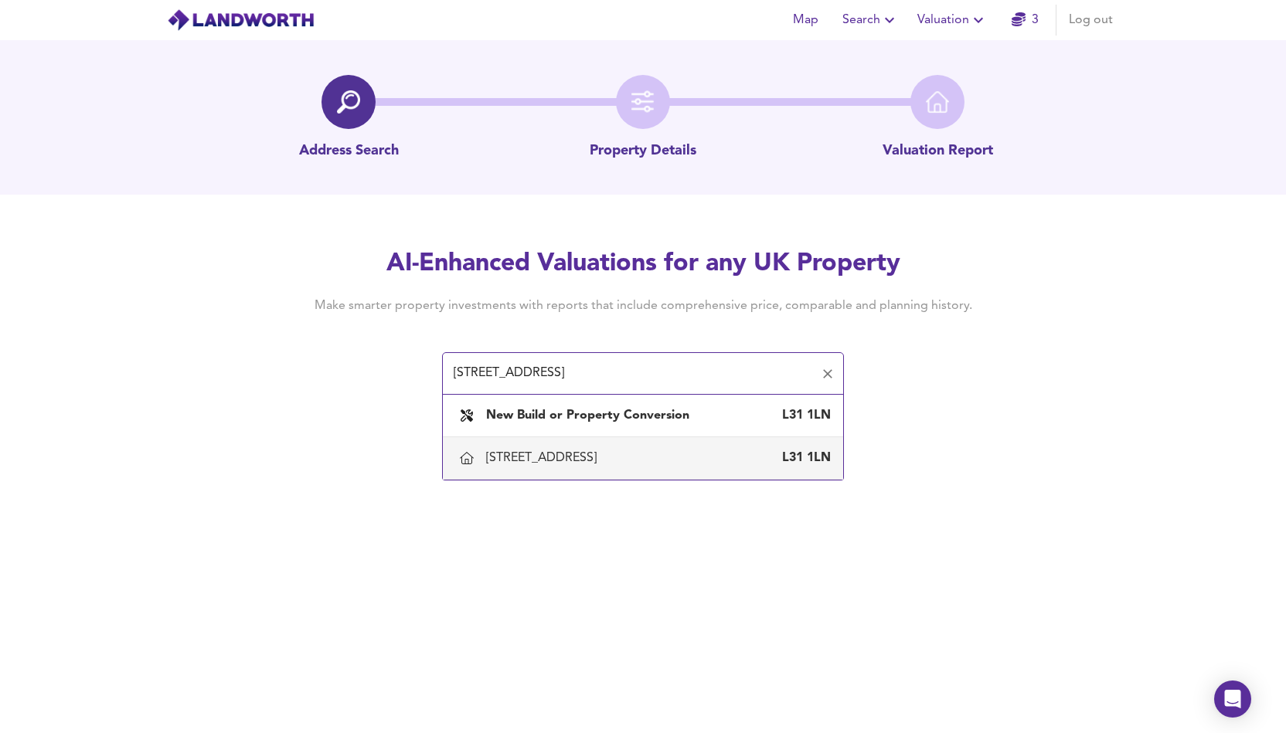
click at [603, 455] on div "[STREET_ADDRESS]" at bounding box center [544, 458] width 117 height 17
type input "[STREET_ADDRESS]"
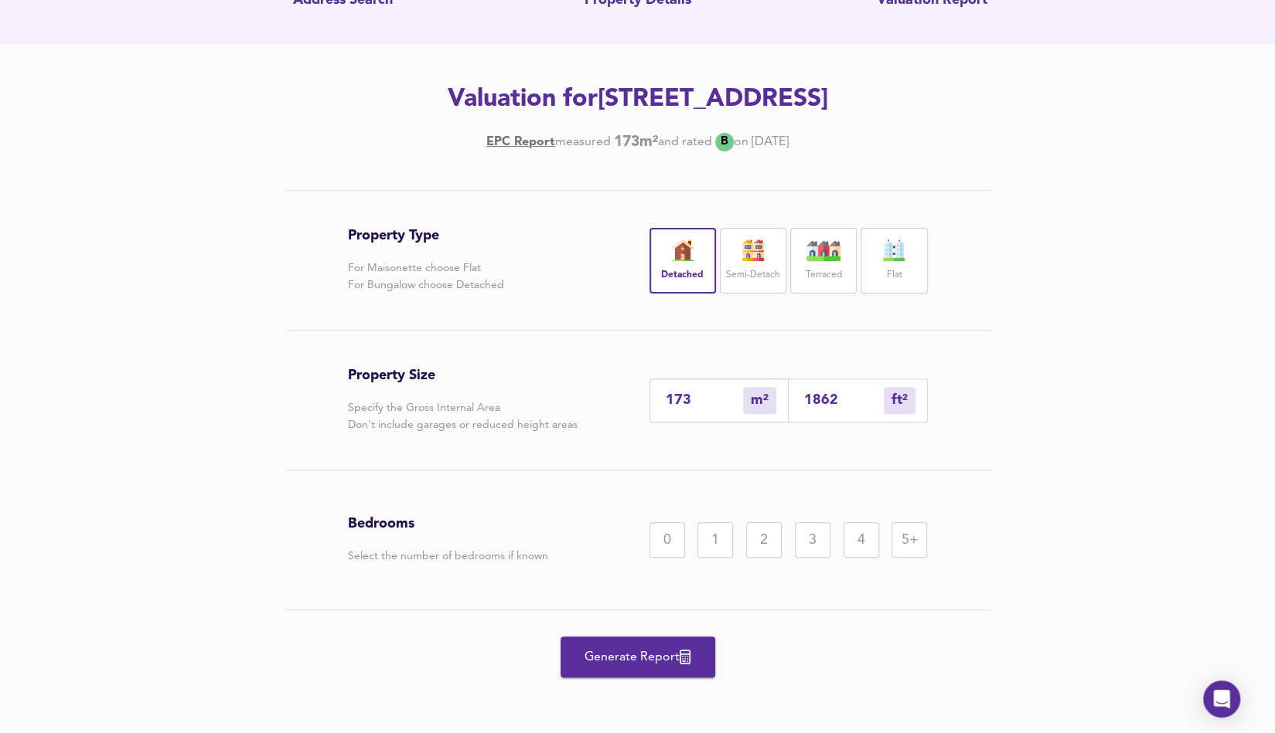
scroll to position [151, 0]
click at [910, 540] on div "5+" at bounding box center [909, 540] width 36 height 36
click at [638, 665] on span "Generate Report" at bounding box center [638, 657] width 124 height 22
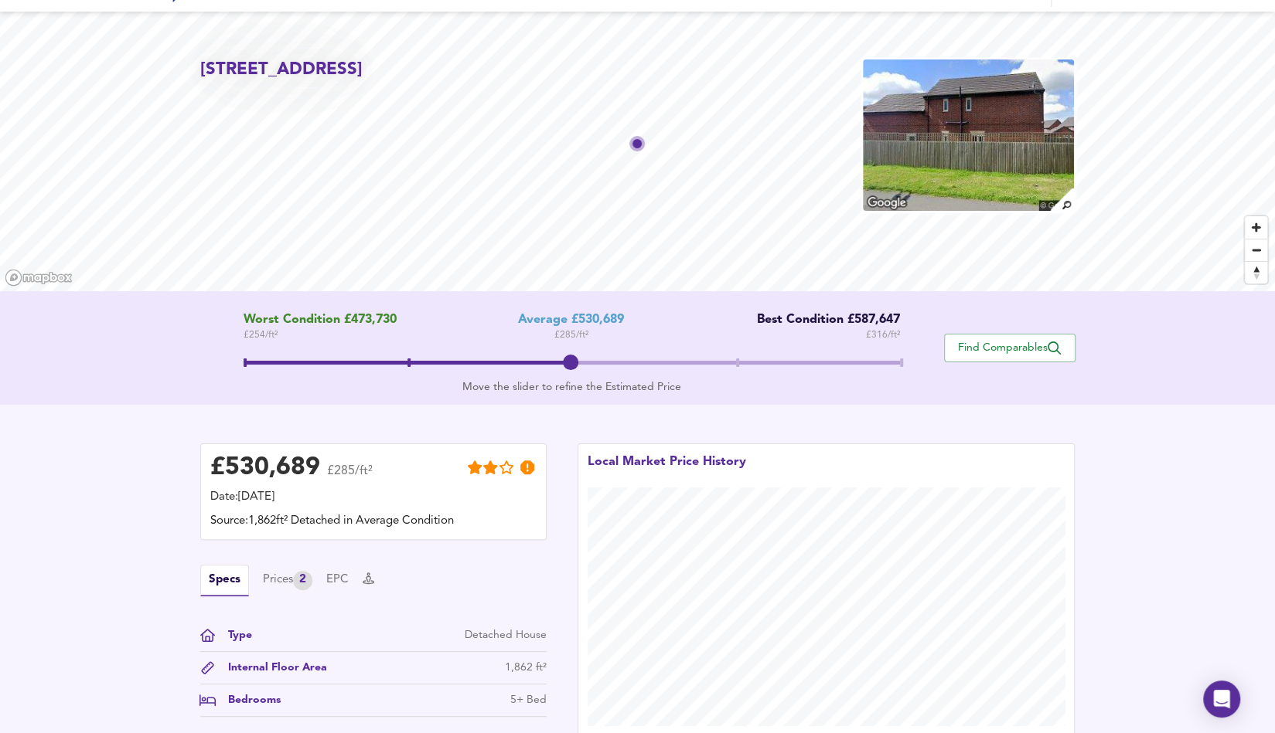
scroll to position [31, 0]
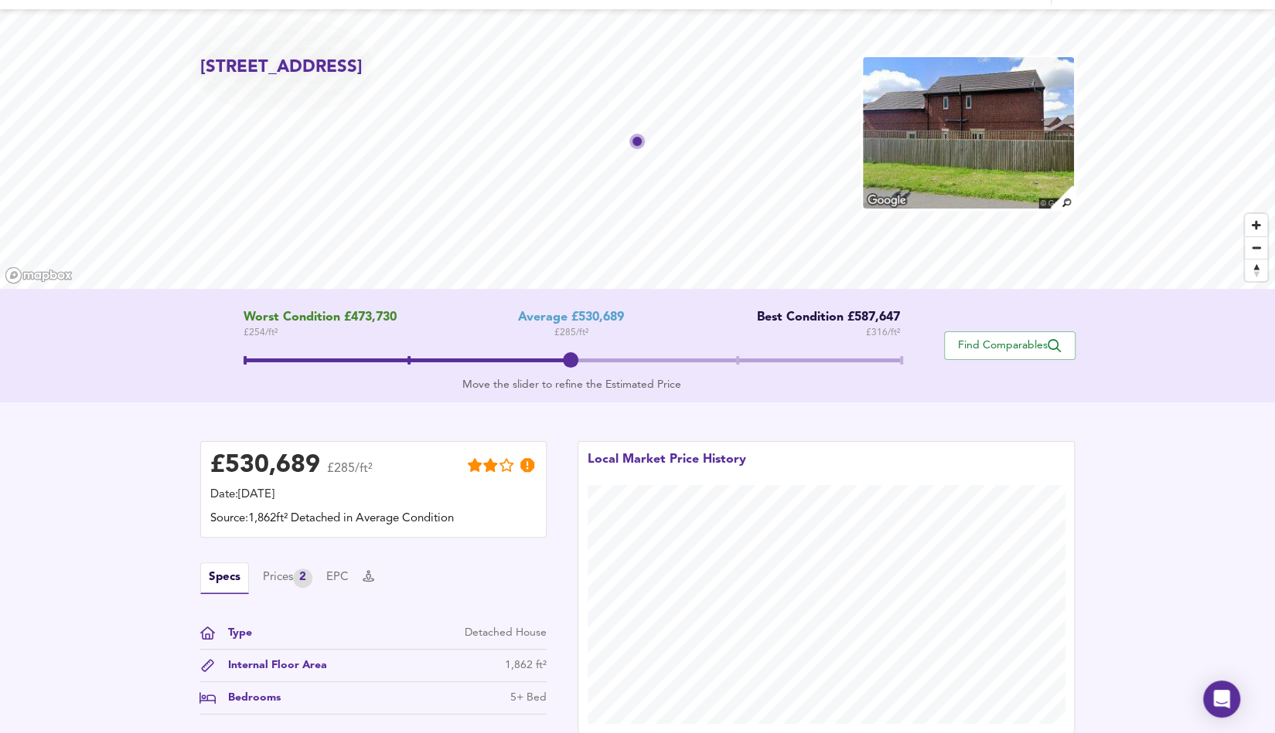
click at [410, 361] on span at bounding box center [571, 363] width 656 height 28
click at [567, 362] on span at bounding box center [571, 363] width 656 height 28
click at [342, 580] on button "EPC" at bounding box center [337, 578] width 22 height 17
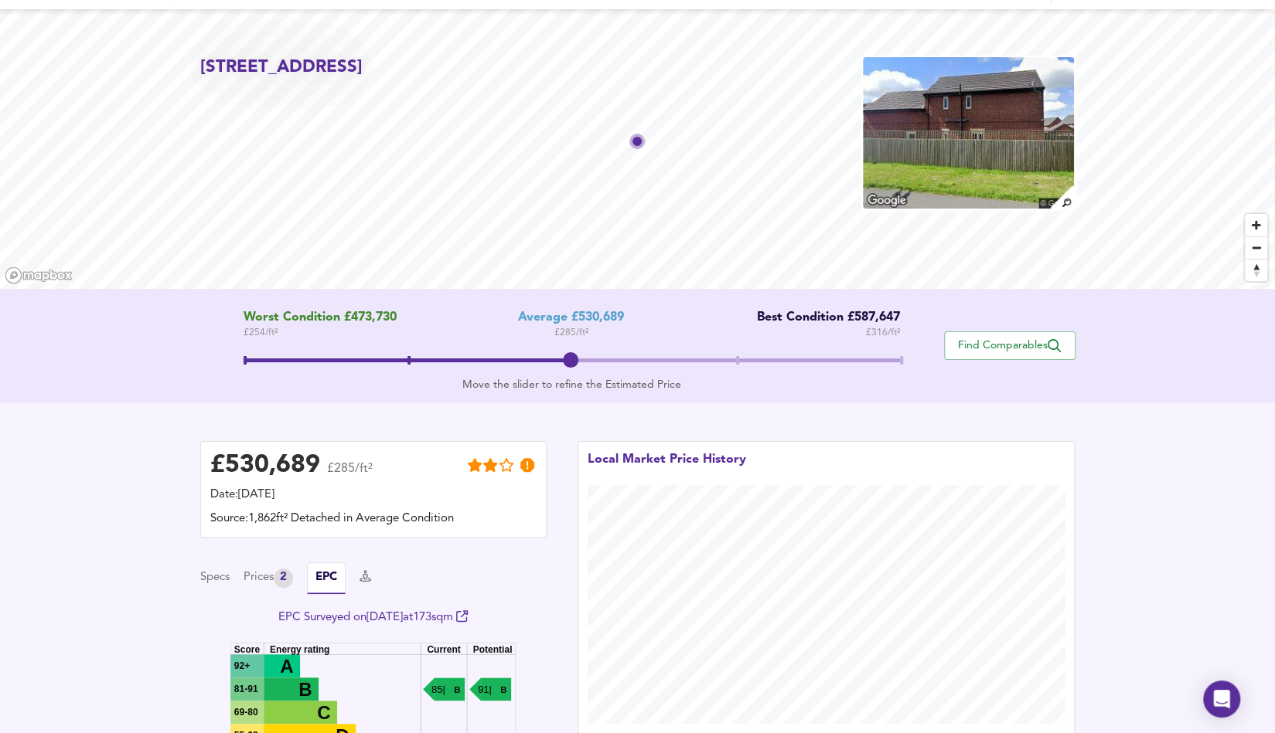
click at [124, 625] on div "£ 530,689 £285/ft² Date: [DATE] Source: 1,862ft² Detached in Average Condition …" at bounding box center [637, 632] width 1275 height 458
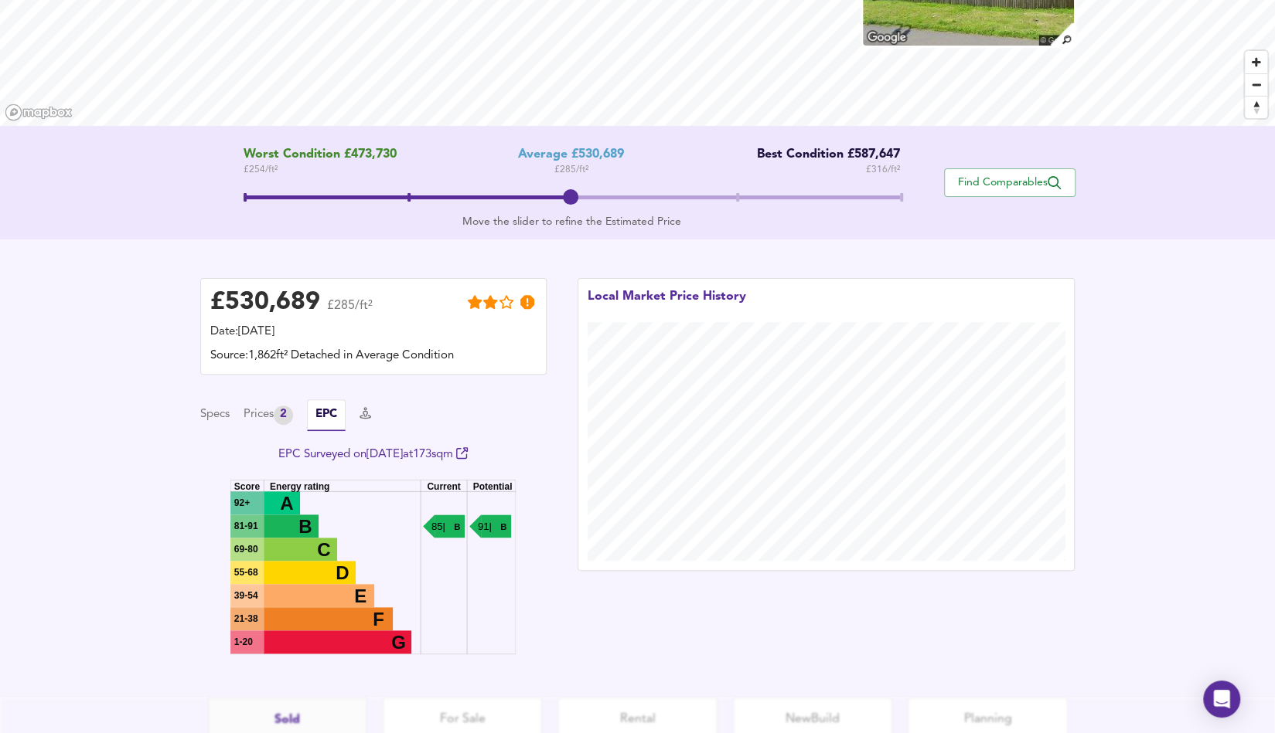
scroll to position [278, 0]
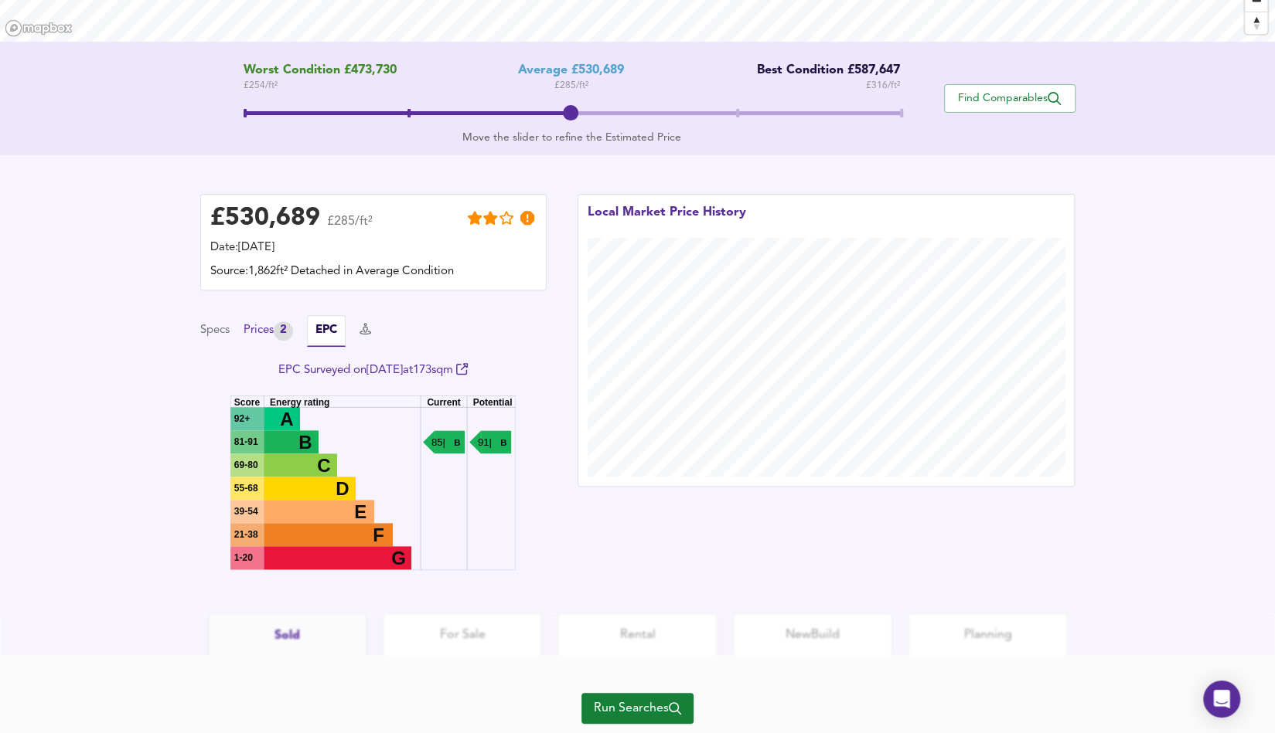
click at [264, 335] on div "Prices 2" at bounding box center [267, 331] width 49 height 19
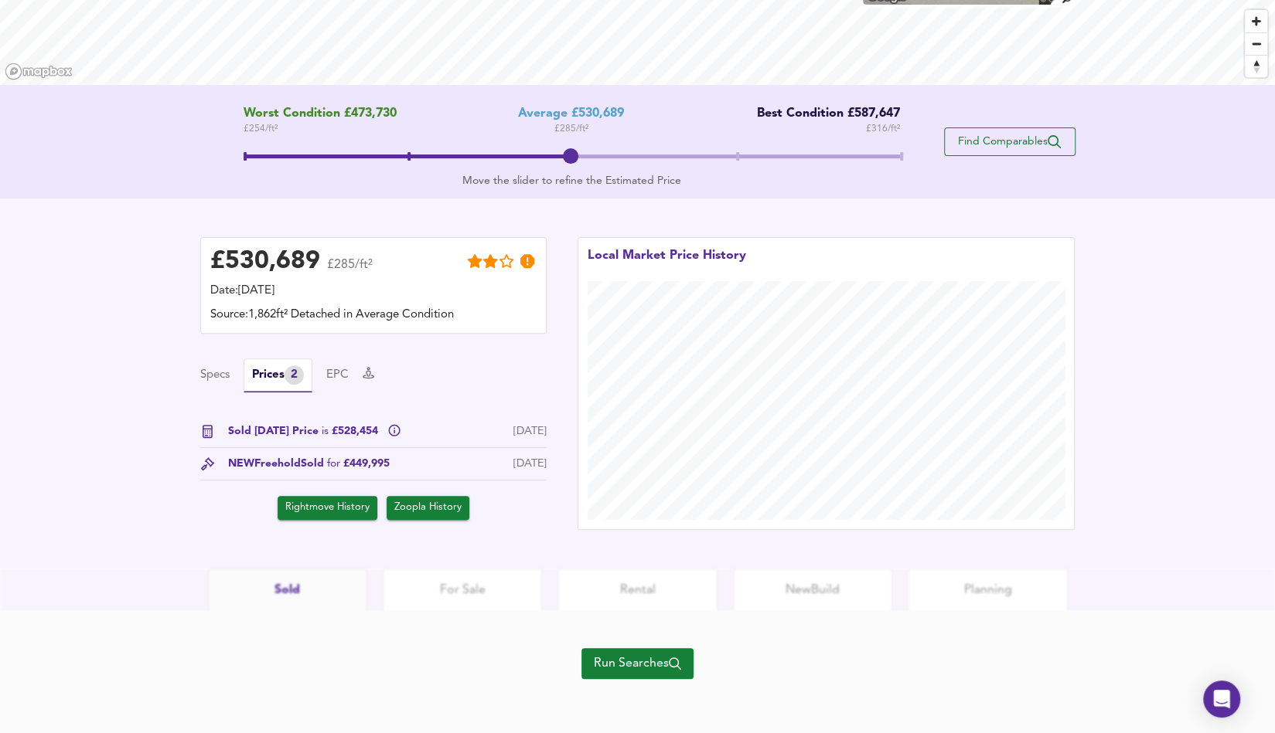
click at [1006, 139] on span "Find Comparables" at bounding box center [1009, 141] width 114 height 15
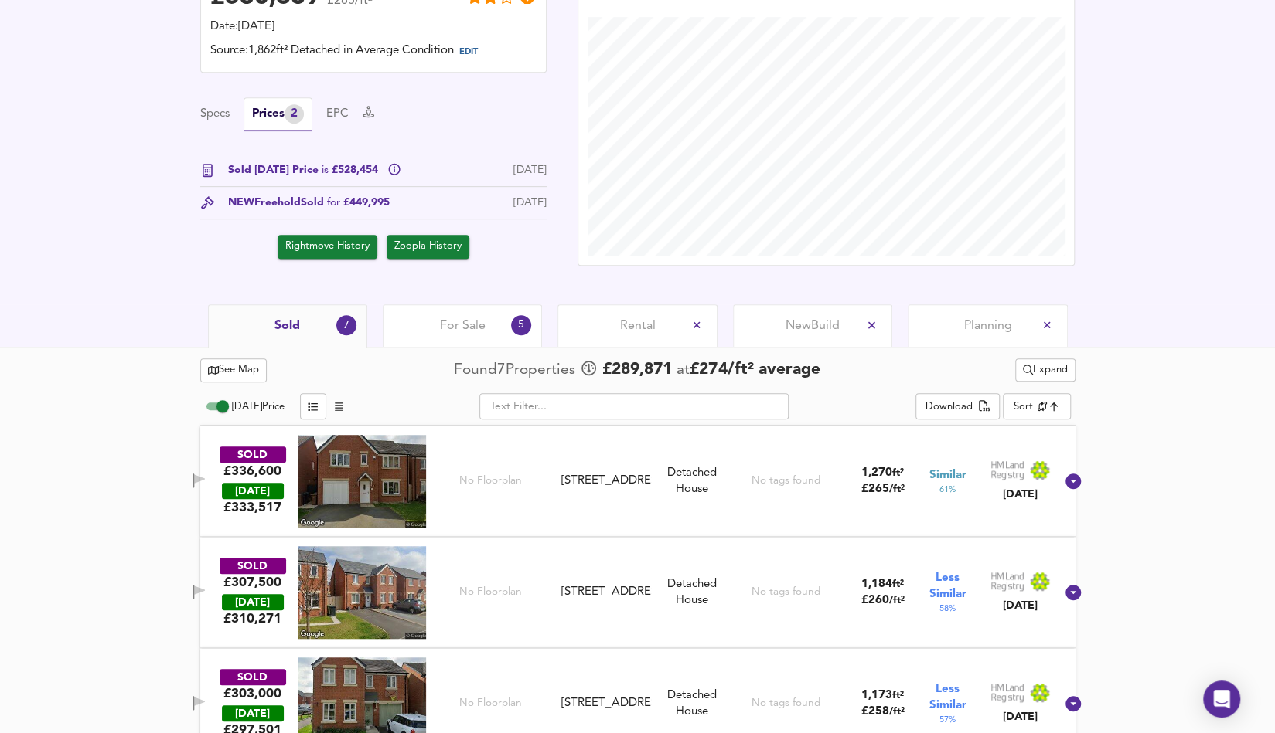
scroll to position [417, 0]
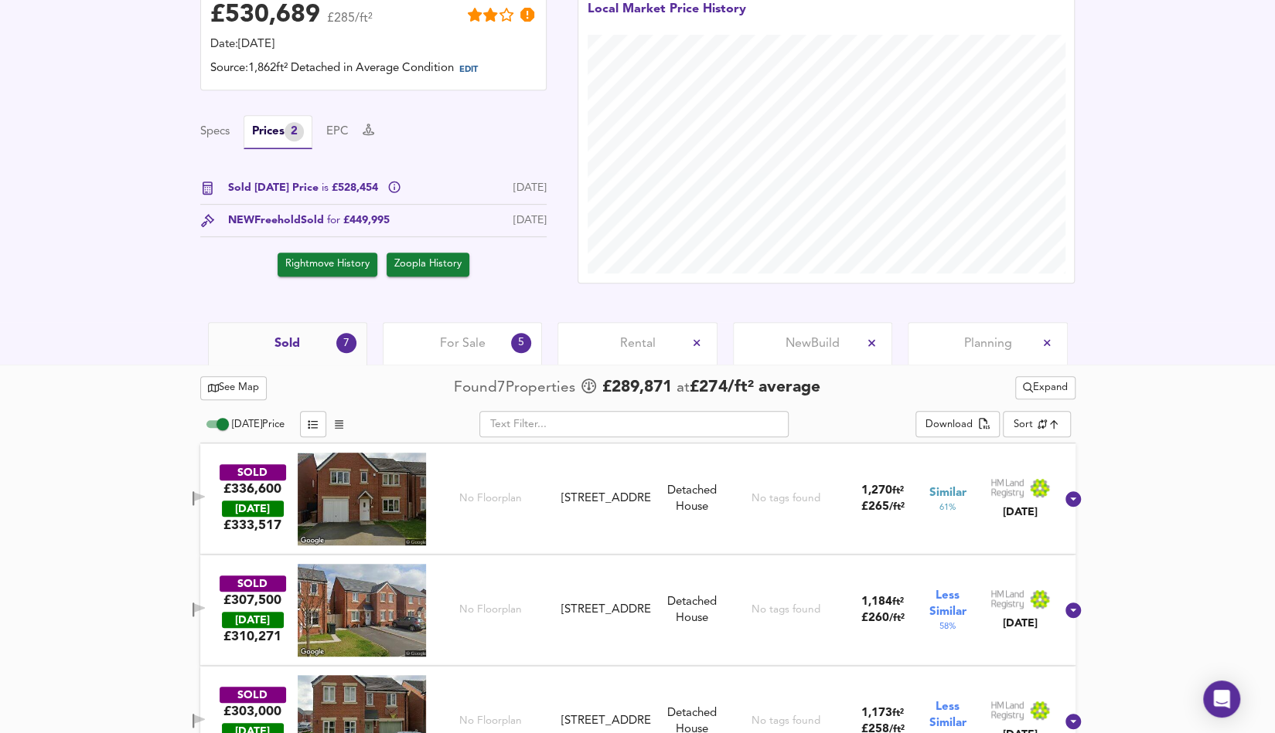
click at [465, 346] on span "For Sale" at bounding box center [463, 343] width 46 height 17
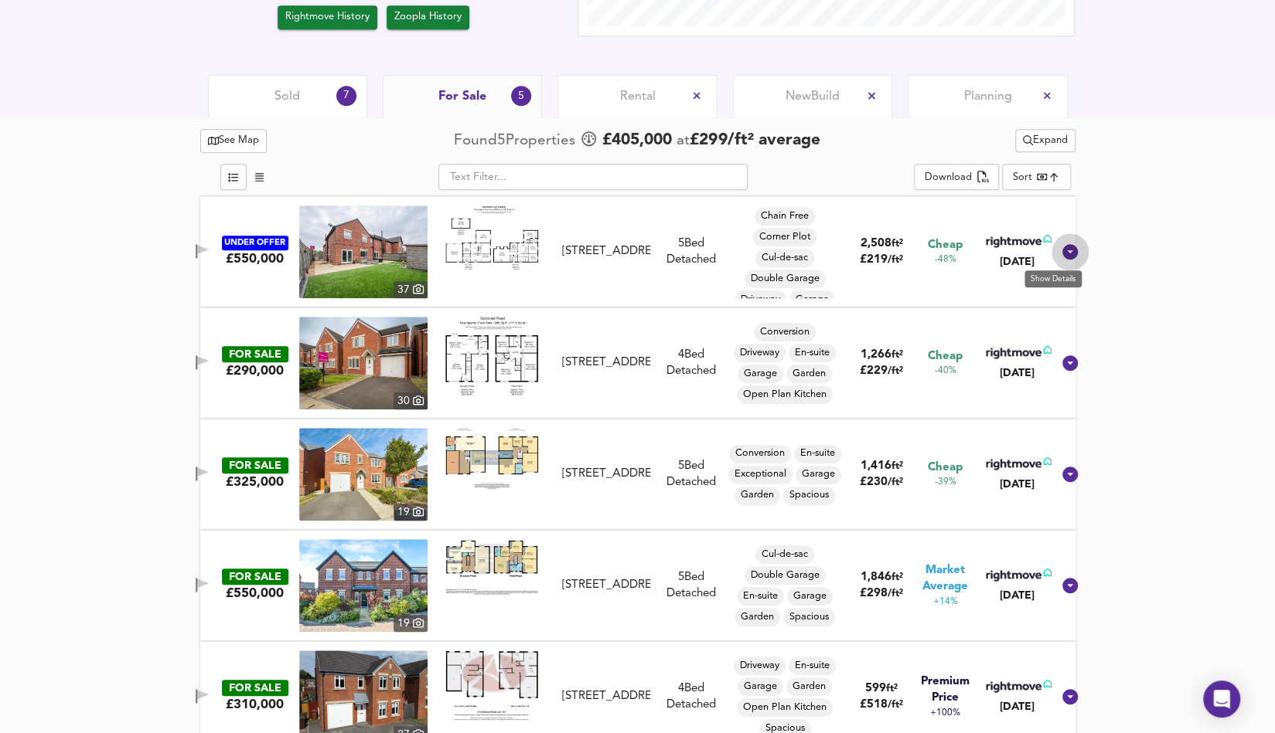
click at [1062, 250] on icon at bounding box center [1069, 251] width 15 height 15
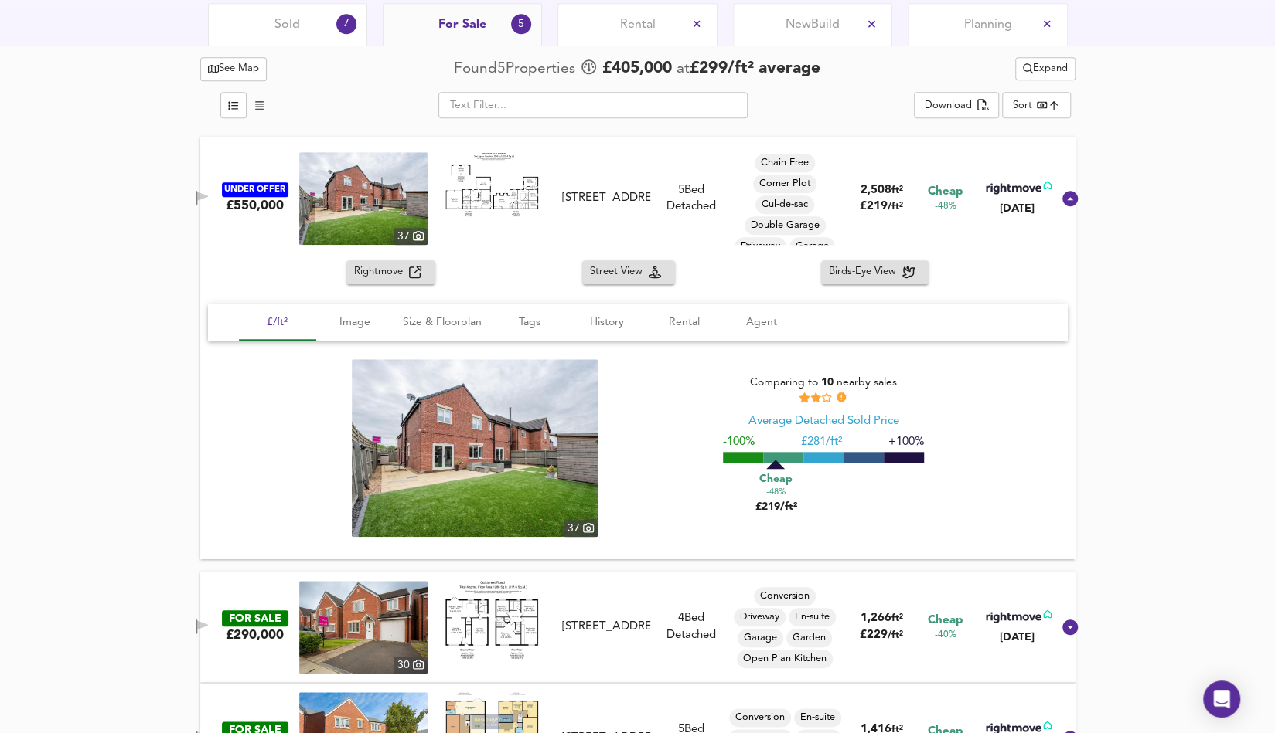
scroll to position [757, 0]
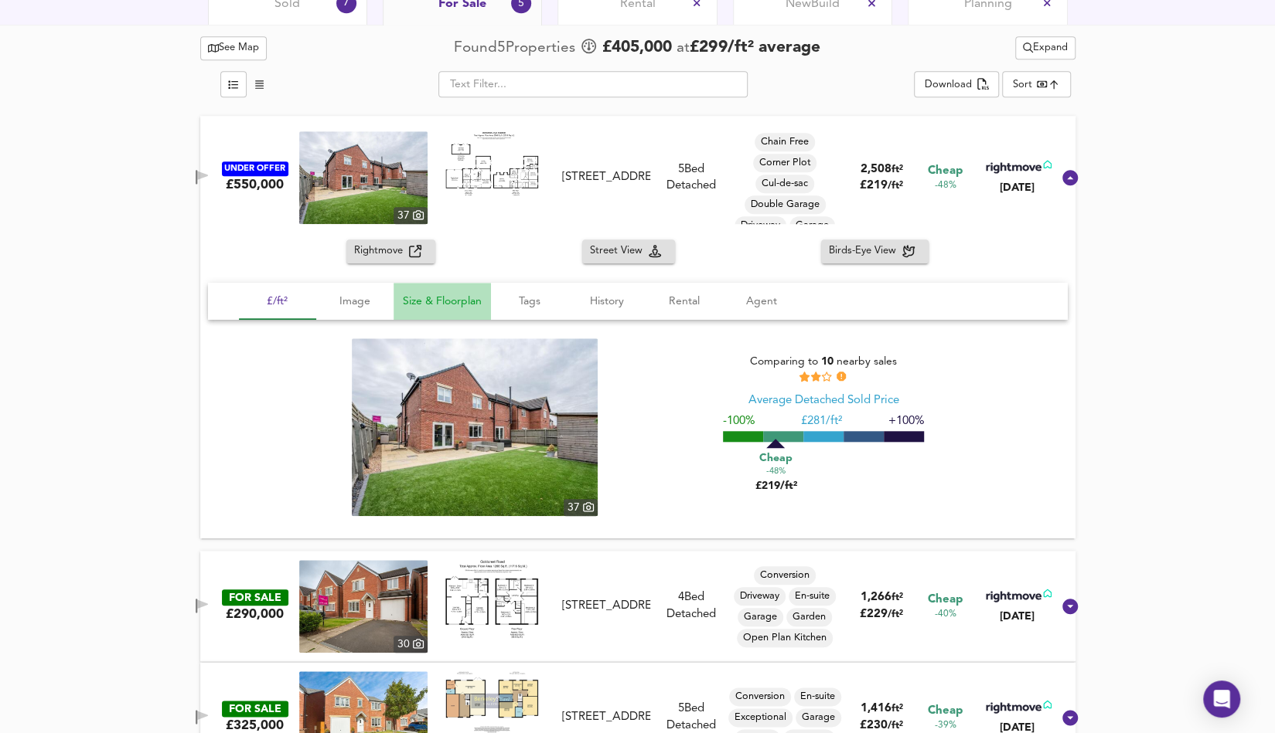
click at [427, 300] on span "Size & Floorplan" at bounding box center [442, 301] width 79 height 19
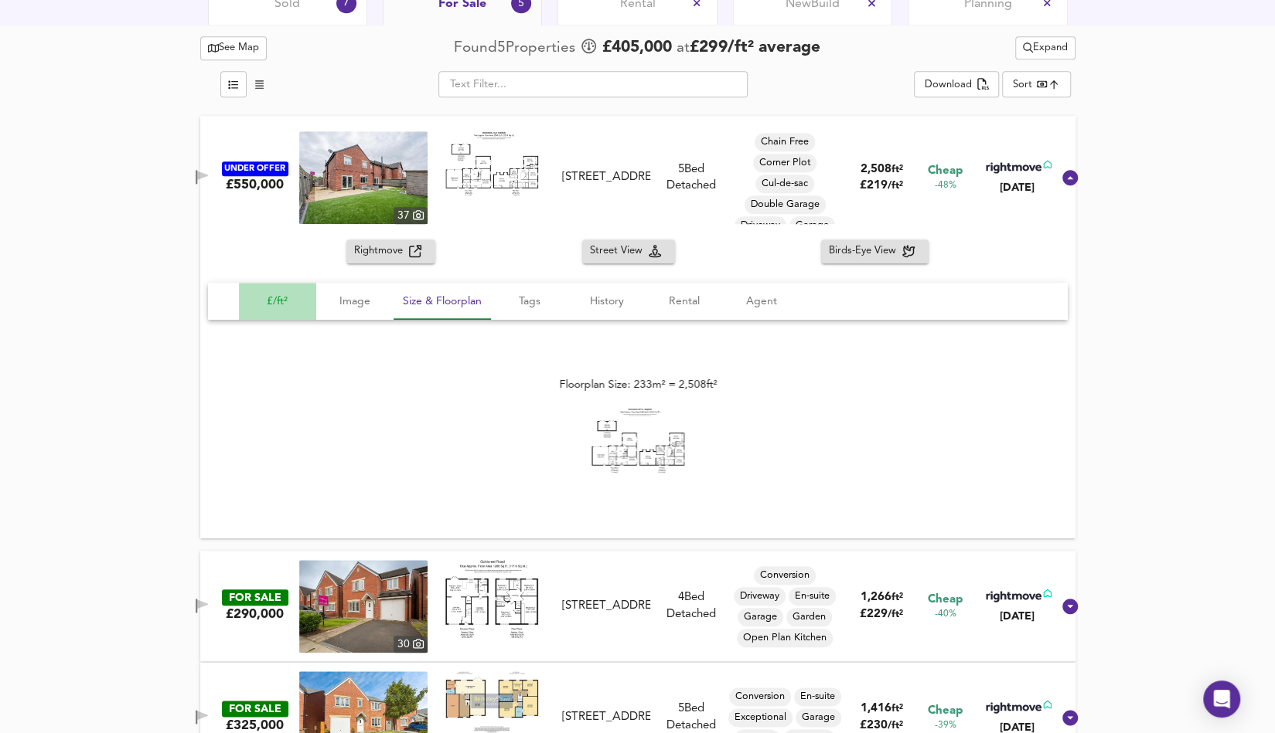
click at [274, 301] on span "£/ft²" at bounding box center [277, 301] width 59 height 19
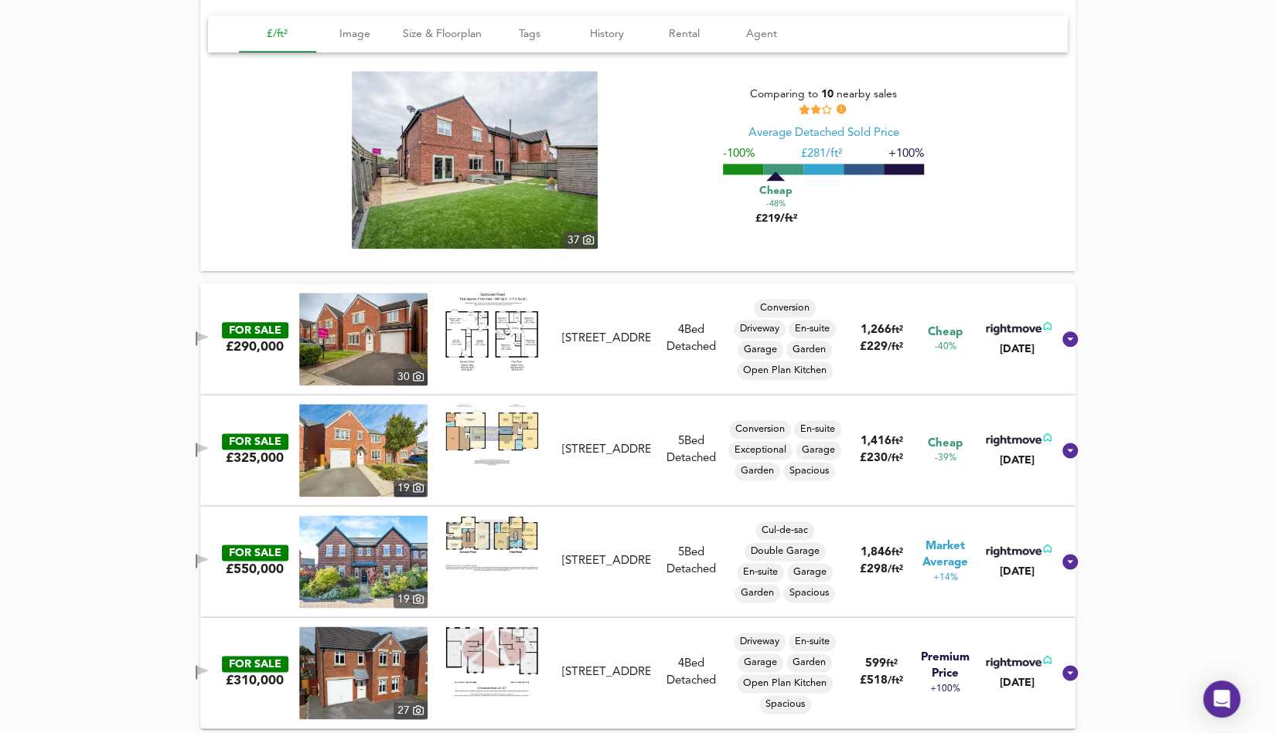
scroll to position [1025, 0]
click at [1060, 559] on icon at bounding box center [1069, 561] width 19 height 19
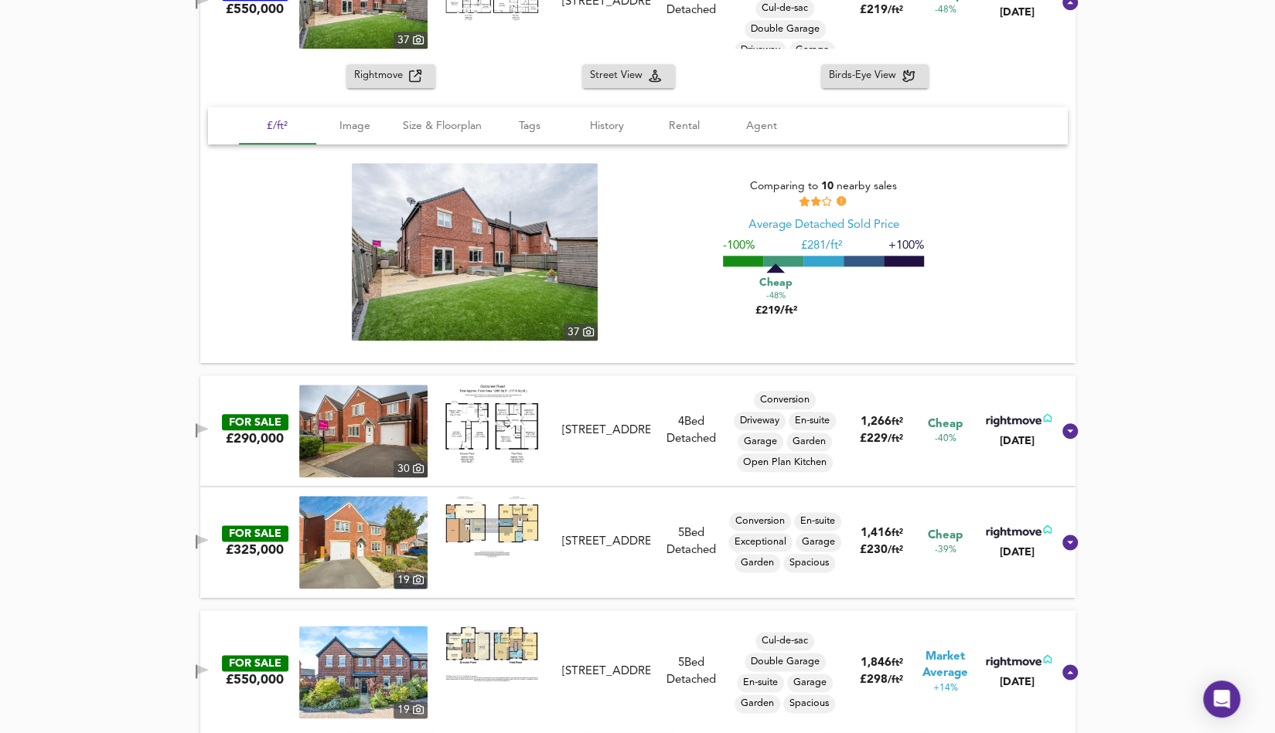
scroll to position [929, 0]
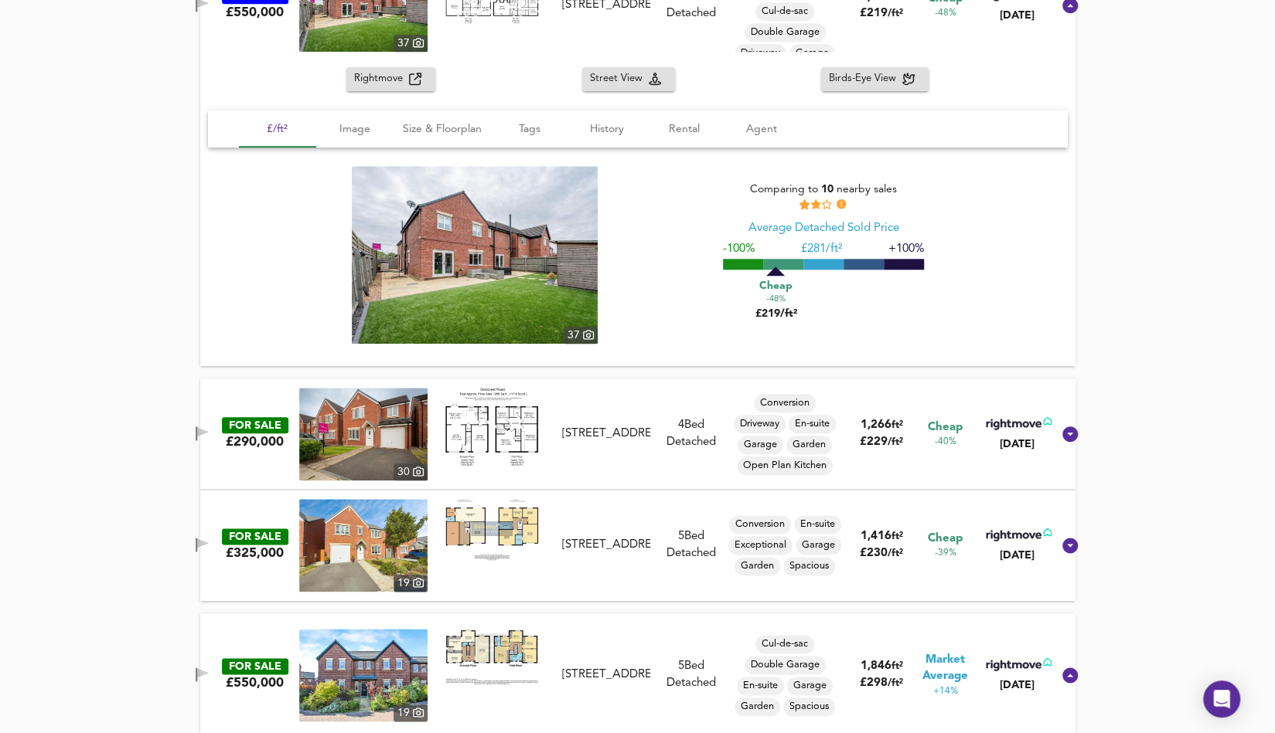
click at [1274, 94] on div "See Map Found 5 Propert ies £ 405,000 at £ 299 / ft² average Expand ​ Download …" at bounding box center [637, 509] width 1275 height 1315
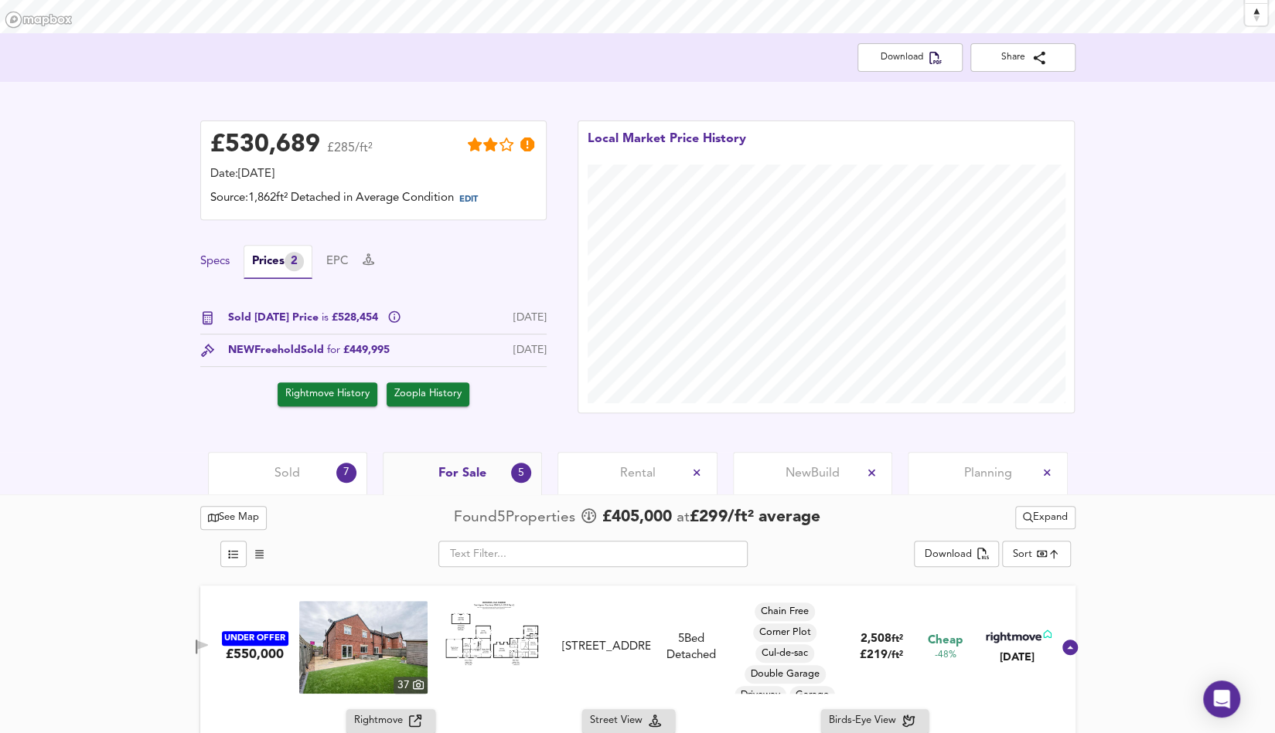
click at [213, 260] on button "Specs" at bounding box center [214, 262] width 29 height 17
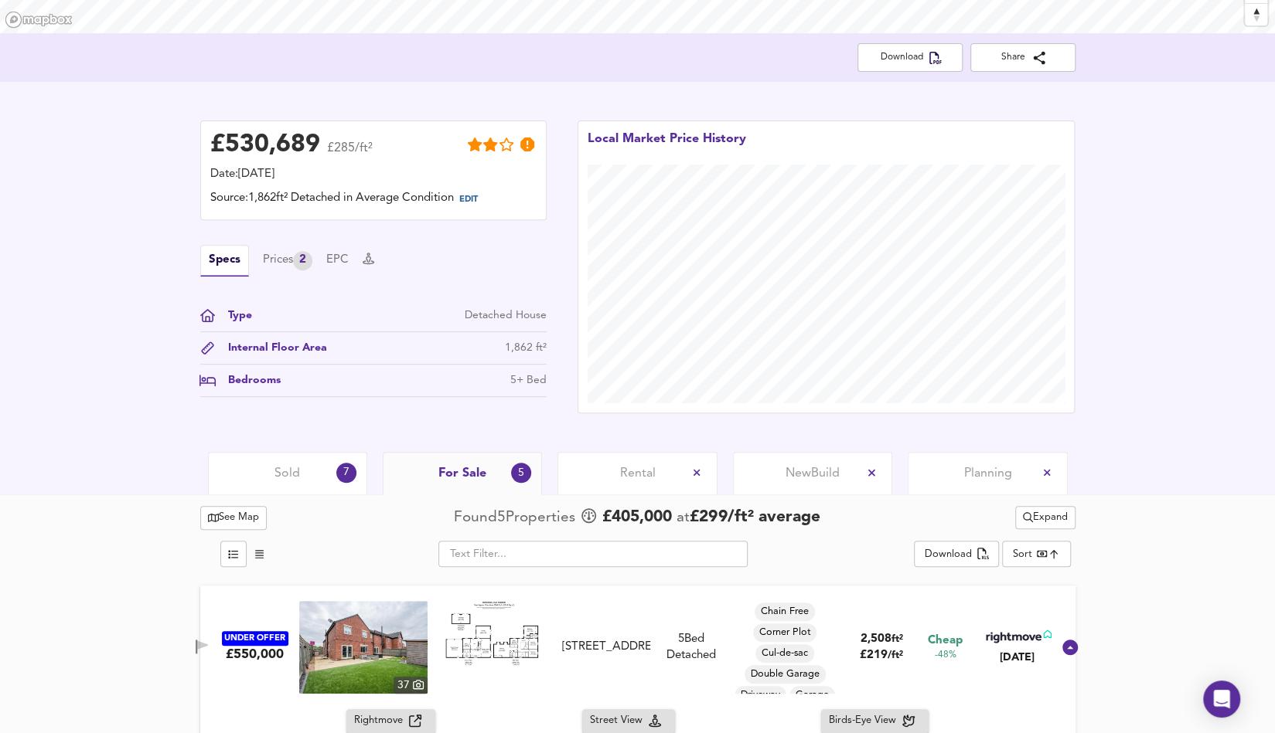
scroll to position [151, 0]
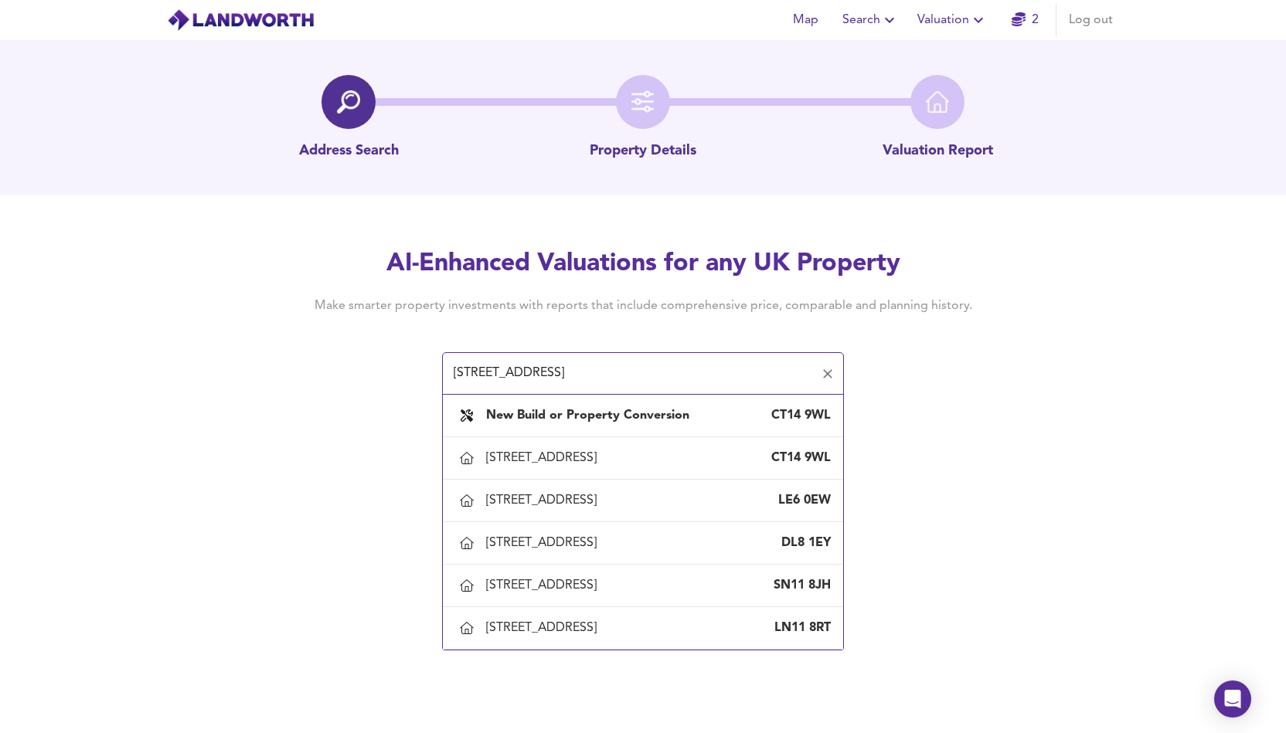
click at [661, 379] on input "[STREET_ADDRESS]" at bounding box center [631, 373] width 365 height 29
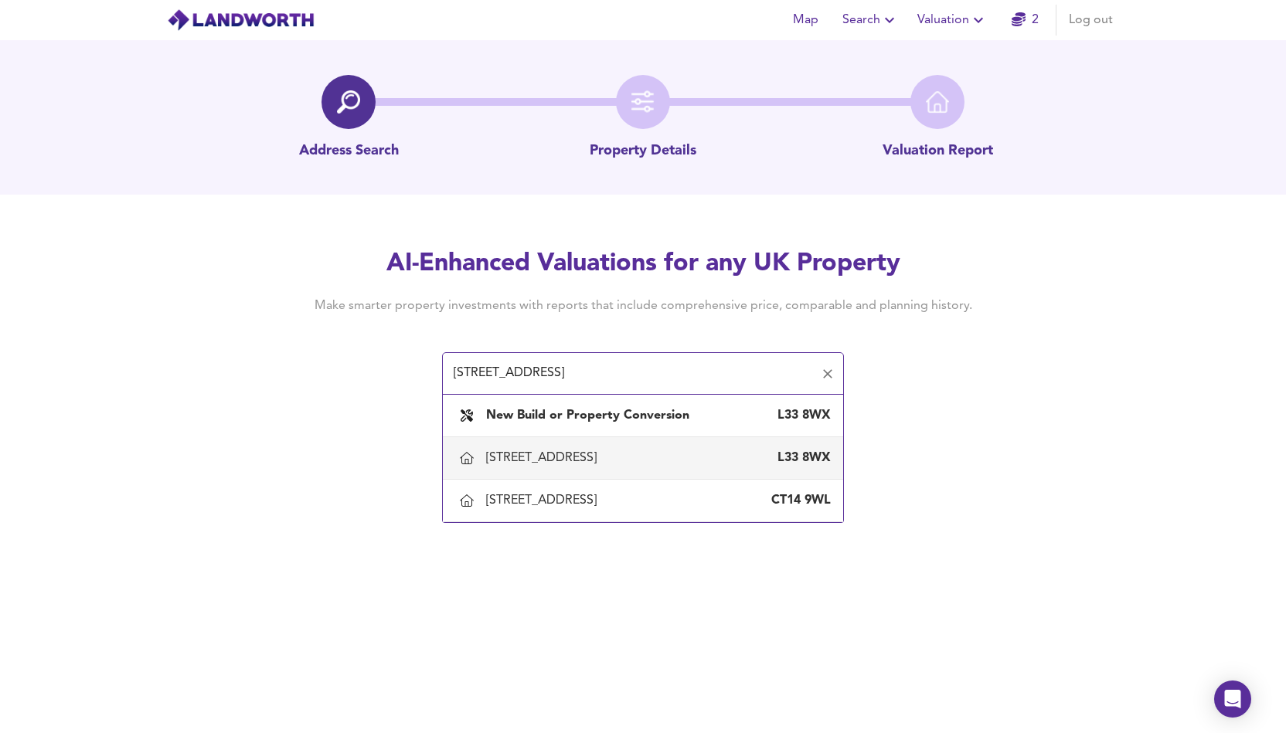
click at [603, 457] on div "[STREET_ADDRESS]" at bounding box center [544, 458] width 117 height 17
type input "[STREET_ADDRESS]"
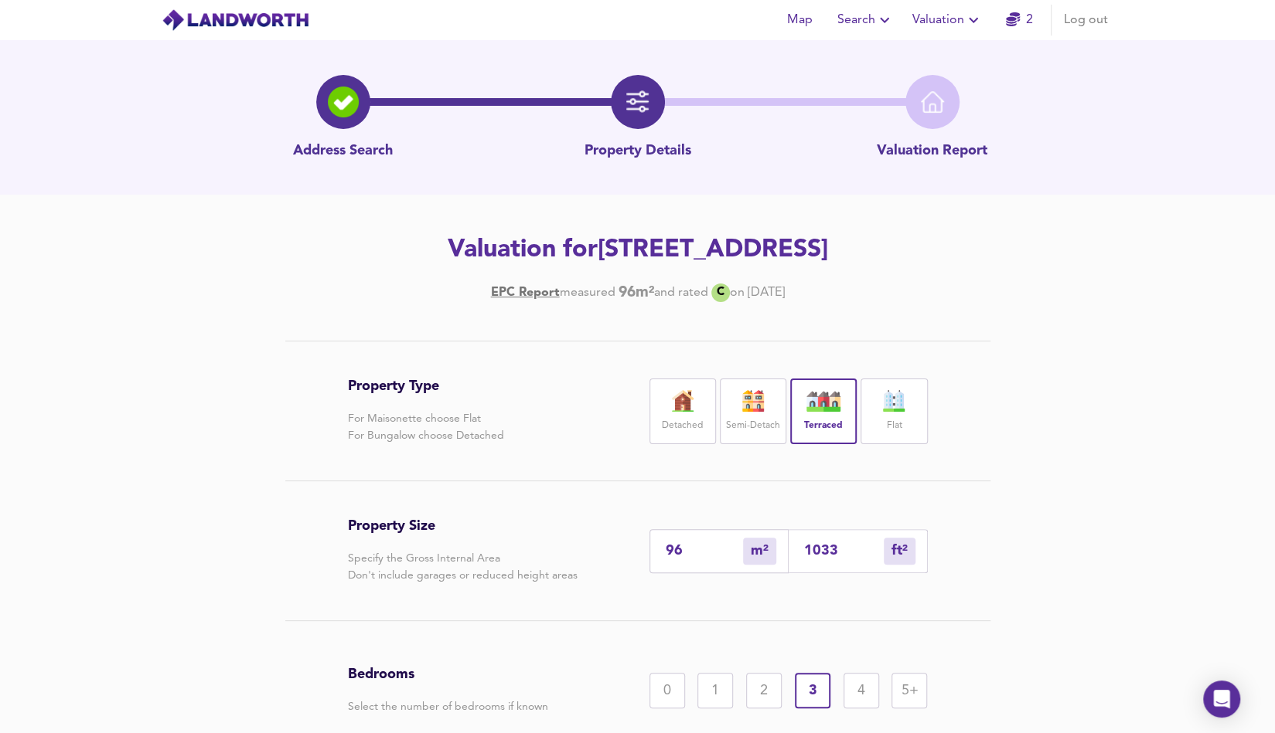
click at [1162, 277] on div "Address Search Property Details Valuation Report Valuation for [STREET_ADDRESS]…" at bounding box center [637, 463] width 1275 height 846
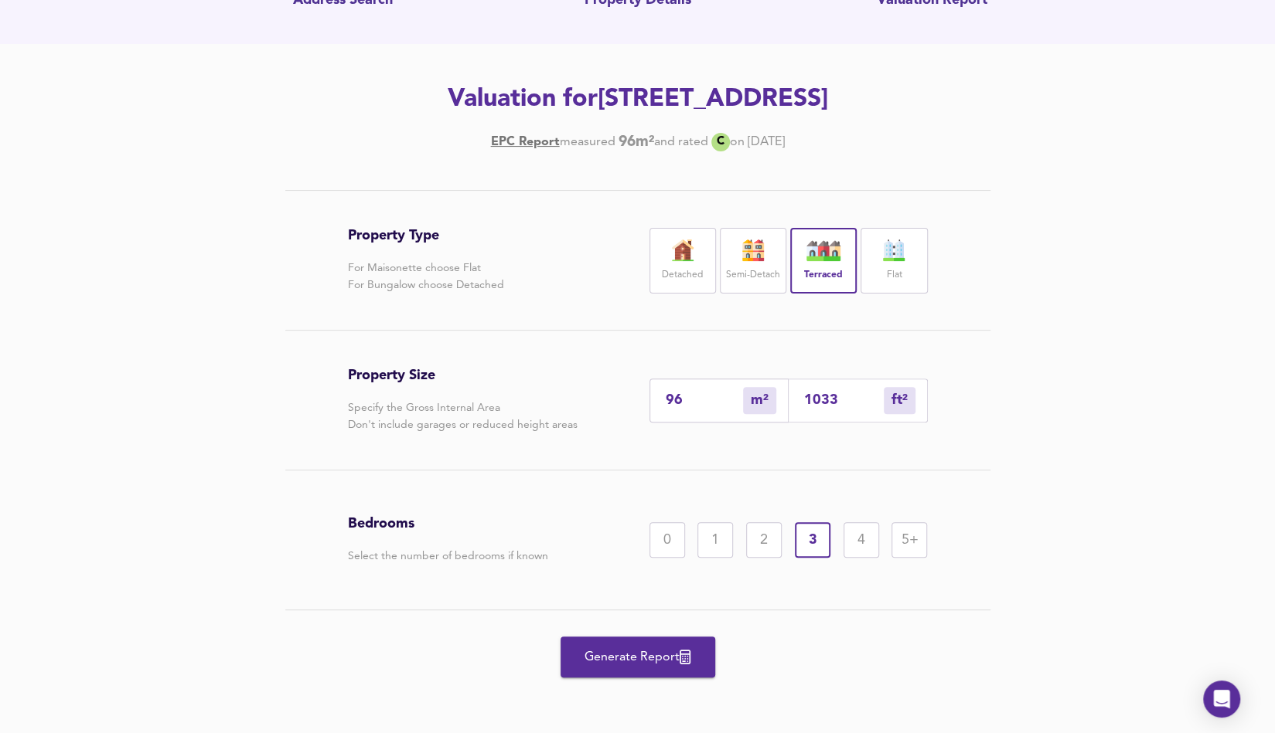
scroll to position [151, 0]
click at [614, 662] on span "Generate Report" at bounding box center [638, 657] width 124 height 22
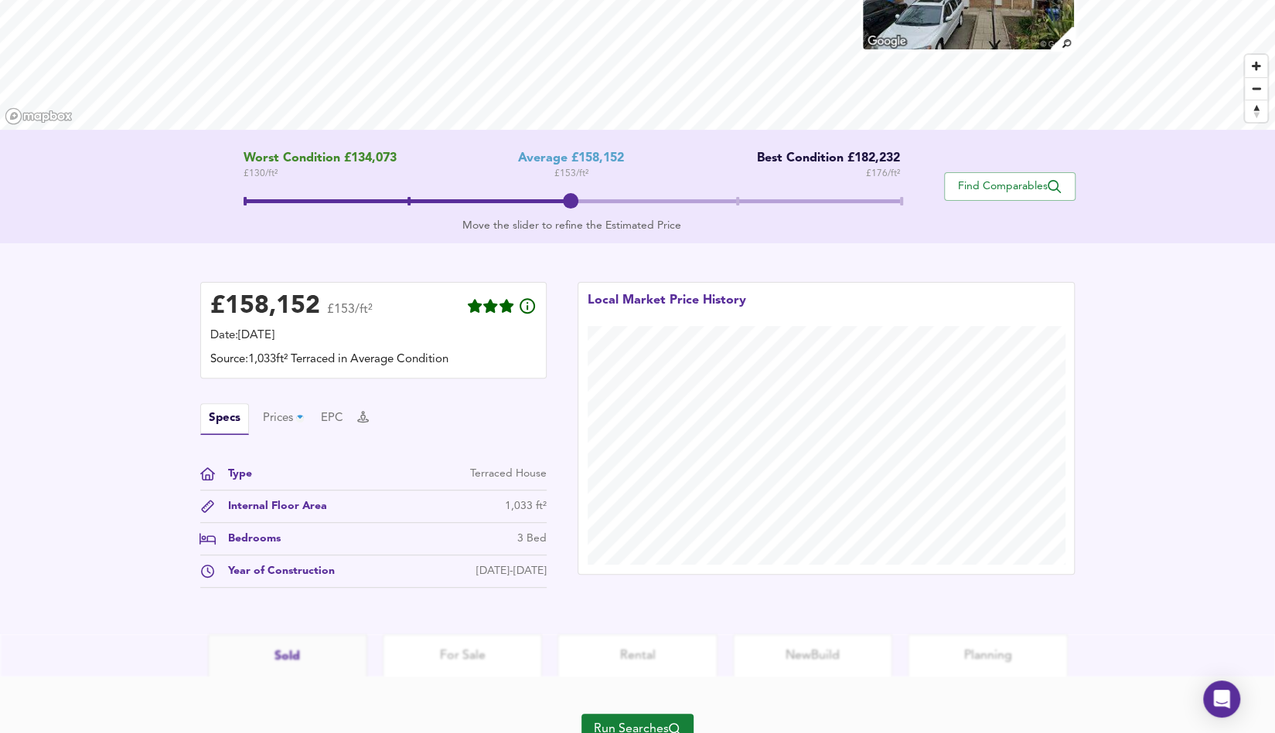
scroll to position [247, 0]
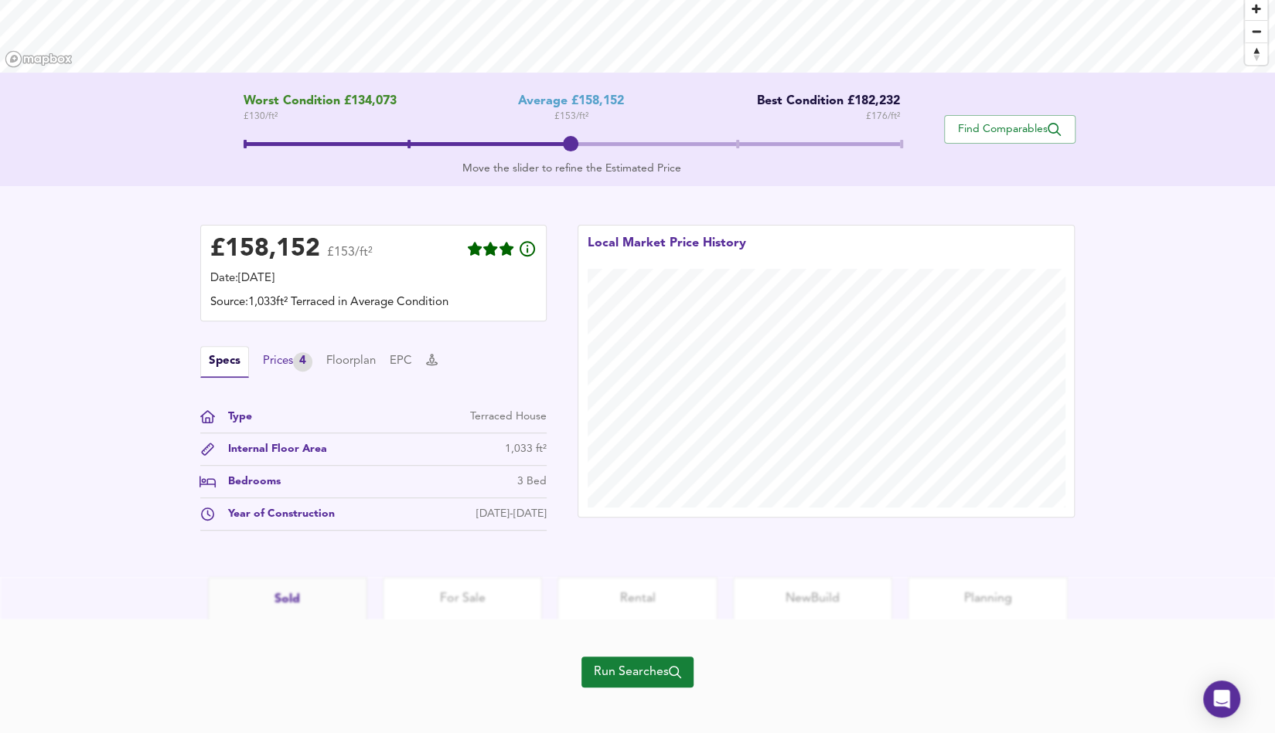
click at [294, 364] on div "Prices 4" at bounding box center [287, 361] width 49 height 19
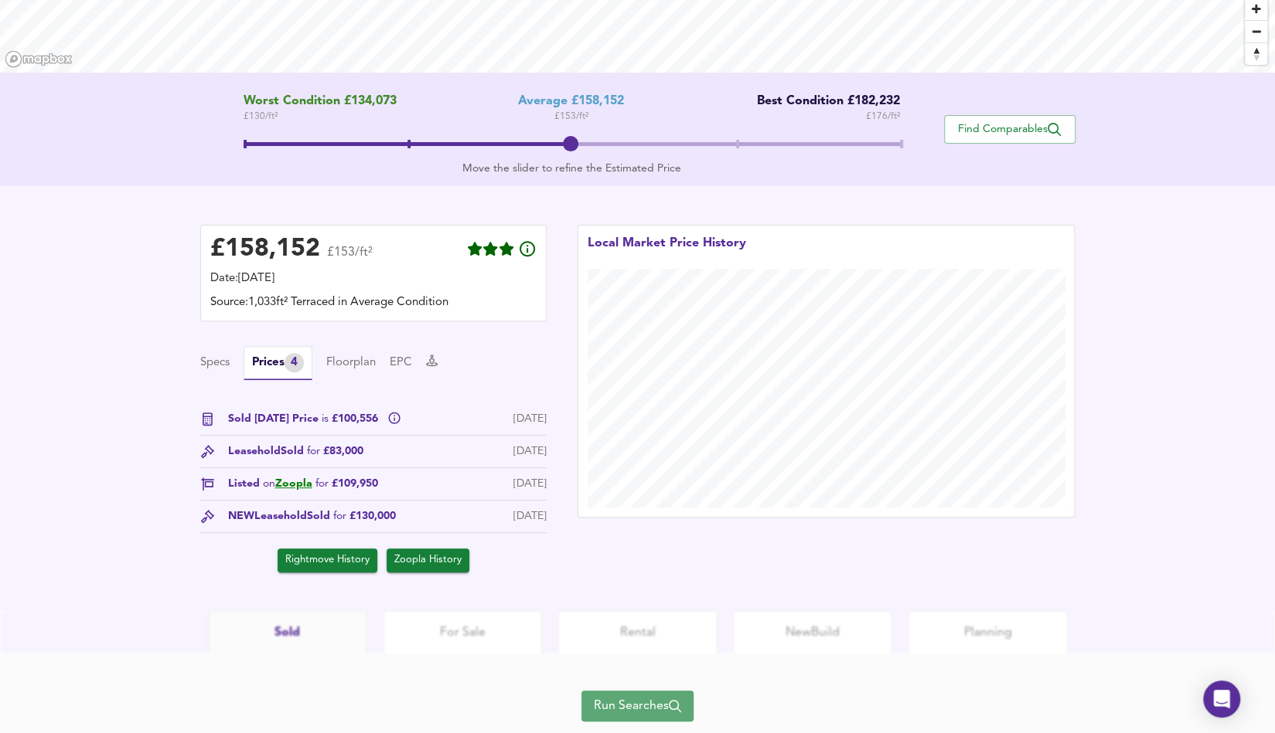
click at [635, 713] on span "Run Searches" at bounding box center [637, 707] width 87 height 22
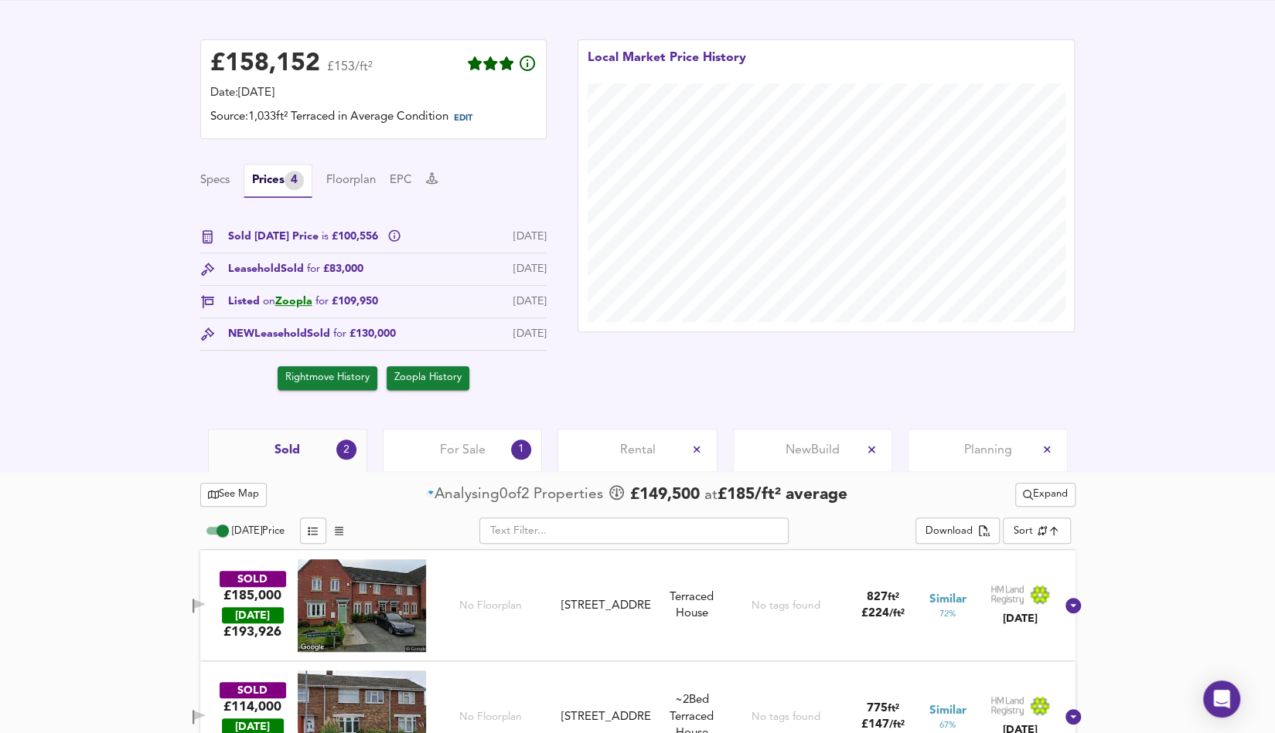
scroll to position [415, 0]
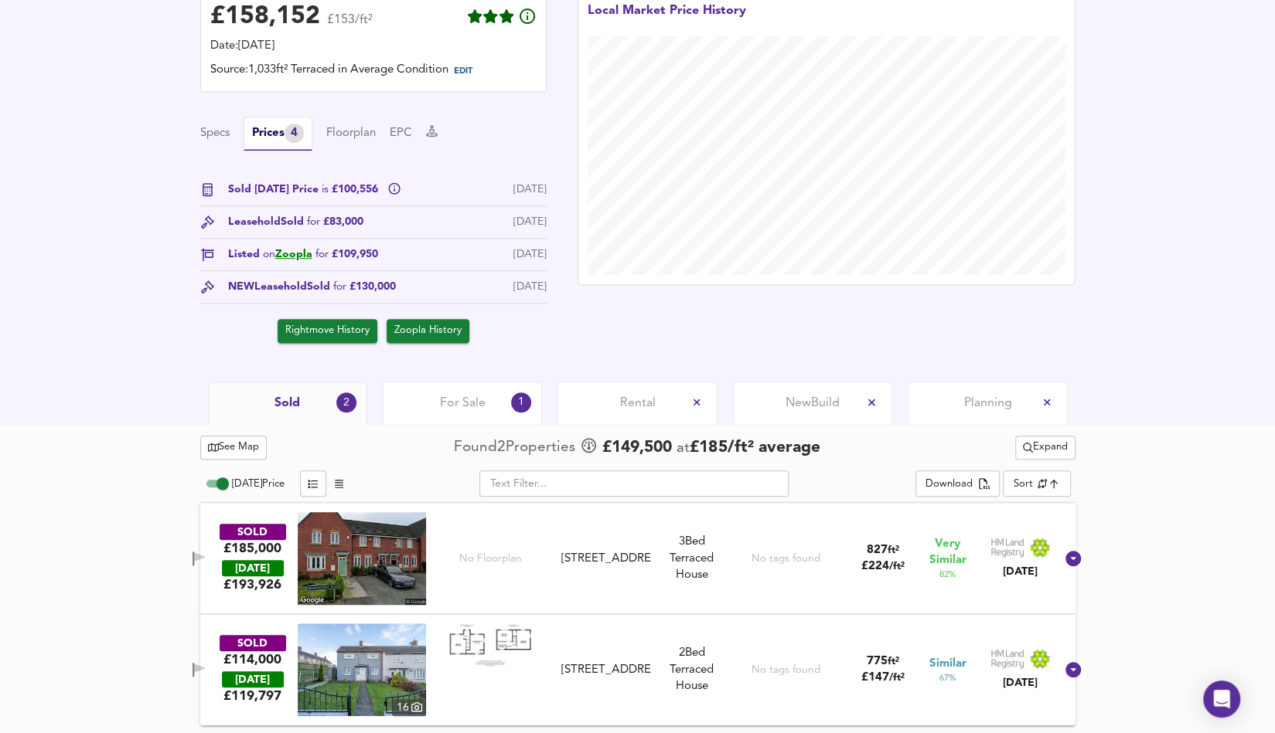
click at [612, 398] on div "Rental" at bounding box center [636, 403] width 159 height 43
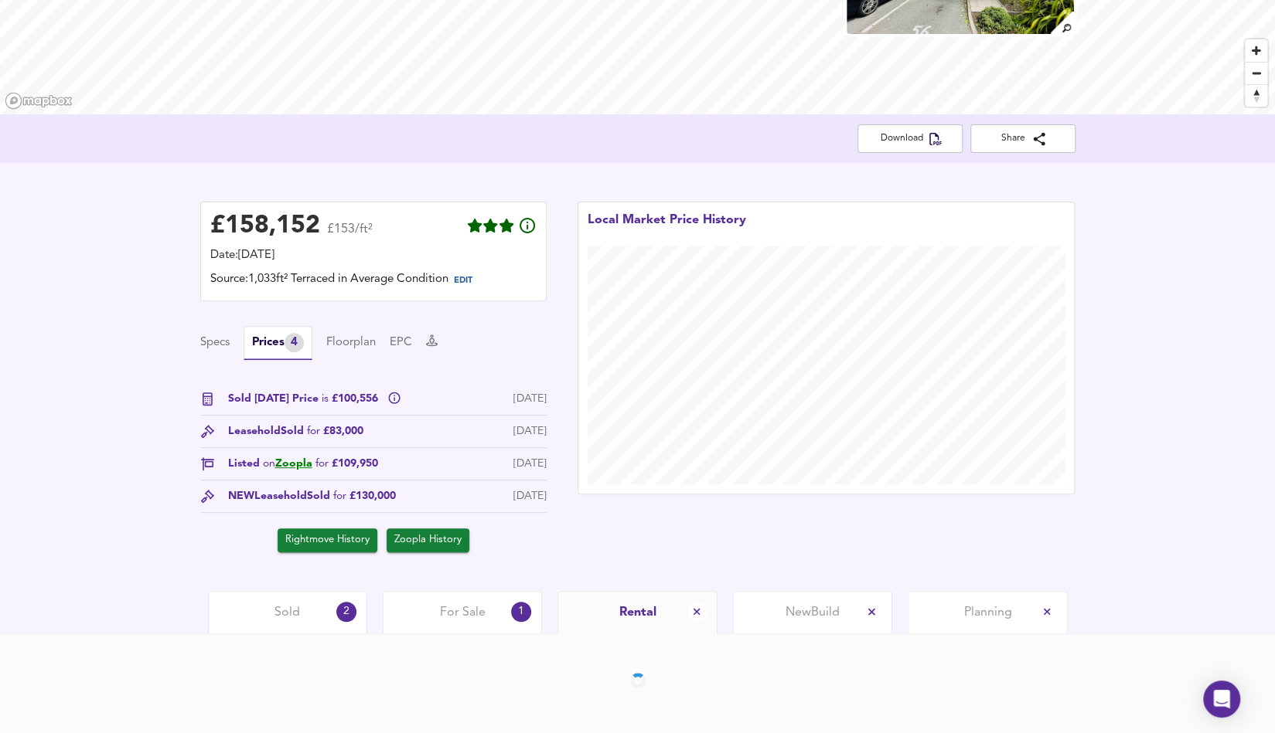
scroll to position [260, 0]
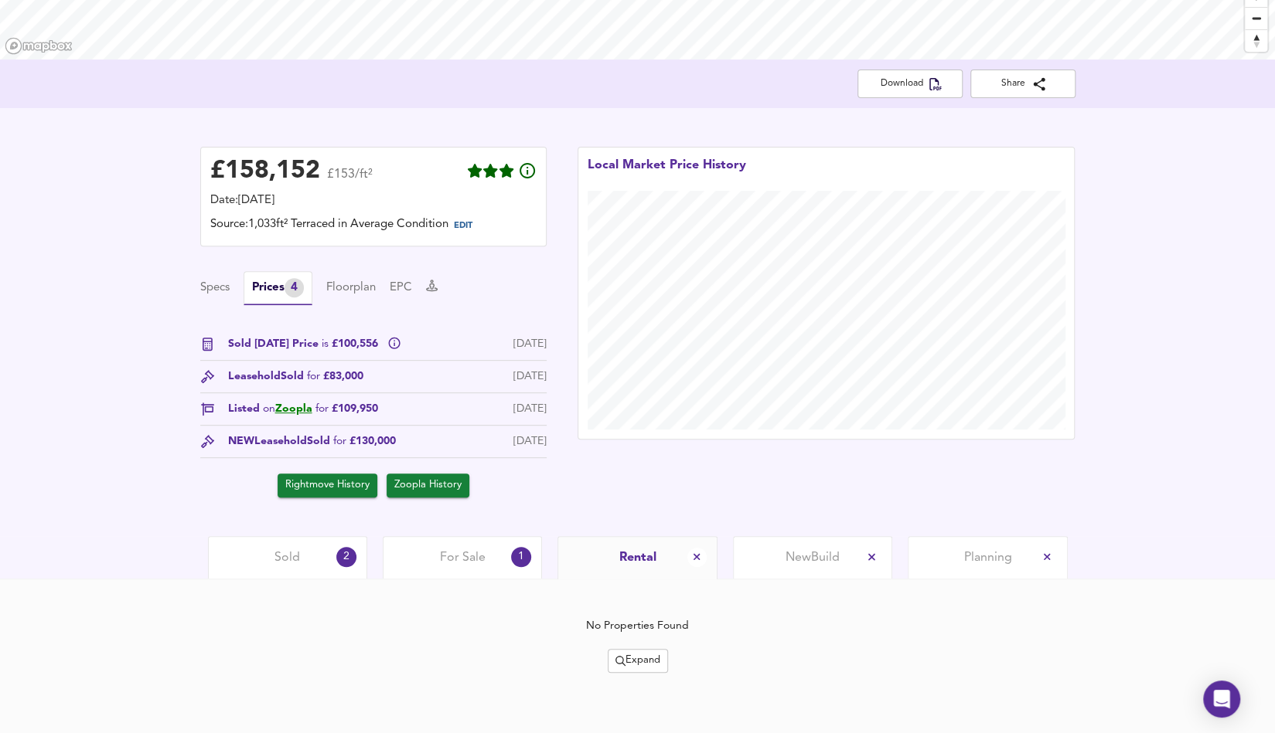
click at [464, 559] on span "For Sale" at bounding box center [463, 558] width 46 height 17
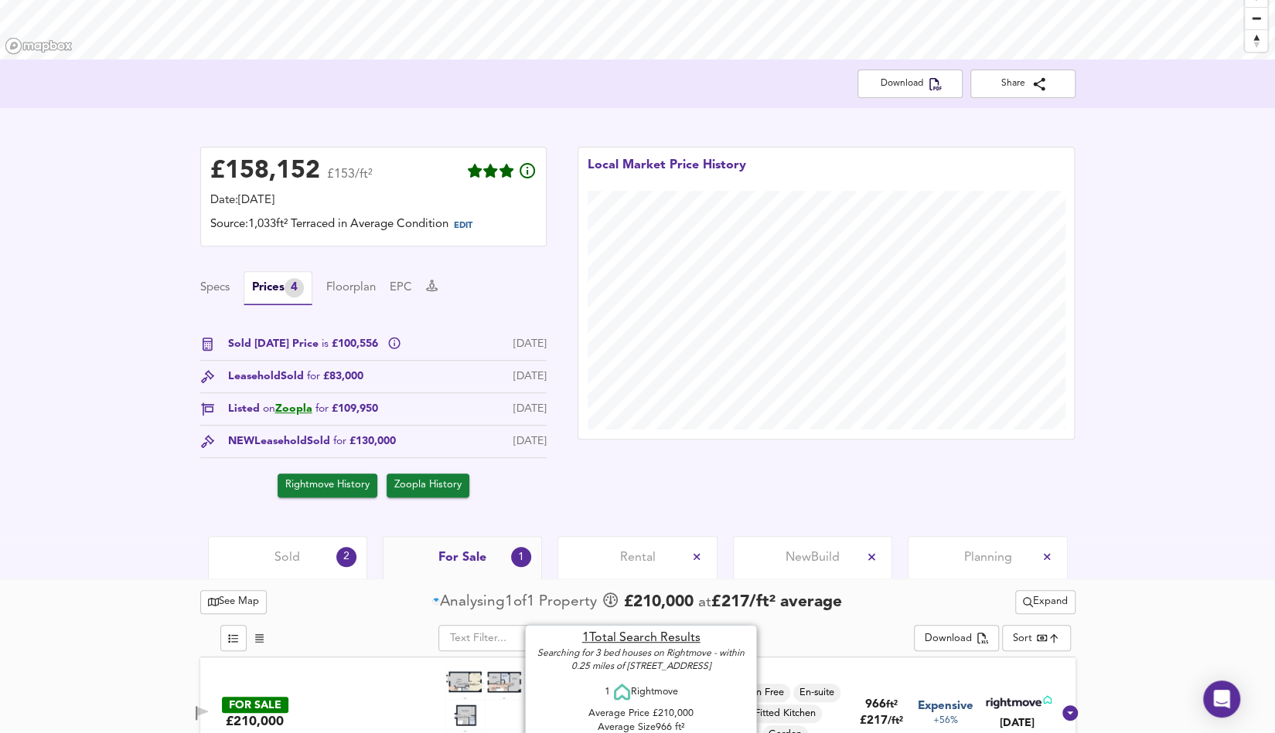
scroll to position [304, 0]
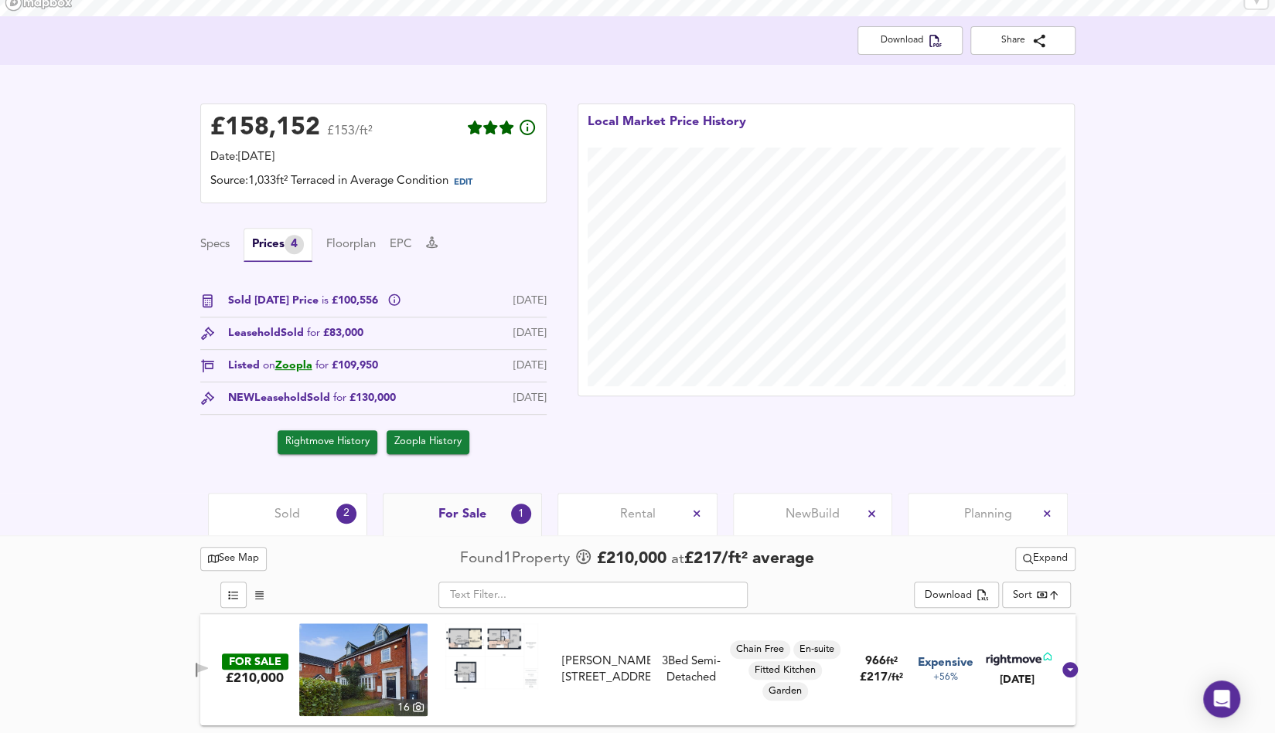
click at [1169, 431] on div "£ 158,152 £153/ft² Date: [DATE] Source: 1,033ft² Terraced in Average Condition …" at bounding box center [637, 279] width 1275 height 428
click at [295, 509] on span "Sold" at bounding box center [287, 514] width 26 height 17
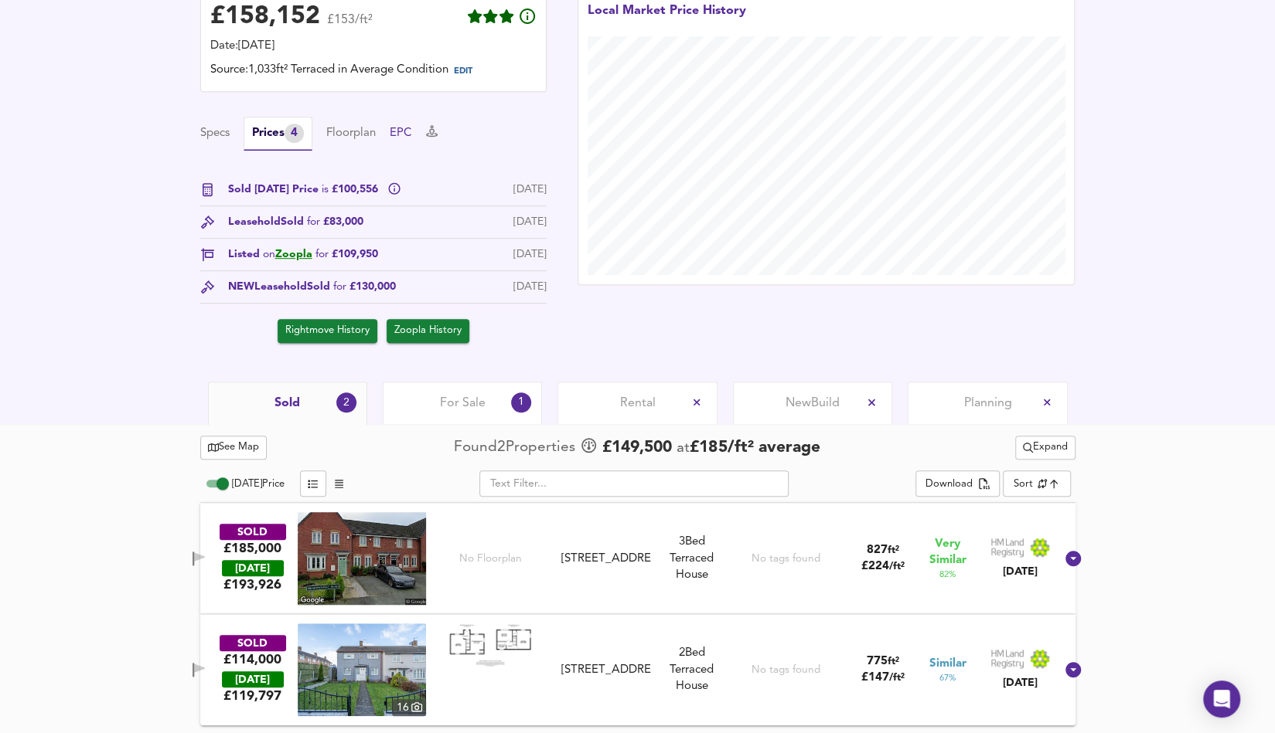
click at [406, 134] on button "EPC" at bounding box center [401, 133] width 22 height 17
